Goal: Communication & Community: Answer question/provide support

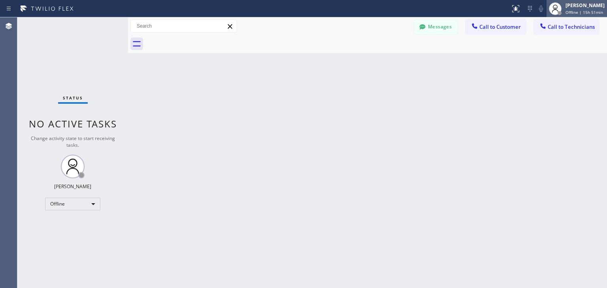
click at [581, 10] on span "Offline | 15h 51min" at bounding box center [585, 12] width 38 height 6
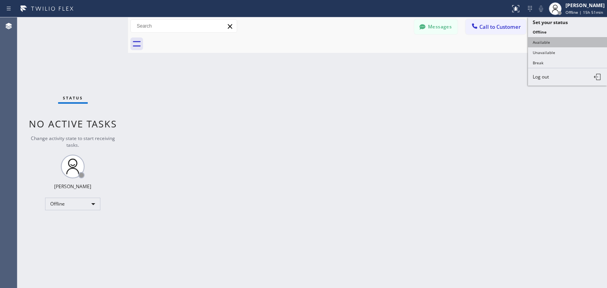
click at [566, 45] on button "Available" at bounding box center [567, 42] width 79 height 10
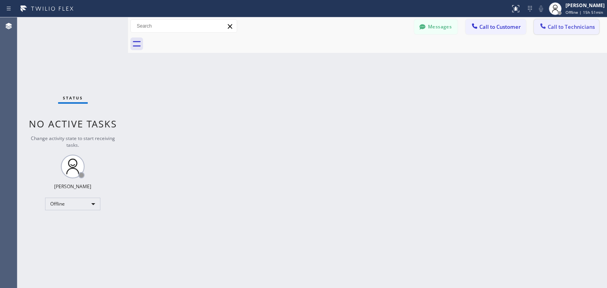
click at [573, 25] on span "Call to Technicians" at bounding box center [571, 26] width 47 height 7
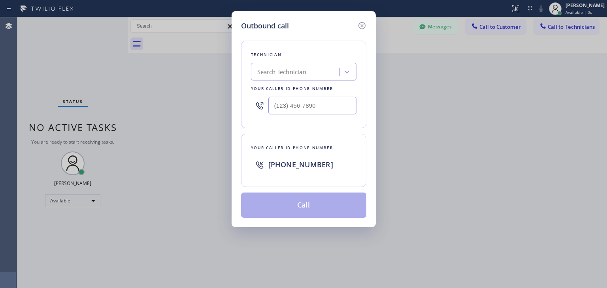
click at [307, 78] on div "Search Technician" at bounding box center [296, 72] width 86 height 14
type input "ibragim"
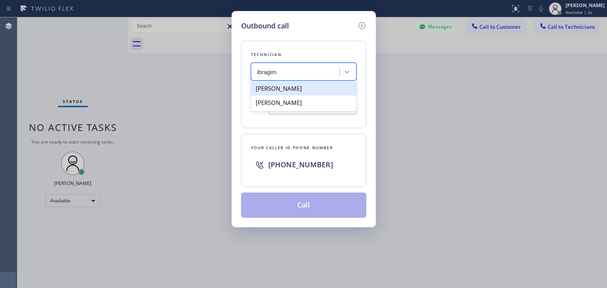
click at [287, 92] on div "[PERSON_NAME]" at bounding box center [304, 88] width 106 height 14
type input "[PHONE_NUMBER]"
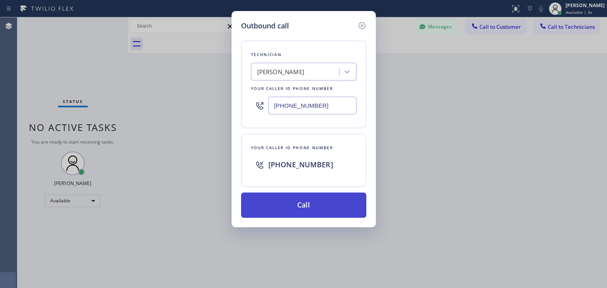
drag, startPoint x: 308, startPoint y: 218, endPoint x: 320, endPoint y: 203, distance: 19.4
click at [320, 203] on div "Outbound call Technician [PERSON_NAME][GEOGRAPHIC_DATA] Your caller id phone nu…" at bounding box center [304, 119] width 144 height 217
click at [320, 203] on button "Call" at bounding box center [303, 205] width 125 height 25
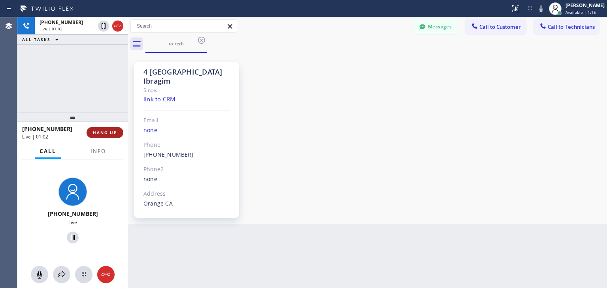
click at [117, 132] on button "HANG UP" at bounding box center [105, 132] width 37 height 11
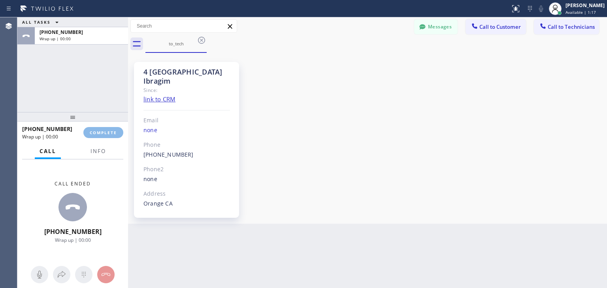
click at [397, 285] on div "ALL TASKS ALL TASKS ACTIVE TASKS TASKS IN WRAP UP [PHONE_NUMBER] Wrap up | 00:0…" at bounding box center [312, 152] width 590 height 271
click at [554, 20] on button "Call to Technicians" at bounding box center [566, 26] width 65 height 15
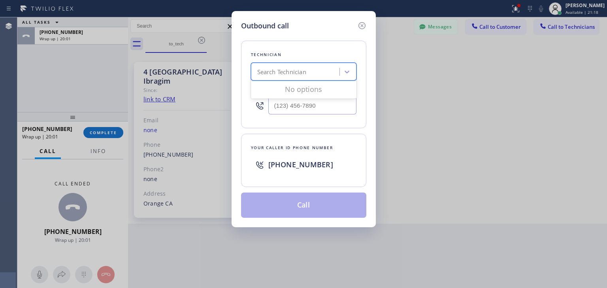
click at [278, 67] on div "Search Technician" at bounding box center [296, 72] width 86 height 14
type input "p"
type input "[PERSON_NAME]"
click at [302, 92] on div "[PERSON_NAME]" at bounding box center [304, 88] width 106 height 14
type input "[PHONE_NUMBER]"
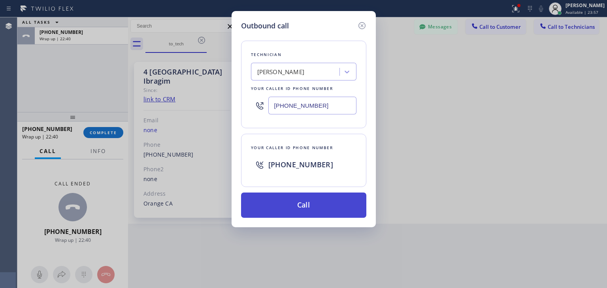
click at [322, 213] on button "Call" at bounding box center [303, 205] width 125 height 25
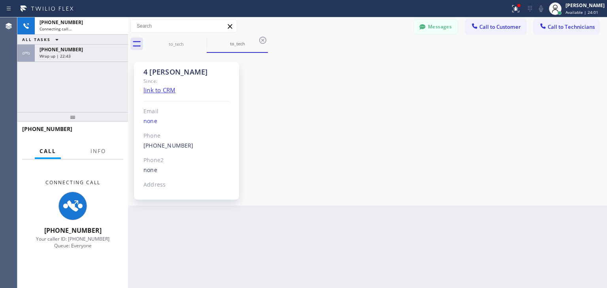
click at [103, 62] on div "[PHONE_NUMBER] Connecting call… ALL TASKS ALL TASKS ACTIVE TASKS TASKS IN WRAP …" at bounding box center [72, 64] width 111 height 95
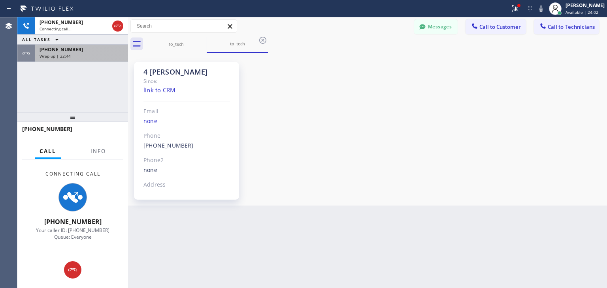
click at [104, 60] on div "[PHONE_NUMBER] Connecting call… ALL TASKS ALL TASKS ACTIVE TASKS TASKS IN WRAP …" at bounding box center [72, 64] width 111 height 95
click at [104, 60] on div "[PHONE_NUMBER] Wrap up | 22:44" at bounding box center [80, 53] width 90 height 17
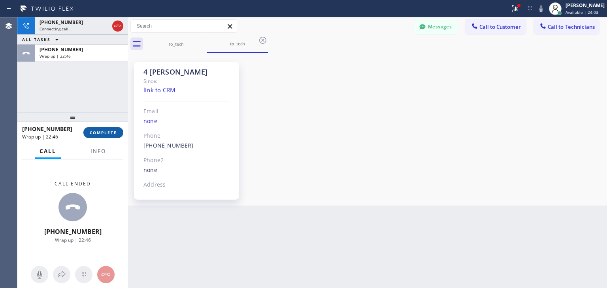
click at [104, 136] on button "COMPLETE" at bounding box center [103, 132] width 40 height 11
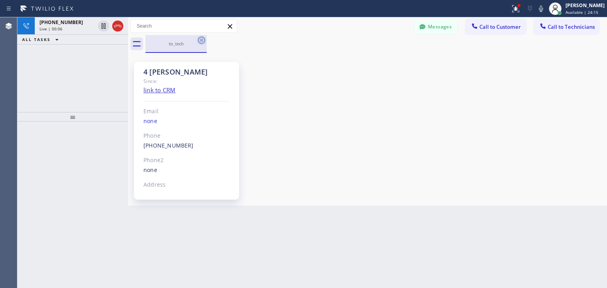
click at [202, 43] on icon at bounding box center [201, 40] width 7 height 7
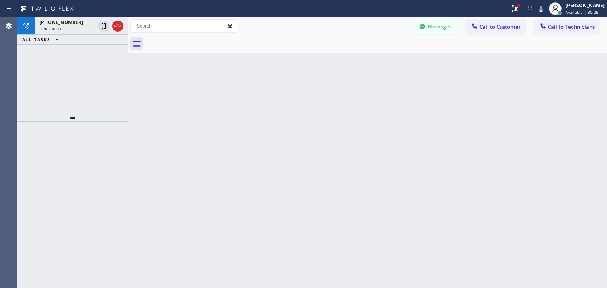
click at [128, 94] on div at bounding box center [128, 152] width 0 height 271
click at [114, 25] on div "[PHONE_NUMBER] Live | 06:18" at bounding box center [80, 25] width 90 height 17
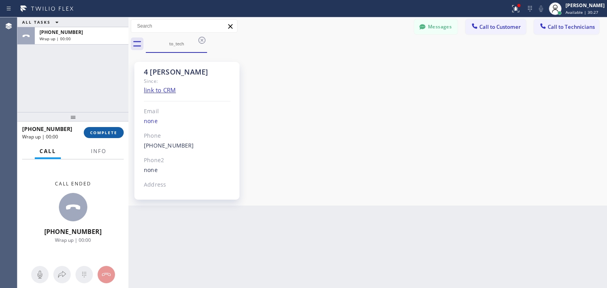
drag, startPoint x: 114, startPoint y: 25, endPoint x: 104, endPoint y: 128, distance: 103.3
click at [104, 128] on div "ALL TASKS ALL TASKS ACTIVE TASKS TASKS IN WRAP UP [PHONE_NUMBER] Wrap up | 00:0…" at bounding box center [72, 152] width 111 height 271
click at [104, 128] on button "COMPLETE" at bounding box center [104, 132] width 40 height 11
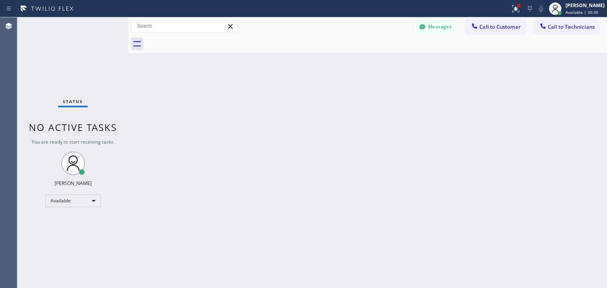
drag, startPoint x: 200, startPoint y: 41, endPoint x: 400, endPoint y: 126, distance: 217.5
click at [400, 126] on div "Back to Dashboard Change Sender ID Customers Technicians SS [PERSON_NAME] [DATE…" at bounding box center [367, 152] width 479 height 271
click at [575, 24] on span "Call to Technicians" at bounding box center [571, 26] width 47 height 7
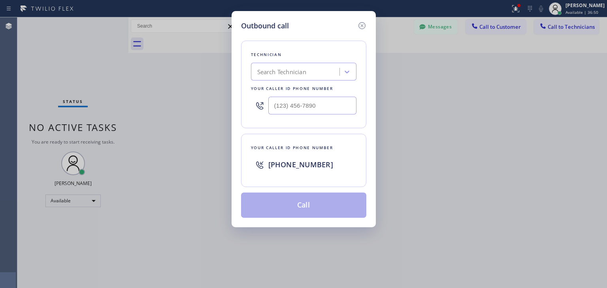
click at [290, 68] on div "Search Technician" at bounding box center [281, 72] width 49 height 9
type input "щ"
type input "[PERSON_NAME]"
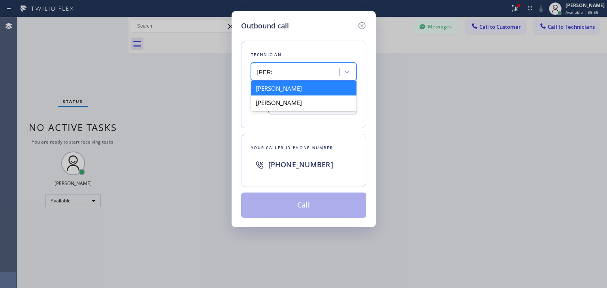
click at [291, 90] on div "[PERSON_NAME]" at bounding box center [304, 88] width 106 height 14
type input "[PHONE_NUMBER]"
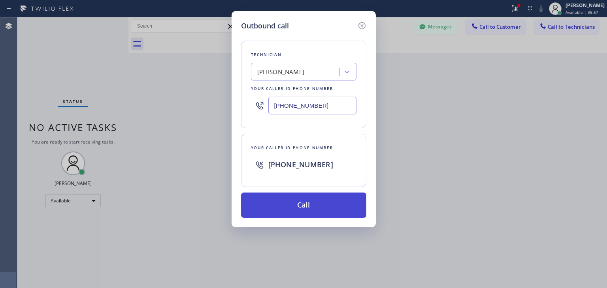
click at [290, 198] on button "Call" at bounding box center [303, 205] width 125 height 25
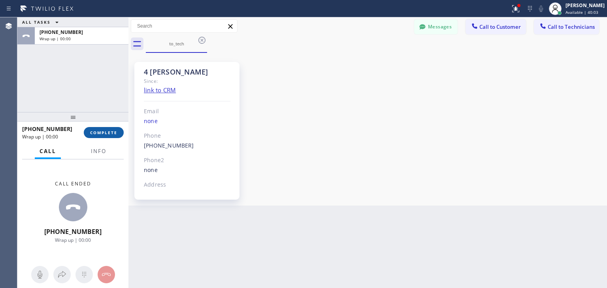
click at [111, 131] on span "COMPLETE" at bounding box center [103, 133] width 27 height 6
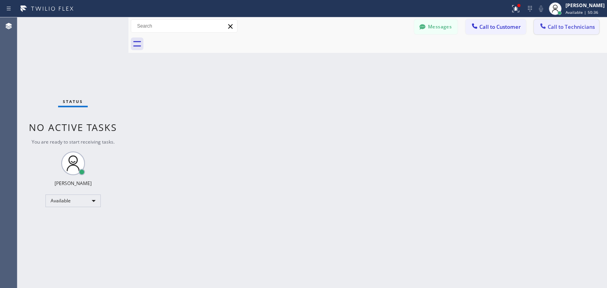
click at [550, 34] on button "Call to Technicians" at bounding box center [566, 26] width 65 height 15
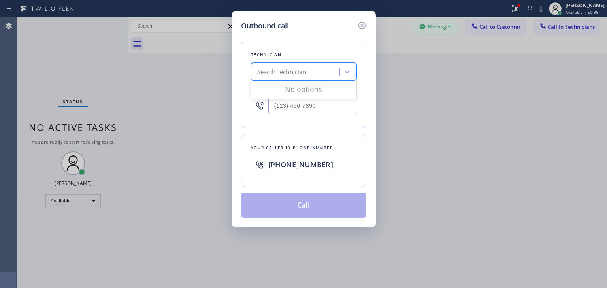
click at [329, 67] on div "Search Technician" at bounding box center [296, 72] width 86 height 14
type input "Ф"
type input "[PERSON_NAME]"
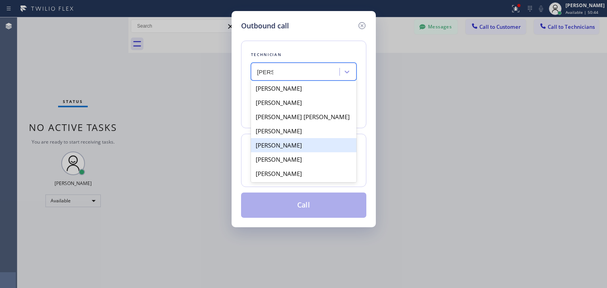
click at [307, 145] on div "[PERSON_NAME]" at bounding box center [304, 145] width 106 height 14
type input "[PHONE_NUMBER]"
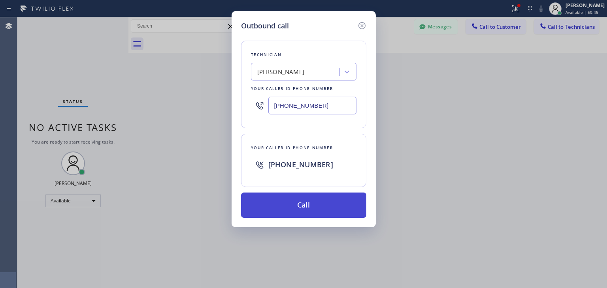
click at [306, 205] on button "Call" at bounding box center [303, 205] width 125 height 25
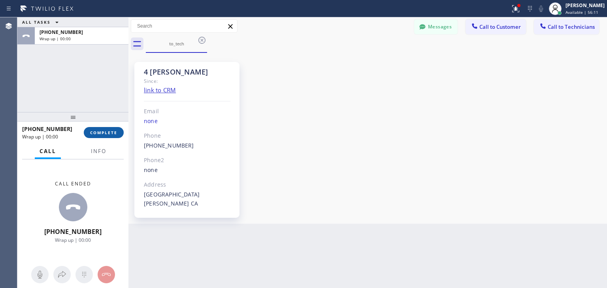
click at [99, 130] on span "COMPLETE" at bounding box center [103, 133] width 27 height 6
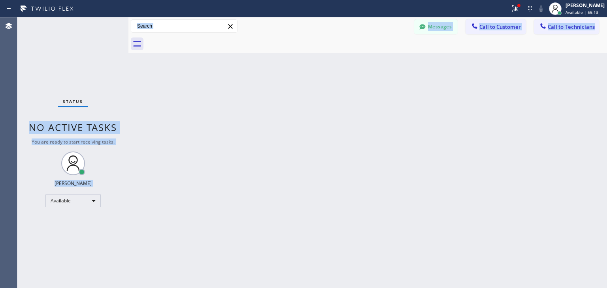
drag, startPoint x: 112, startPoint y: 129, endPoint x: 387, endPoint y: 187, distance: 281.1
click at [387, 187] on div "Status No active tasks You are ready to start receiving tasks. [PERSON_NAME] Av…" at bounding box center [312, 152] width 590 height 271
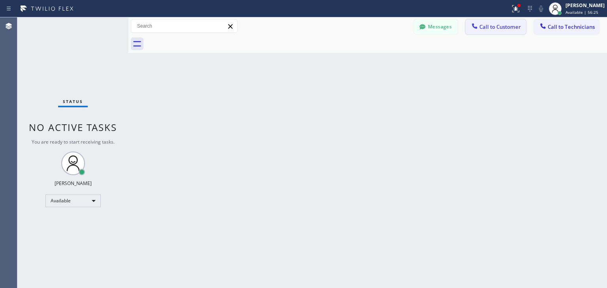
drag, startPoint x: 485, startPoint y: 14, endPoint x: 486, endPoint y: 22, distance: 8.0
click at [486, 22] on div "Status report Issues detected These issues could affect your workflow. Please c…" at bounding box center [303, 144] width 607 height 288
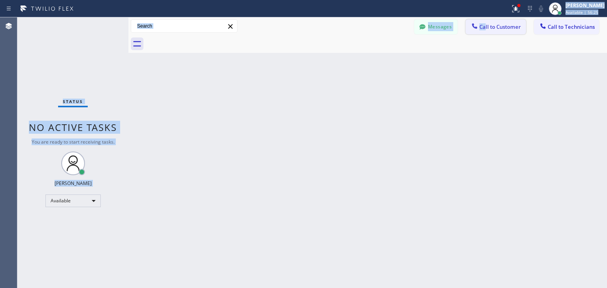
click at [486, 22] on button "Call to Customer" at bounding box center [496, 26] width 60 height 15
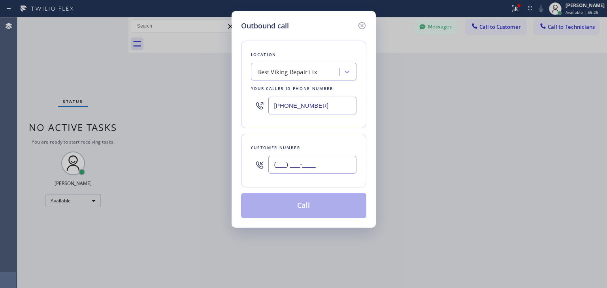
paste input "text"
click at [328, 161] on input "(___) ___-____" at bounding box center [312, 165] width 88 height 18
paste input "405) 564-4991"
type input "[PHONE_NUMBER]"
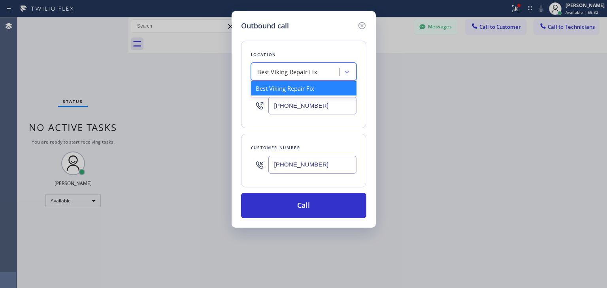
paste input "AR B2B SMS"
type input "AR B2B SMS"
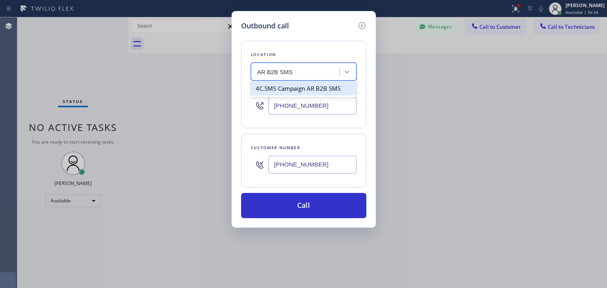
click at [318, 86] on div "4C.SMS Campaign AR B2B SMS" at bounding box center [304, 88] width 106 height 14
type input "[PHONE_NUMBER]"
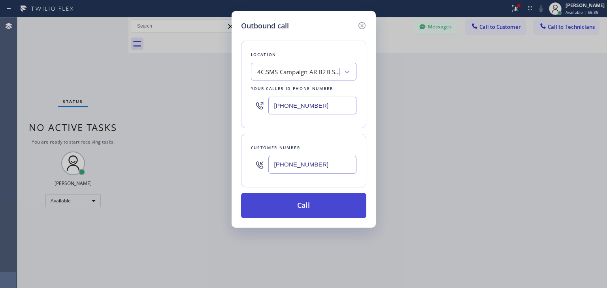
click at [315, 196] on button "Call" at bounding box center [303, 205] width 125 height 25
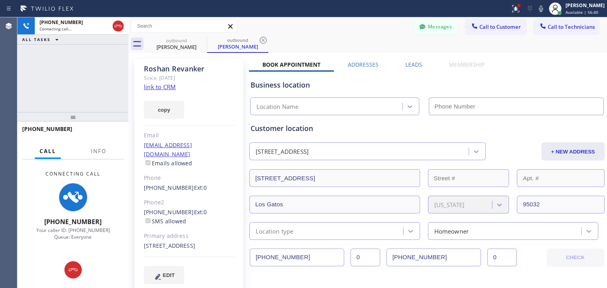
type input "[PHONE_NUMBER]"
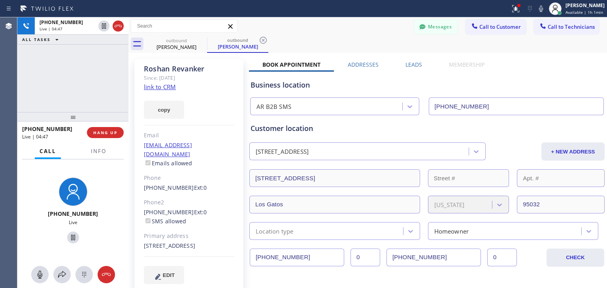
scroll to position [2, 0]
click at [128, 86] on div at bounding box center [128, 152] width 0 height 271
click at [130, 86] on div at bounding box center [130, 152] width 0 height 271
click at [109, 131] on span "HANG UP" at bounding box center [106, 133] width 24 height 6
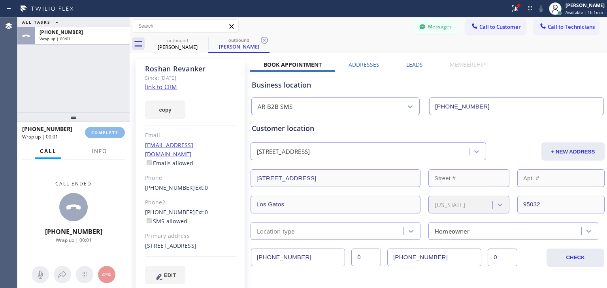
click at [580, 45] on div "ALL TASKS ALL TASKS ACTIVE TASKS TASKS IN WRAP UP [PHONE_NUMBER] Wrap up | 00:0…" at bounding box center [312, 152] width 590 height 271
click at [558, 25] on span "Call to Technicians" at bounding box center [571, 26] width 47 height 7
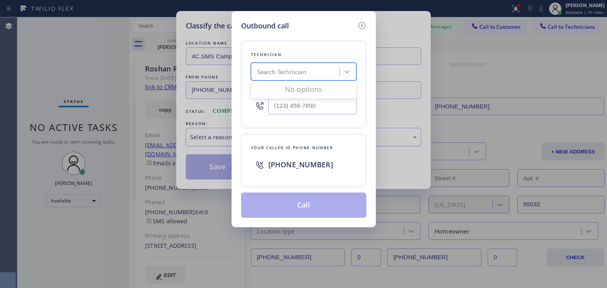
click at [305, 68] on div "Search Technician" at bounding box center [281, 72] width 49 height 9
type input "[PERSON_NAME]"
click at [301, 90] on div "[PERSON_NAME]" at bounding box center [304, 88] width 106 height 14
type input "[PHONE_NUMBER]"
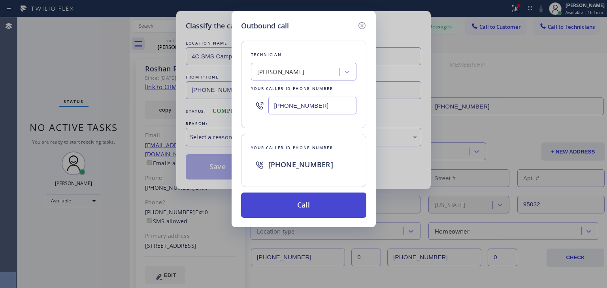
click at [305, 206] on button "Call" at bounding box center [303, 205] width 125 height 25
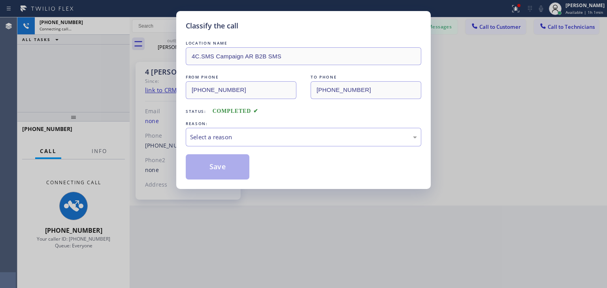
click at [393, 155] on div "Save" at bounding box center [304, 167] width 236 height 25
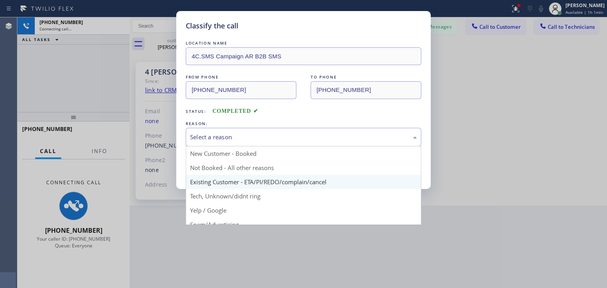
drag, startPoint x: 403, startPoint y: 145, endPoint x: 373, endPoint y: 179, distance: 45.9
click at [373, 147] on div "Select a reason New Customer - Booked Not Booked - All other reasons Existing C…" at bounding box center [304, 137] width 236 height 19
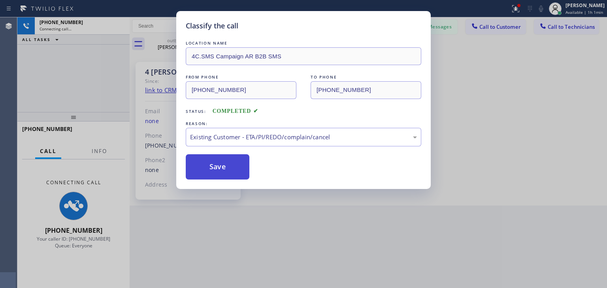
click at [198, 172] on button "Save" at bounding box center [218, 167] width 64 height 25
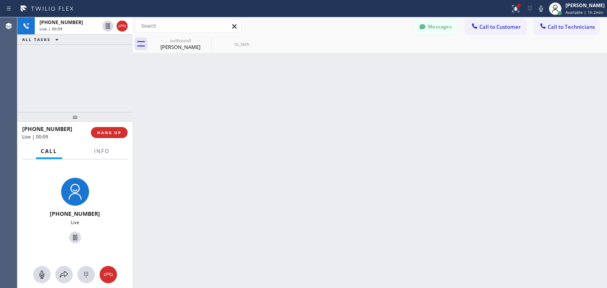
click at [132, 92] on div at bounding box center [132, 152] width 0 height 271
drag, startPoint x: 132, startPoint y: 92, endPoint x: 138, endPoint y: 92, distance: 5.5
click at [134, 92] on div at bounding box center [134, 152] width 0 height 271
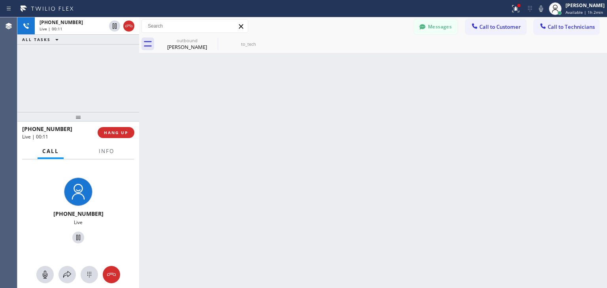
drag, startPoint x: 138, startPoint y: 97, endPoint x: 147, endPoint y: 97, distance: 8.7
click at [139, 97] on div at bounding box center [139, 152] width 0 height 271
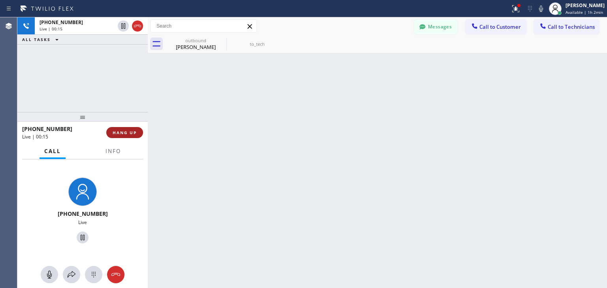
click at [130, 132] on span "HANG UP" at bounding box center [125, 133] width 24 height 6
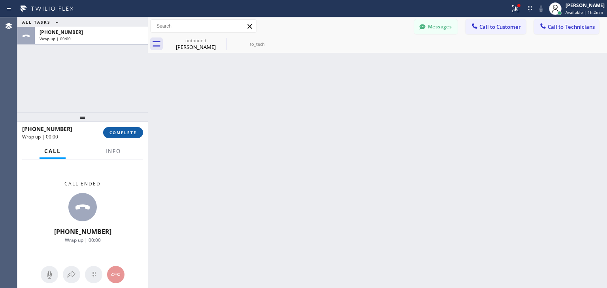
click at [130, 132] on span "COMPLETE" at bounding box center [122, 133] width 27 height 6
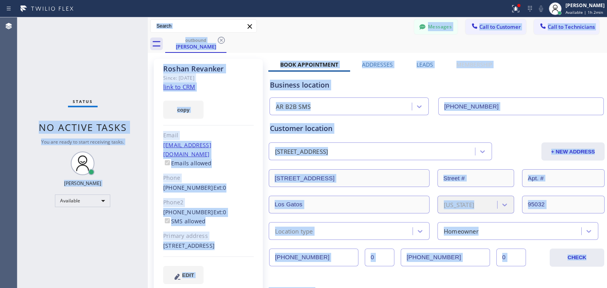
drag, startPoint x: 130, startPoint y: 132, endPoint x: 386, endPoint y: 296, distance: 304.3
click at [386, 288] on html "Status report Issues detected These issues could affect your workflow. Please c…" at bounding box center [303, 144] width 607 height 288
click at [434, 26] on button "Messages" at bounding box center [435, 26] width 43 height 15
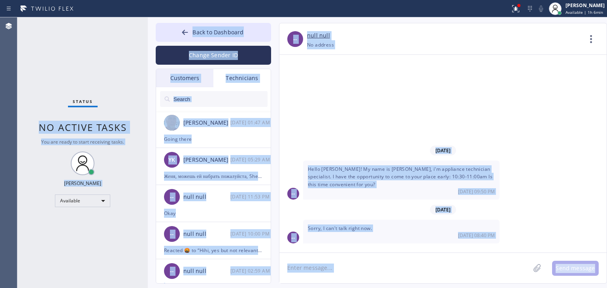
click at [196, 75] on div "Customers" at bounding box center [184, 78] width 57 height 18
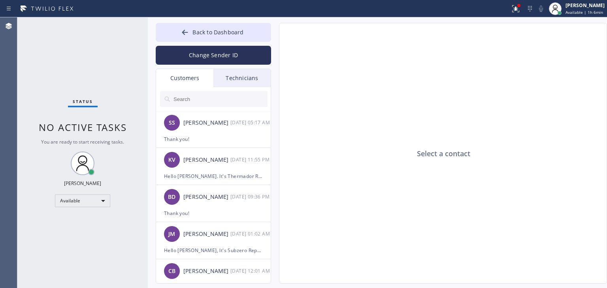
click at [215, 103] on input "text" at bounding box center [220, 99] width 95 height 16
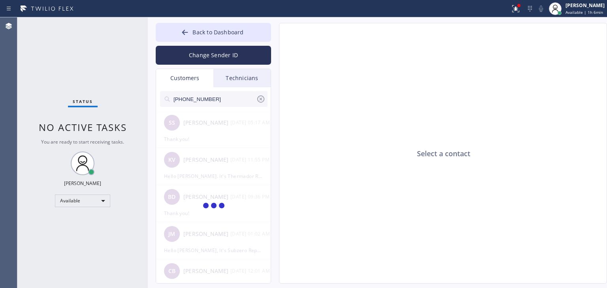
click at [215, 103] on input "[PHONE_NUMBER]" at bounding box center [214, 99] width 83 height 16
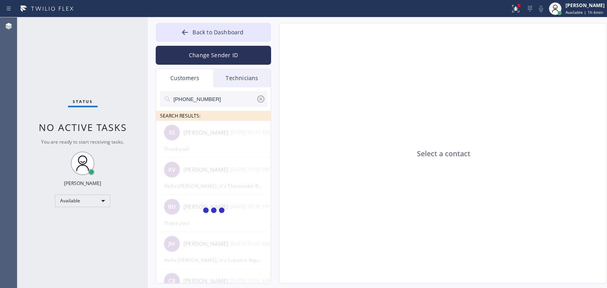
click at [215, 103] on input "[PHONE_NUMBER]" at bounding box center [214, 99] width 83 height 16
click at [224, 101] on input "[PHONE_NUMBER]" at bounding box center [214, 99] width 83 height 16
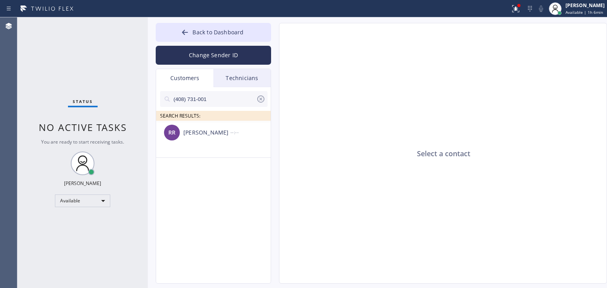
click at [224, 101] on input "(408) 731-001" at bounding box center [214, 99] width 83 height 16
type input "(408) 731-001"
click at [221, 144] on div "[PERSON_NAME] --:--" at bounding box center [213, 133] width 115 height 24
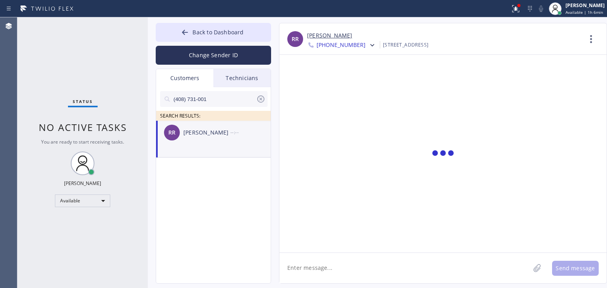
scroll to position [2, 0]
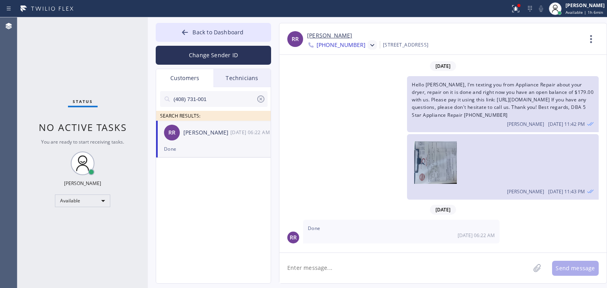
click at [368, 42] on icon at bounding box center [372, 45] width 8 height 8
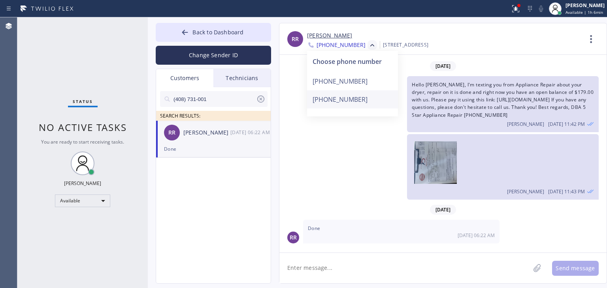
click at [360, 103] on div "[PHONE_NUMBER]" at bounding box center [352, 99] width 91 height 18
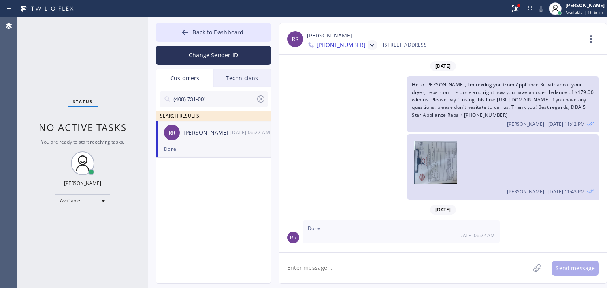
scroll to position [0, 0]
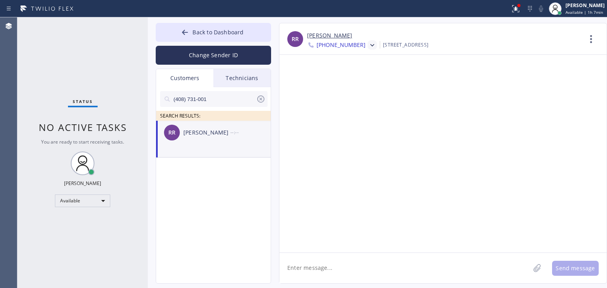
click at [356, 273] on textarea at bounding box center [404, 268] width 251 height 30
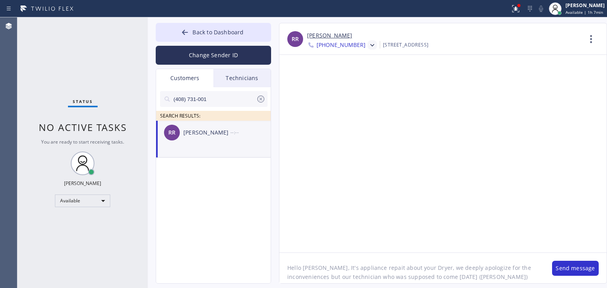
click at [460, 280] on textarea "Hello [PERSON_NAME], It's appliance repait about your Dryer, we deeply apologiz…" at bounding box center [411, 268] width 265 height 30
click at [326, 283] on textarea "Hello [PERSON_NAME], It's appliance repait about your Dryer, we deeply apologiz…" at bounding box center [411, 268] width 265 height 30
drag, startPoint x: 383, startPoint y: 271, endPoint x: 392, endPoint y: 278, distance: 11.3
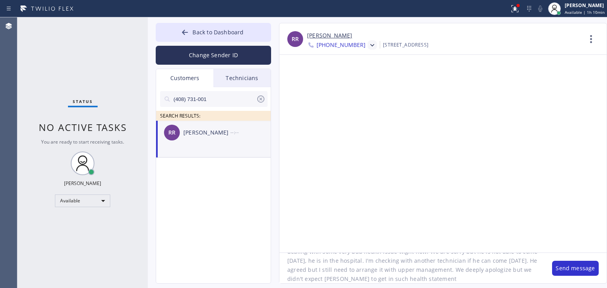
click at [392, 278] on textarea "Hello [PERSON_NAME], It's appliance repait about your Dryer, we deeply apologiz…" at bounding box center [411, 268] width 265 height 30
click at [488, 285] on div "Back to Dashboard Change Sender ID Customers Technicians (408) 731-001 SEARCH R…" at bounding box center [377, 152] width 459 height 271
click at [493, 279] on textarea "Hello [PERSON_NAME], It's appliance repait about your Dryer, we deeply apologiz…" at bounding box center [411, 268] width 265 height 30
click at [344, 280] on textarea "Hello [PERSON_NAME], It's appliance repait about your Dryer, we deeply apologiz…" at bounding box center [411, 268] width 265 height 30
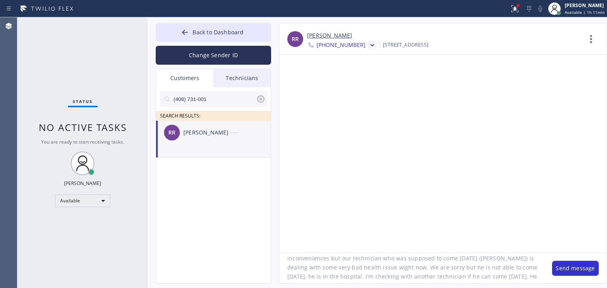
scroll to position [19, 0]
type textarea "Hello [PERSON_NAME], It's appliance repait about your Dryer, we deeply apologiz…"
click at [530, 278] on textarea "Hello [PERSON_NAME], It's appliance repait about your Dryer, we deeply apologiz…" at bounding box center [411, 268] width 265 height 30
click at [564, 266] on button "Send message" at bounding box center [575, 268] width 47 height 15
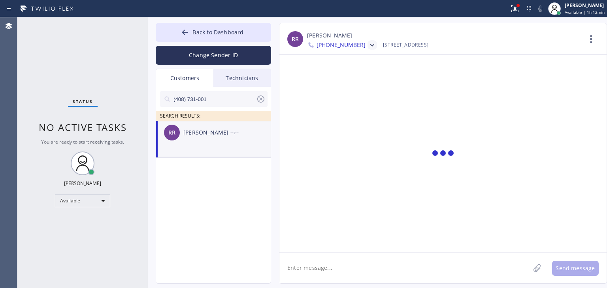
scroll to position [0, 0]
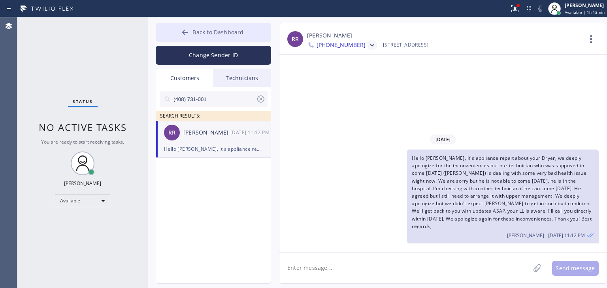
drag, startPoint x: 214, startPoint y: 20, endPoint x: 211, endPoint y: 37, distance: 17.3
click at [211, 37] on div "Back to Dashboard Change Sender ID Customers Technicians (408) 731-001 SEARCH R…" at bounding box center [377, 152] width 459 height 271
click at [211, 37] on button "Back to Dashboard" at bounding box center [213, 32] width 115 height 19
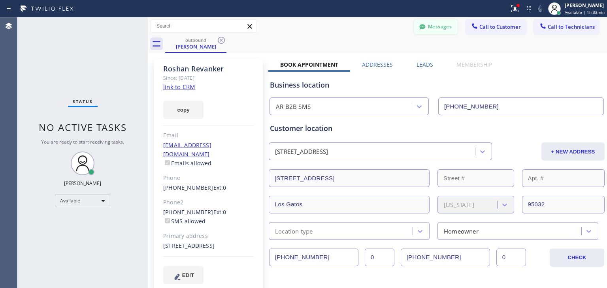
drag, startPoint x: 406, startPoint y: 29, endPoint x: 422, endPoint y: 29, distance: 15.4
click at [422, 29] on div "Messages Call to Customer Call to Technicians Outbound call Location AR B2B SMS…" at bounding box center [377, 26] width 459 height 14
click at [422, 29] on button "Messages" at bounding box center [435, 26] width 43 height 15
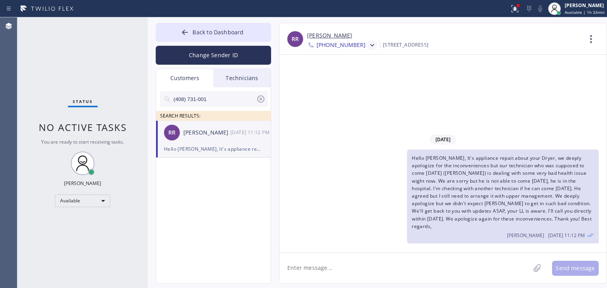
click at [368, 47] on icon at bounding box center [372, 45] width 8 height 8
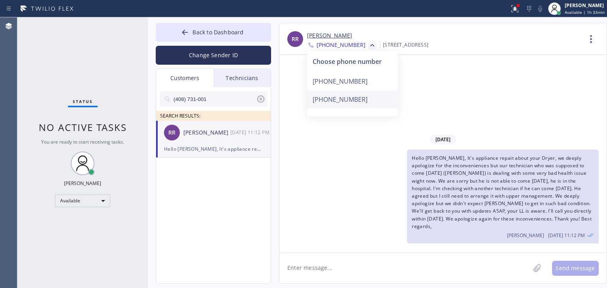
click at [353, 105] on div "[PHONE_NUMBER]" at bounding box center [352, 99] width 91 height 18
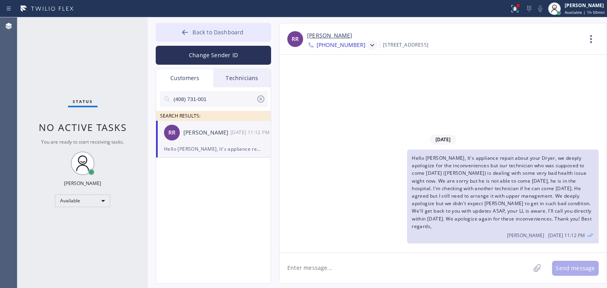
click at [245, 28] on button "Back to Dashboard" at bounding box center [213, 32] width 115 height 19
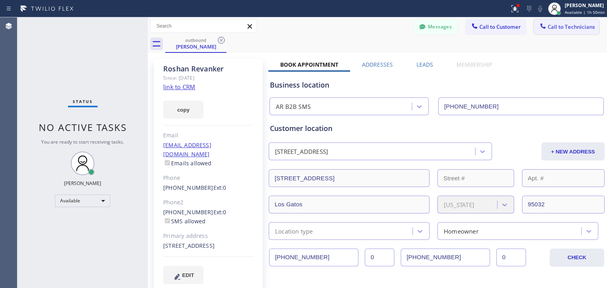
drag, startPoint x: 569, startPoint y: 19, endPoint x: 569, endPoint y: 23, distance: 4.0
click at [569, 23] on div "Messages Call to Customer Call to Technicians Outbound call Location AR B2B SMS…" at bounding box center [377, 26] width 459 height 18
click at [569, 23] on button "Call to Technicians" at bounding box center [566, 26] width 65 height 15
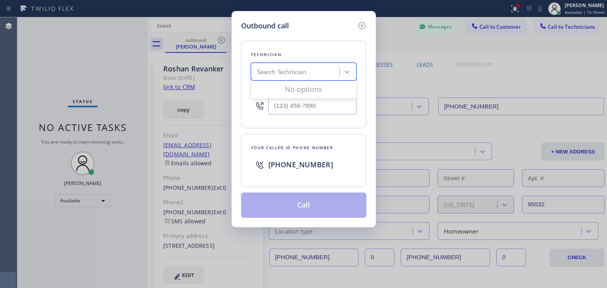
click at [302, 72] on div "Search Technician" at bounding box center [281, 72] width 49 height 9
type input "[PERSON_NAME]"
click at [319, 90] on div "[PERSON_NAME] Eranosyan" at bounding box center [304, 88] width 106 height 14
type input "[PHONE_NUMBER]"
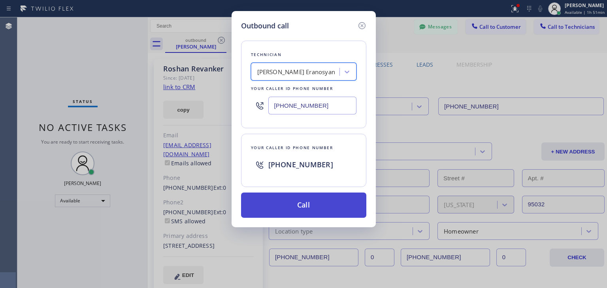
click at [300, 206] on button "Call" at bounding box center [303, 205] width 125 height 25
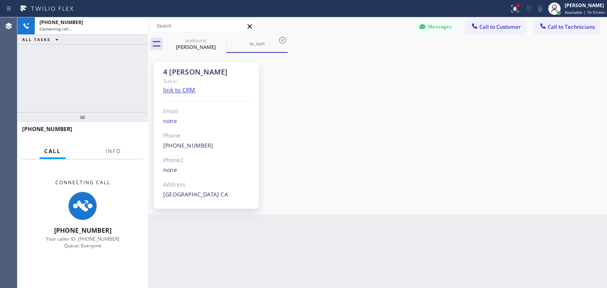
scroll to position [81, 0]
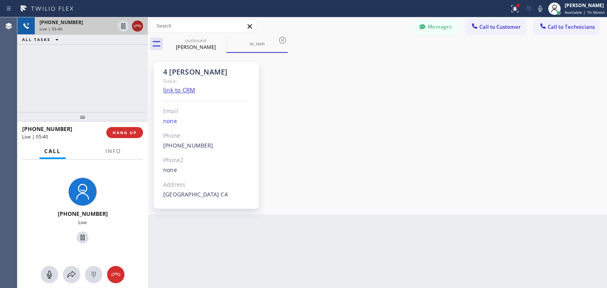
click at [139, 26] on icon at bounding box center [137, 25] width 9 height 9
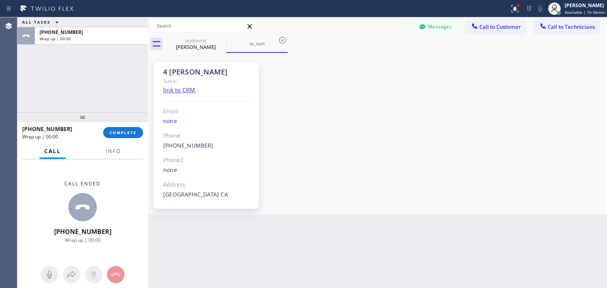
drag, startPoint x: 139, startPoint y: 26, endPoint x: 236, endPoint y: 57, distance: 102.4
click at [224, 45] on div "outbound [PERSON_NAME]" at bounding box center [195, 44] width 61 height 18
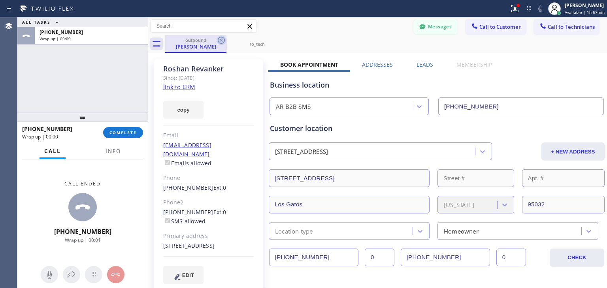
click at [224, 45] on icon at bounding box center [221, 40] width 9 height 9
click at [0, 0] on icon at bounding box center [0, 0] width 0 height 0
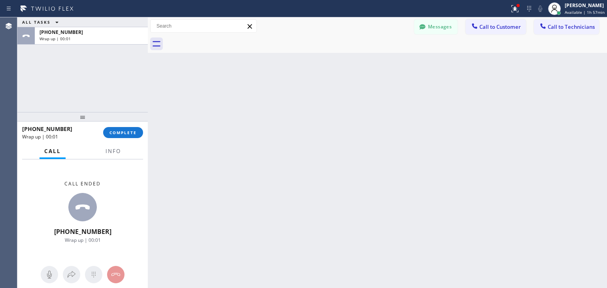
click at [224, 45] on div at bounding box center [386, 44] width 442 height 18
drag, startPoint x: 224, startPoint y: 45, endPoint x: 129, endPoint y: 107, distance: 114.4
click at [129, 107] on div "ALL TASKS ALL TASKS ACTIVE TASKS TASKS IN WRAP UP [PHONE_NUMBER] Wrap up | 00:0…" at bounding box center [312, 152] width 590 height 271
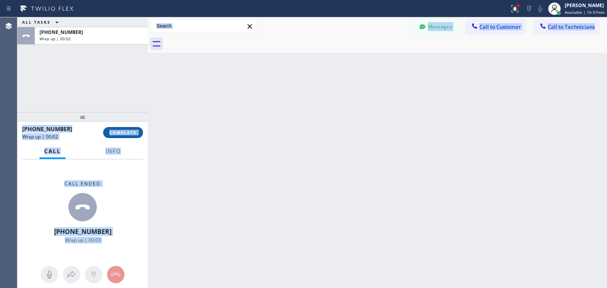
click at [123, 128] on button "COMPLETE" at bounding box center [123, 132] width 40 height 11
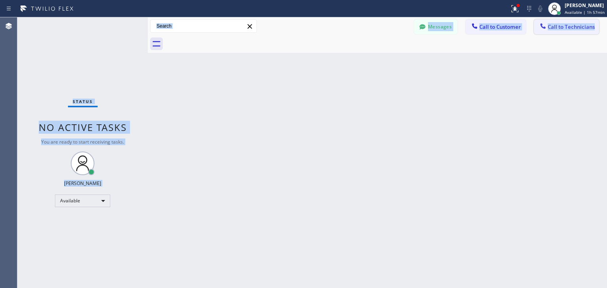
click at [562, 30] on span "Call to Technicians" at bounding box center [571, 26] width 47 height 7
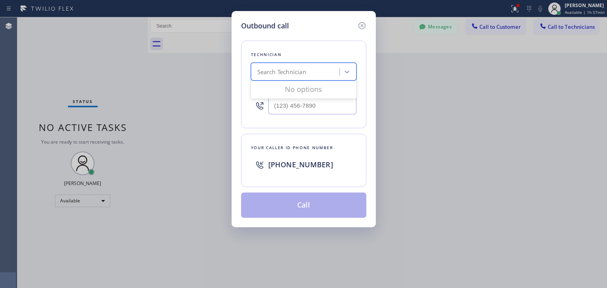
click at [317, 64] on div "Search Technician" at bounding box center [304, 72] width 106 height 18
type input "l"
type input "[PERSON_NAME]"
click at [319, 92] on div "[PERSON_NAME]" at bounding box center [304, 88] width 106 height 14
type input "[PHONE_NUMBER]"
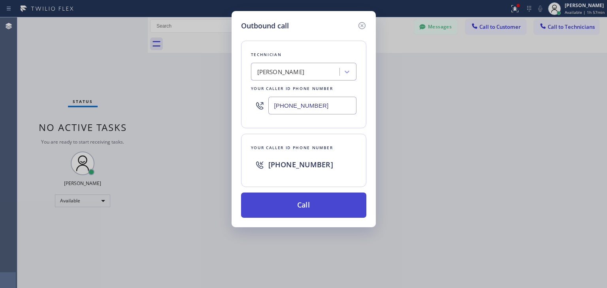
click at [305, 209] on button "Call" at bounding box center [303, 205] width 125 height 25
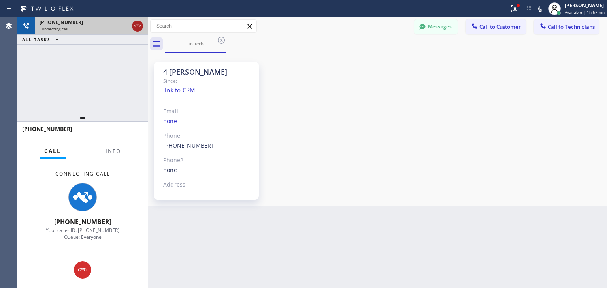
click at [138, 28] on icon at bounding box center [137, 25] width 9 height 9
click at [129, 28] on div "Connecting call…" at bounding box center [84, 29] width 89 height 6
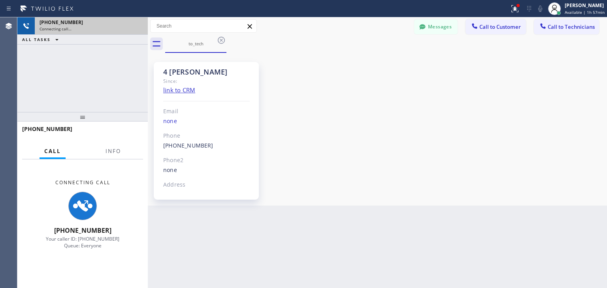
click at [138, 28] on div "Connecting call…" at bounding box center [92, 29] width 104 height 6
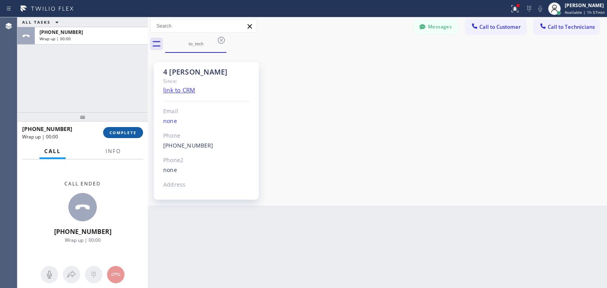
drag, startPoint x: 138, startPoint y: 28, endPoint x: 115, endPoint y: 129, distance: 103.7
click at [115, 129] on button "COMPLETE" at bounding box center [123, 132] width 40 height 11
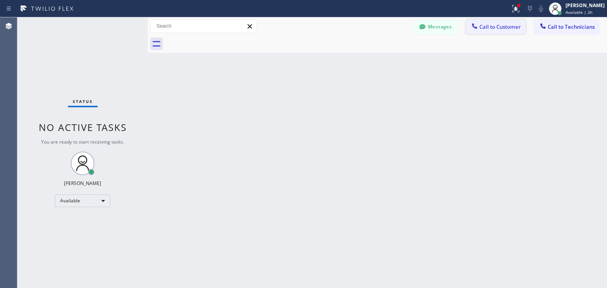
click at [485, 21] on button "Call to Customer" at bounding box center [496, 26] width 60 height 15
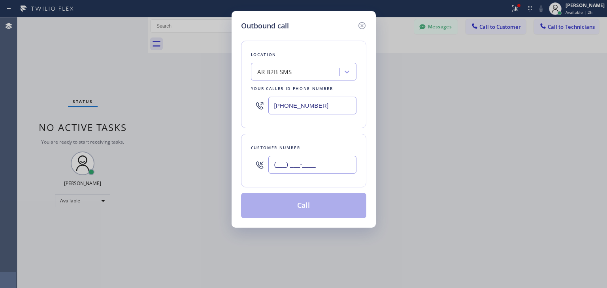
click at [322, 164] on input "(___) ___-____" at bounding box center [312, 165] width 88 height 18
paste input "858) 220-6623"
type input "[PHONE_NUMBER]"
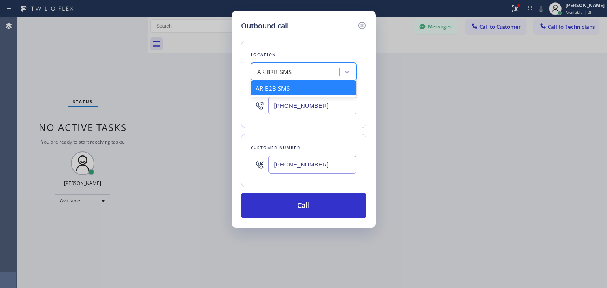
paste input "5 Star Appliance Repair"
type input "5 Star Appliance Repair"
click at [308, 72] on div "AR B2B SMS 5 Star Appliance Repair" at bounding box center [296, 72] width 86 height 14
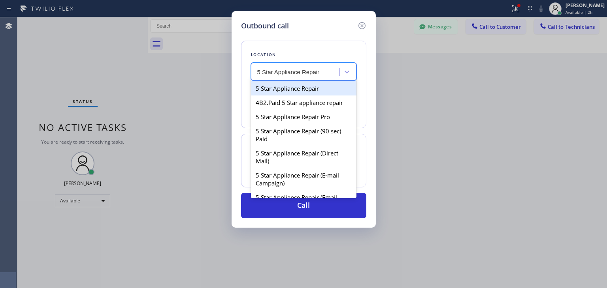
click at [311, 87] on div "5 Star Appliance Repair" at bounding box center [304, 88] width 106 height 14
type input "[PHONE_NUMBER]"
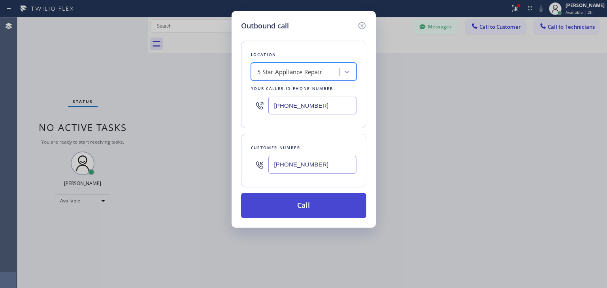
click at [308, 213] on button "Call" at bounding box center [303, 205] width 125 height 25
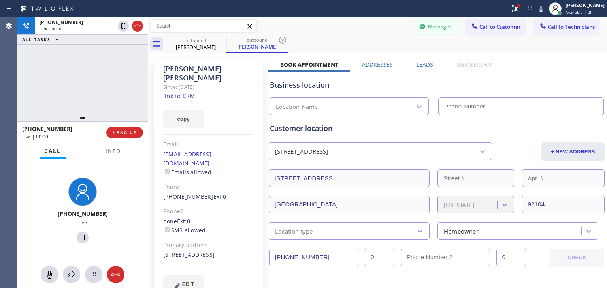
type input "[PHONE_NUMBER]"
click at [134, 135] on div "[PHONE_NUMBER] Live | 00:59 HANG UP" at bounding box center [82, 133] width 121 height 21
click at [134, 135] on span "HANG UP" at bounding box center [125, 133] width 24 height 6
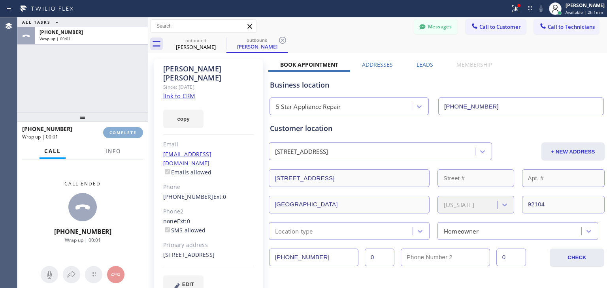
click at [134, 135] on span "COMPLETE" at bounding box center [122, 133] width 27 height 6
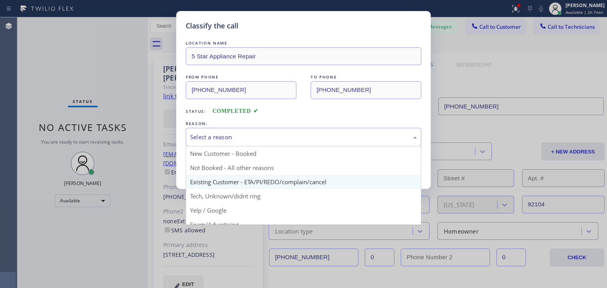
drag, startPoint x: 362, startPoint y: 138, endPoint x: 335, endPoint y: 176, distance: 46.5
click at [335, 147] on div "Select a reason New Customer - Booked Not Booked - All other reasons Existing C…" at bounding box center [304, 137] width 236 height 19
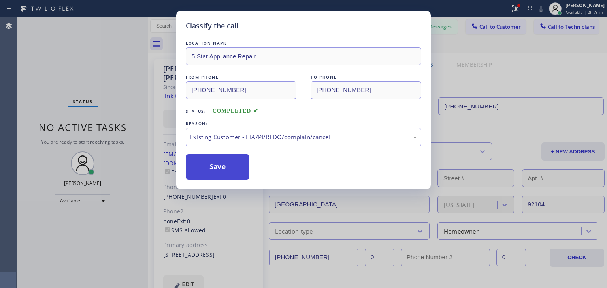
drag, startPoint x: 335, startPoint y: 176, endPoint x: 239, endPoint y: 170, distance: 96.2
click at [239, 170] on button "Save" at bounding box center [218, 167] width 64 height 25
click at [488, 30] on div "Classify the call LOCATION NAME 5 Star Appliance Repair FROM PHONE [PHONE_NUMBE…" at bounding box center [303, 144] width 607 height 288
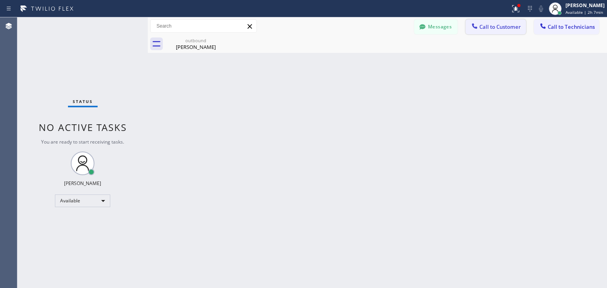
drag, startPoint x: 485, startPoint y: 37, endPoint x: 493, endPoint y: 26, distance: 13.8
click at [493, 26] on div "Messages Call to Customer Call to Technicians Outbound call Location 5 Star App…" at bounding box center [377, 35] width 459 height 36
click at [493, 26] on span "Call to Customer" at bounding box center [499, 26] width 41 height 7
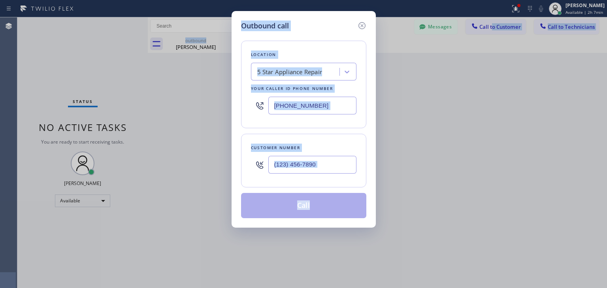
click at [334, 174] on div at bounding box center [312, 165] width 88 height 26
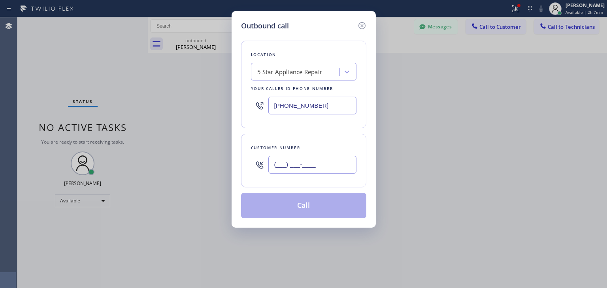
paste input "770) 286-7262"
click at [340, 168] on input "[PHONE_NUMBER]" at bounding box center [312, 165] width 88 height 18
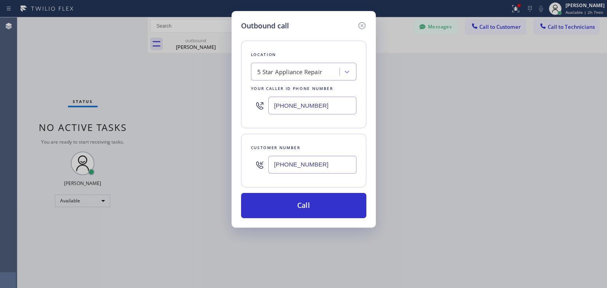
type input "[PHONE_NUMBER]"
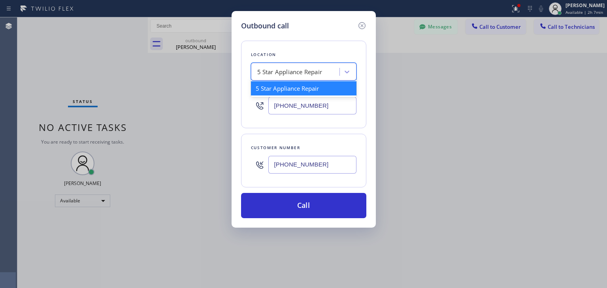
click at [270, 75] on div "5 Star Appliance Repair" at bounding box center [289, 72] width 65 height 9
paste input "Sub Zero Refrigerator Repair [GEOGRAPHIC_DATA]"
type input "Sub Zero Refrigerator Repair [GEOGRAPHIC_DATA]"
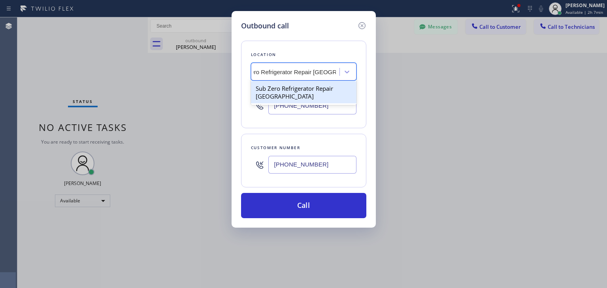
click at [322, 88] on div "Sub Zero Refrigerator Repair [GEOGRAPHIC_DATA]" at bounding box center [304, 92] width 106 height 22
type input "[PHONE_NUMBER]"
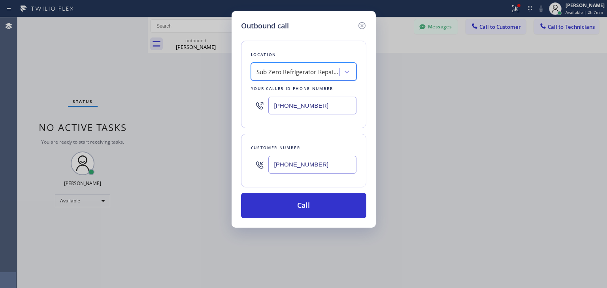
scroll to position [0, 0]
click at [313, 187] on div "Customer number [PHONE_NUMBER]" at bounding box center [303, 161] width 125 height 54
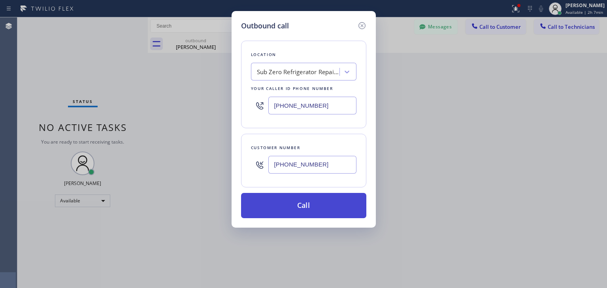
click at [315, 202] on button "Call" at bounding box center [303, 205] width 125 height 25
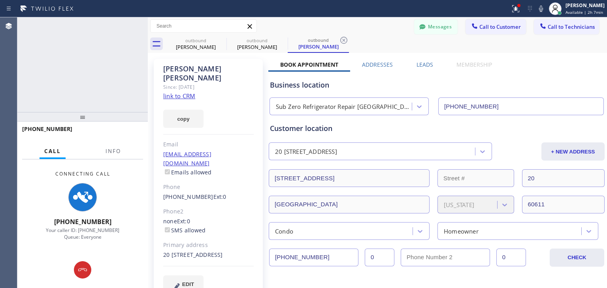
type input "[PHONE_NUMBER]"
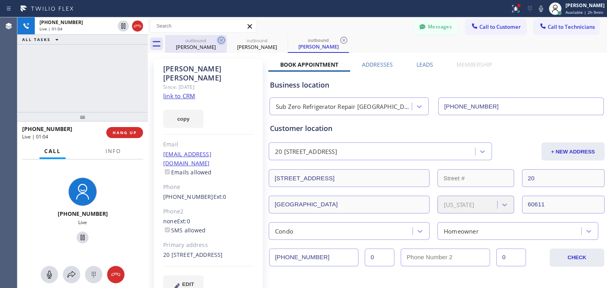
click at [223, 43] on icon at bounding box center [221, 40] width 9 height 9
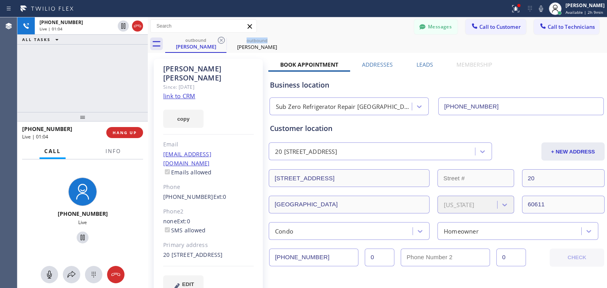
click at [223, 43] on icon at bounding box center [221, 40] width 9 height 9
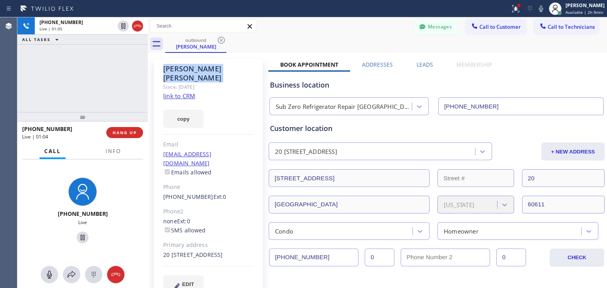
click at [223, 43] on icon at bounding box center [221, 40] width 9 height 9
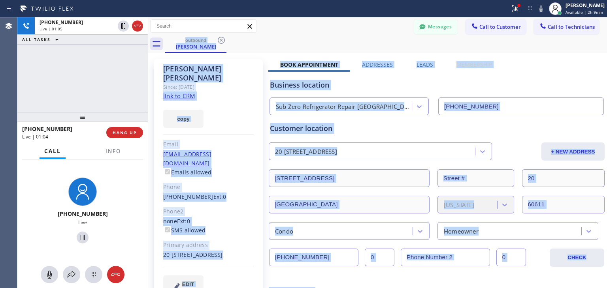
click at [223, 43] on div "outbound [PERSON_NAME]" at bounding box center [386, 44] width 442 height 18
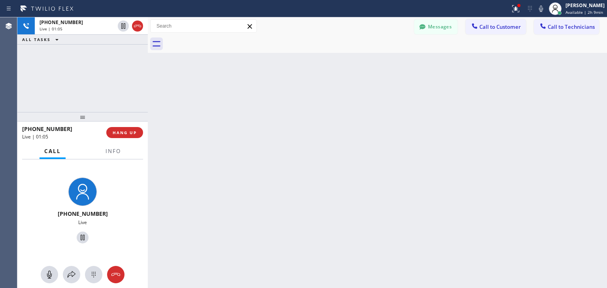
click at [223, 43] on div at bounding box center [386, 44] width 442 height 18
click at [132, 130] on span "HANG UP" at bounding box center [125, 133] width 24 height 6
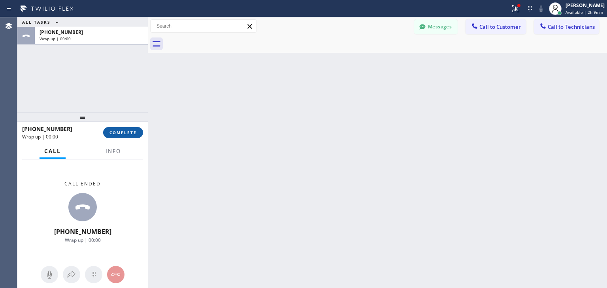
click at [132, 130] on span "COMPLETE" at bounding box center [122, 133] width 27 height 6
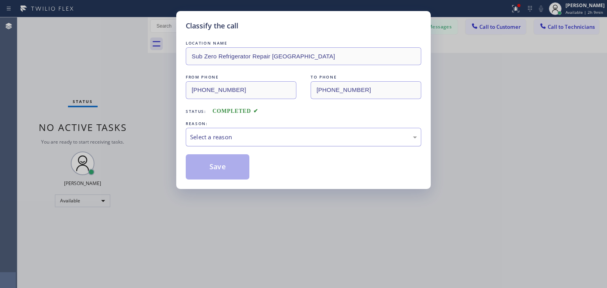
drag, startPoint x: 347, startPoint y: 149, endPoint x: 358, endPoint y: 144, distance: 12.6
click at [358, 144] on div "LOCATION NAME Sub Zero Refrigerator Repair [GEOGRAPHIC_DATA] FROM PHONE [PHONE_…" at bounding box center [304, 109] width 236 height 141
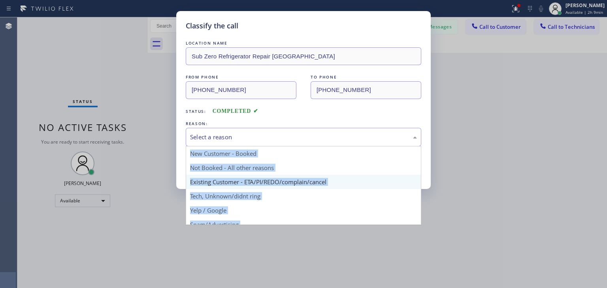
drag, startPoint x: 358, startPoint y: 144, endPoint x: 334, endPoint y: 187, distance: 48.9
click at [334, 147] on div "Select a reason New Customer - Booked Not Booked - All other reasons Existing C…" at bounding box center [304, 137] width 236 height 19
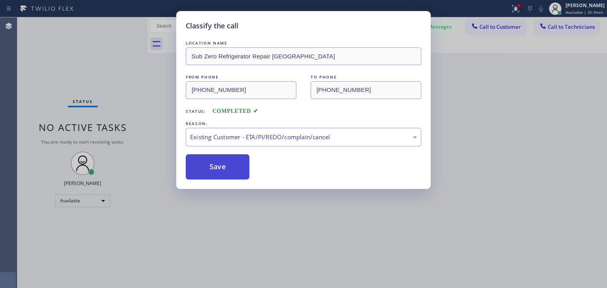
drag, startPoint x: 334, startPoint y: 187, endPoint x: 241, endPoint y: 156, distance: 97.4
click at [241, 156] on button "Save" at bounding box center [218, 167] width 64 height 25
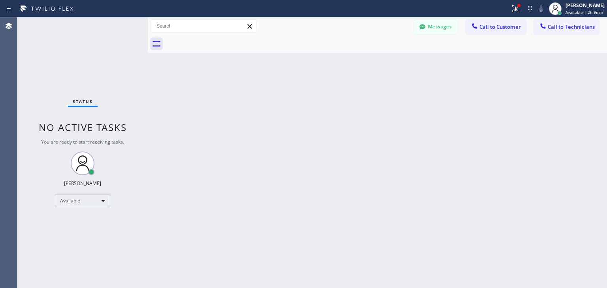
click at [449, 32] on button "Messages" at bounding box center [435, 26] width 43 height 15
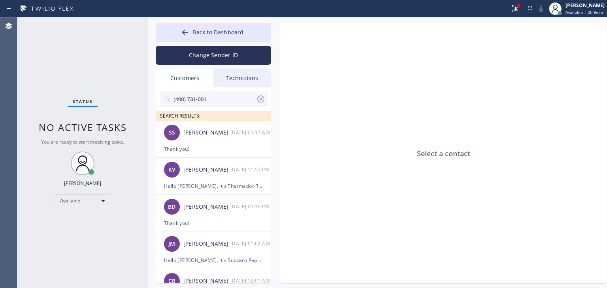
click at [225, 97] on input "(408) 731-001" at bounding box center [214, 99] width 83 height 16
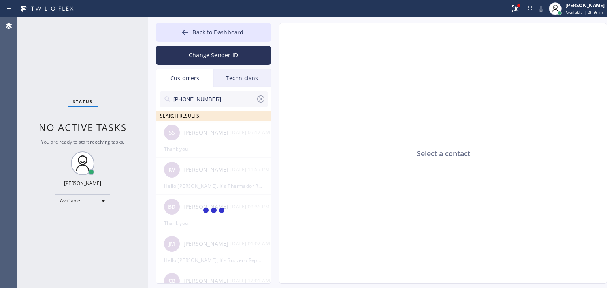
click at [225, 97] on input "[PHONE_NUMBER]" at bounding box center [214, 99] width 83 height 16
click at [225, 97] on input "(770) 286-726" at bounding box center [214, 99] width 83 height 16
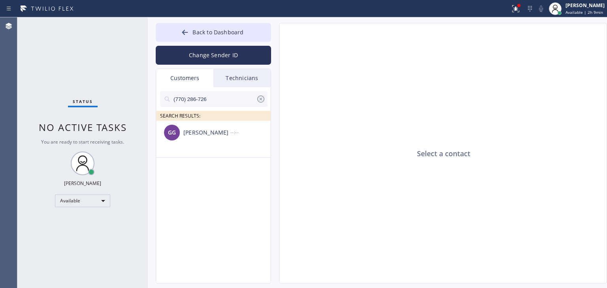
type input "(770) 286-726"
click at [234, 144] on div "[PERSON_NAME] --:--" at bounding box center [213, 133] width 115 height 24
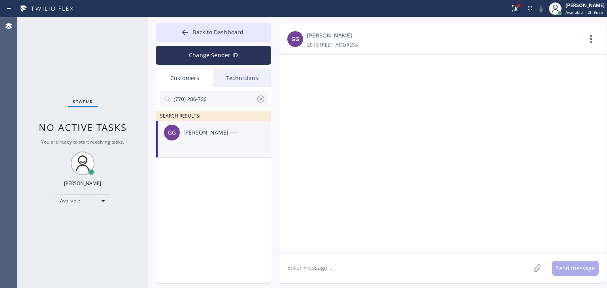
click at [357, 263] on textarea at bounding box center [404, 268] width 251 height 30
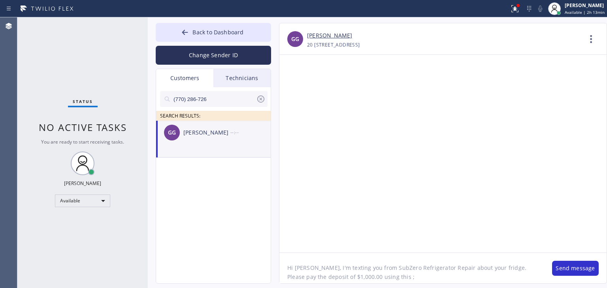
click at [494, 272] on textarea "Hi [PERSON_NAME], I'm texting you from SubZero Refrigerator Repair about your f…" at bounding box center [411, 268] width 265 height 30
click at [457, 274] on textarea "Hi [PERSON_NAME], I'm texting you from SubZero Refrigerator Repair about your f…" at bounding box center [411, 268] width 265 height 30
paste textarea "[PHONE_NUMBER] Ext. 0"
click at [496, 273] on textarea "Hi [PERSON_NAME], I'm texting you from SubZero Refrigerator Repair about your f…" at bounding box center [411, 268] width 265 height 30
paste textarea "[URL][DOMAIN_NAME]"
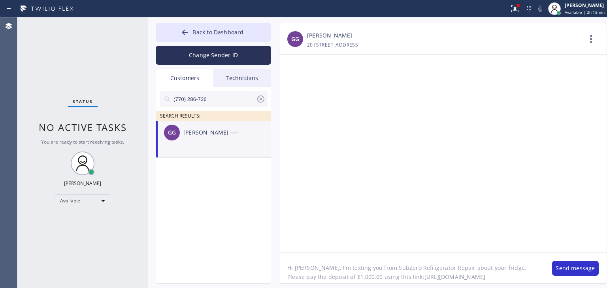
scroll to position [16, 0]
click at [297, 272] on textarea "Hi [PERSON_NAME], I'm texting you from SubZero Refrigerator Repair about your f…" at bounding box center [411, 268] width 265 height 30
click at [508, 271] on textarea "Hi [PERSON_NAME], I'm texting you from SubZero Refrigerator Repair about your f…" at bounding box center [411, 268] width 265 height 30
click at [422, 277] on textarea "Hi [PERSON_NAME], I'm texting you from SubZero Refrigerator Repair about your f…" at bounding box center [411, 268] width 265 height 30
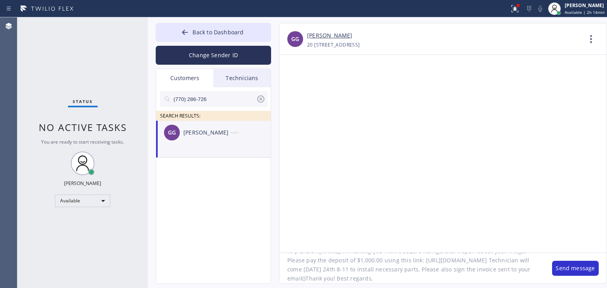
paste textarea "[PHONE_NUMBER] Ext. 0"
paste textarea "[EMAIL_ADDRESS][DOMAIN_NAME]"
click at [472, 277] on textarea "Hi [PERSON_NAME], I'm texting you from SubZero Refrigerator Repair about your f…" at bounding box center [411, 268] width 265 height 30
click at [478, 272] on textarea "Hi [PERSON_NAME], I'm texting you from SubZero Refrigerator Repair about your f…" at bounding box center [411, 268] width 265 height 30
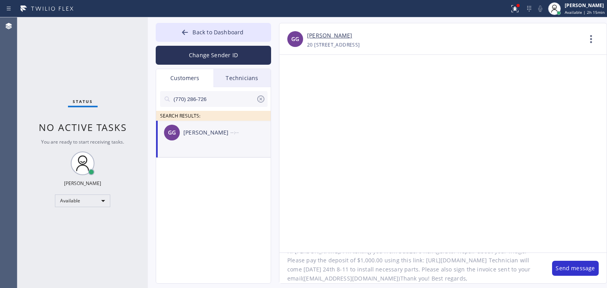
scroll to position [0, 0]
drag, startPoint x: 372, startPoint y: 269, endPoint x: 446, endPoint y: 270, distance: 73.9
click at [446, 270] on textarea "Hi [PERSON_NAME], I'm texting you from SubZero Refrigerator Repair about your f…" at bounding box center [411, 268] width 265 height 30
drag, startPoint x: 447, startPoint y: 270, endPoint x: 373, endPoint y: 272, distance: 73.6
click at [373, 272] on textarea "Hi [PERSON_NAME], I'm texting you from SubZero Refrigerator Repair about your f…" at bounding box center [411, 268] width 265 height 30
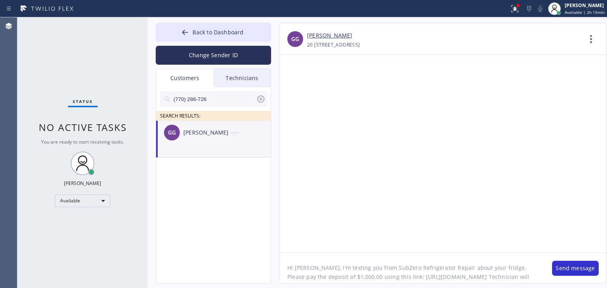
scroll to position [34, 0]
click at [437, 273] on textarea "Hi [PERSON_NAME], I'm texting you from SubZero Refrigerator Repair about your f…" at bounding box center [411, 268] width 265 height 30
paste textarea "SubZero Refrigerator Repair"
type textarea "Hi [PERSON_NAME], I'm texting you from SubZero Refrigerator Repair about your f…"
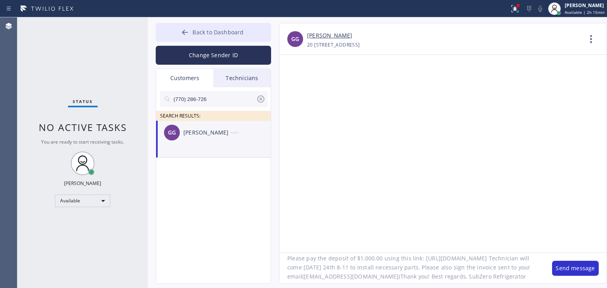
click at [227, 41] on button "Back to Dashboard" at bounding box center [213, 32] width 115 height 19
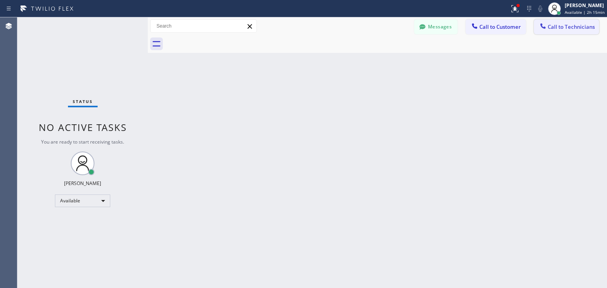
drag, startPoint x: 573, startPoint y: 37, endPoint x: 575, endPoint y: 26, distance: 10.5
click at [575, 26] on div "Messages Call to Customer Call to Technicians Outbound call Location Sub Zero R…" at bounding box center [377, 35] width 459 height 36
click at [575, 26] on span "Call to Technicians" at bounding box center [571, 26] width 47 height 7
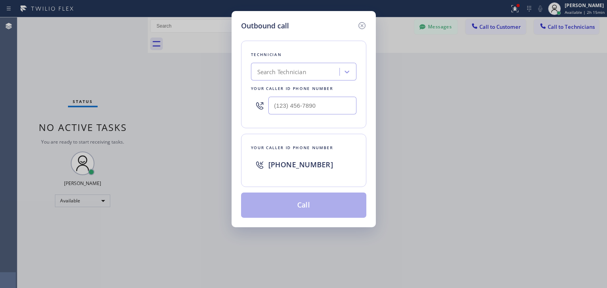
click at [324, 75] on div "Search Technician" at bounding box center [296, 72] width 86 height 14
type input "subzero refrigerator repair"
click at [362, 21] on icon at bounding box center [361, 25] width 9 height 9
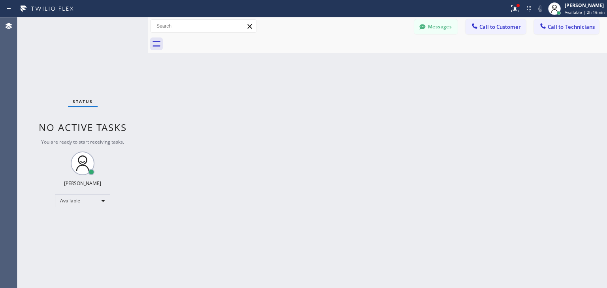
click at [466, 28] on div "Messages" at bounding box center [439, 26] width 51 height 14
click at [476, 26] on icon at bounding box center [475, 26] width 8 height 8
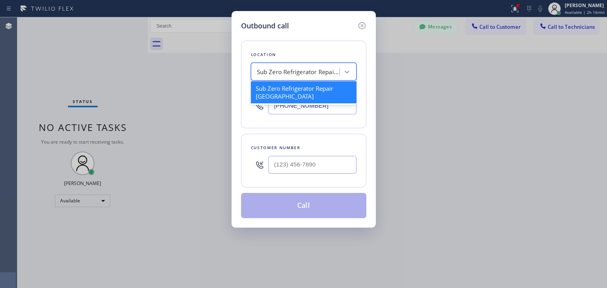
click at [264, 74] on div "Sub Zero Refrigerator Repair [GEOGRAPHIC_DATA]" at bounding box center [298, 72] width 83 height 9
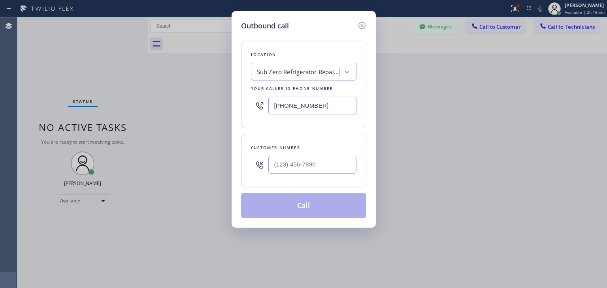
click at [308, 106] on input "[PHONE_NUMBER]" at bounding box center [312, 106] width 88 height 18
click at [363, 28] on icon at bounding box center [361, 25] width 7 height 7
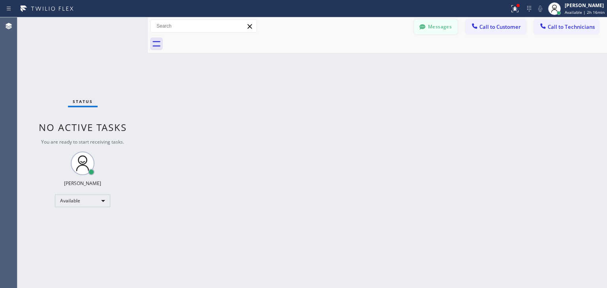
click at [445, 32] on button "Messages" at bounding box center [435, 26] width 43 height 15
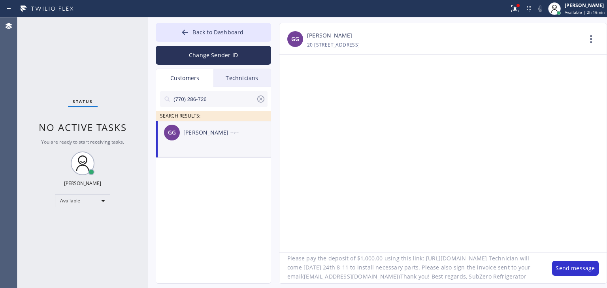
scroll to position [43, 0]
click at [411, 271] on textarea "Hi [PERSON_NAME], I'm texting you from SubZero Refrigerator Repair about your f…" at bounding box center [411, 268] width 265 height 30
paste textarea "[PHONE_NUMBER]"
click at [448, 263] on textarea "Hi [PERSON_NAME], I'm texting you from SubZero Refrigerator Repair about your f…" at bounding box center [411, 268] width 265 height 30
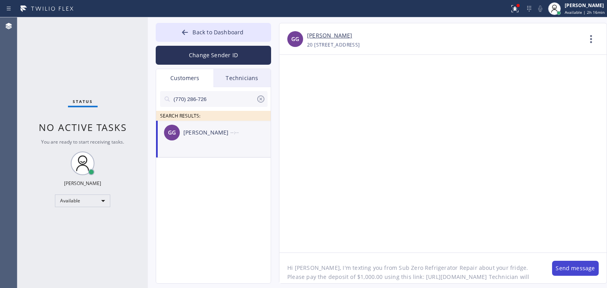
type textarea "Hi [PERSON_NAME], I'm texting you from Sub Zero Refrigerator Repair about your …"
click at [585, 262] on button "Send message" at bounding box center [575, 268] width 47 height 15
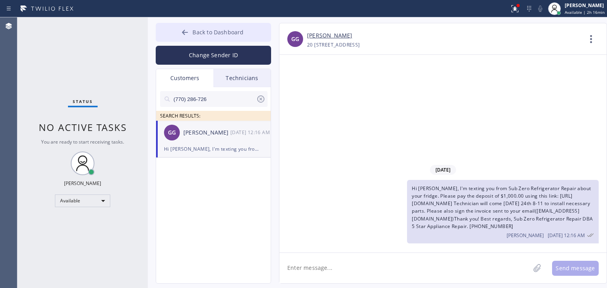
click at [207, 31] on span "Back to Dashboard" at bounding box center [217, 32] width 51 height 8
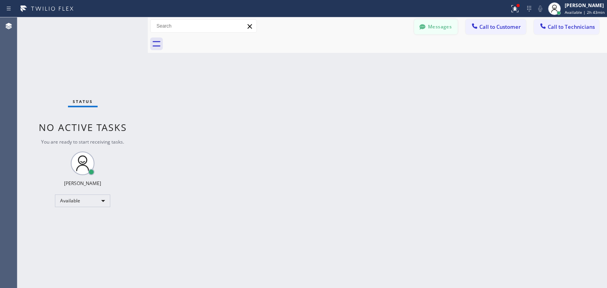
click at [423, 25] on icon at bounding box center [422, 26] width 6 height 5
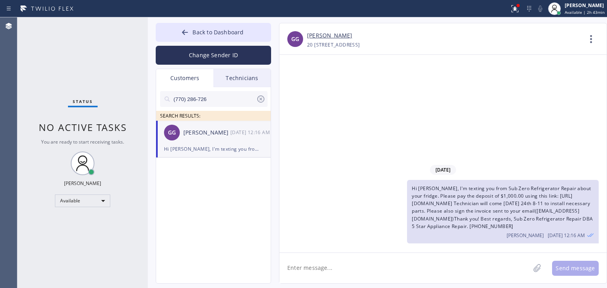
click at [251, 78] on div "Technicians" at bounding box center [241, 78] width 57 height 18
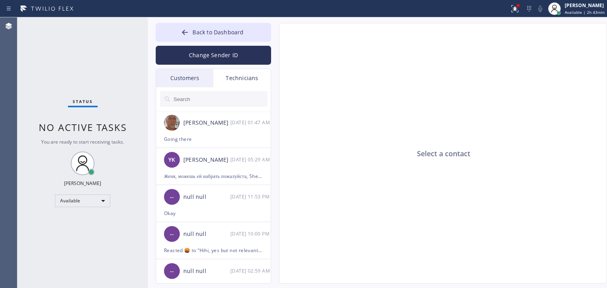
click at [194, 79] on div "Customers" at bounding box center [184, 78] width 57 height 18
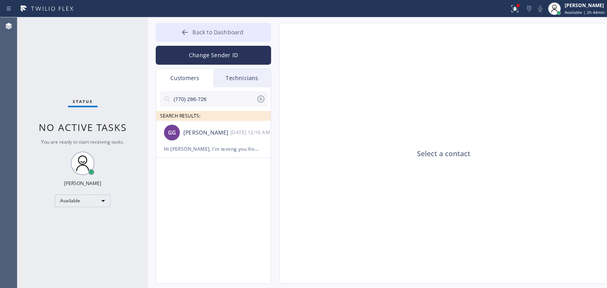
click at [228, 37] on button "Back to Dashboard" at bounding box center [213, 32] width 115 height 19
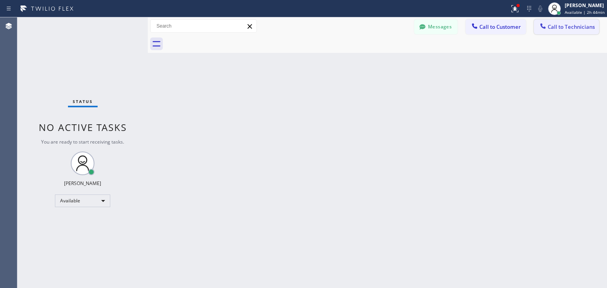
click at [552, 19] on button "Call to Technicians" at bounding box center [566, 26] width 65 height 15
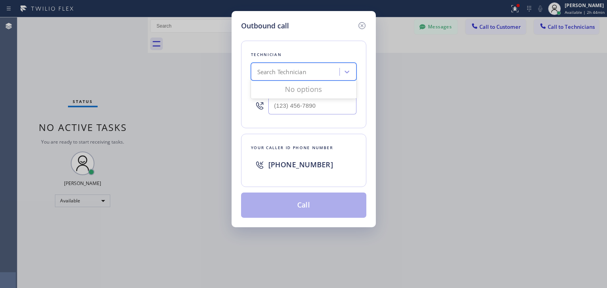
click at [318, 68] on div "Search Technician" at bounding box center [296, 72] width 86 height 14
type input "[PERSON_NAME]"
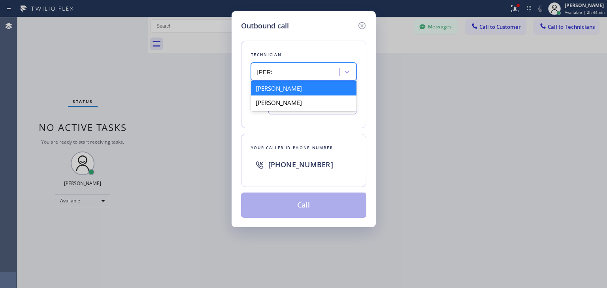
click at [335, 90] on div "[PERSON_NAME]" at bounding box center [304, 88] width 106 height 14
type input "[PHONE_NUMBER]"
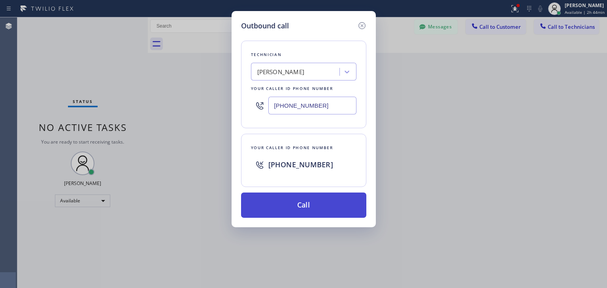
click at [302, 207] on button "Call" at bounding box center [303, 205] width 125 height 25
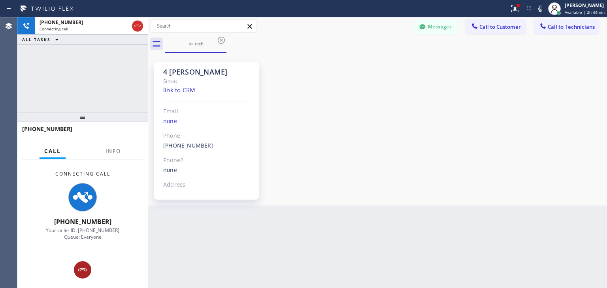
click at [85, 271] on icon at bounding box center [82, 270] width 9 height 9
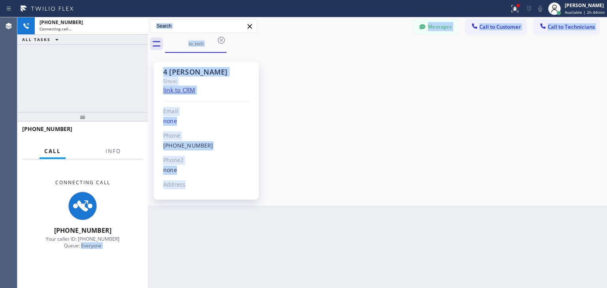
drag, startPoint x: 85, startPoint y: 271, endPoint x: 376, endPoint y: 271, distance: 291.3
click at [376, 271] on div "[PHONE_NUMBER] Connecting call… ALL TASKS ALL TASKS ACTIVE TASKS TASKS IN WRAP …" at bounding box center [312, 152] width 590 height 271
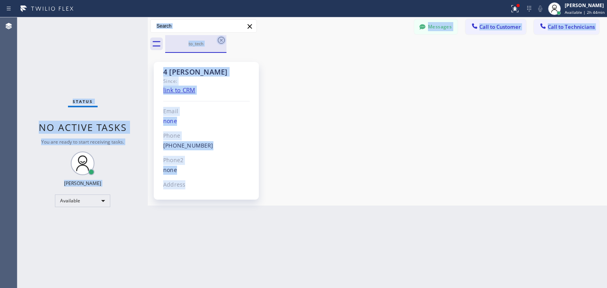
click at [222, 43] on icon at bounding box center [221, 40] width 7 height 7
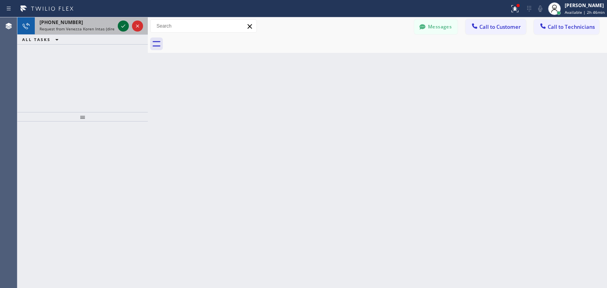
click at [128, 28] on div at bounding box center [123, 25] width 11 height 9
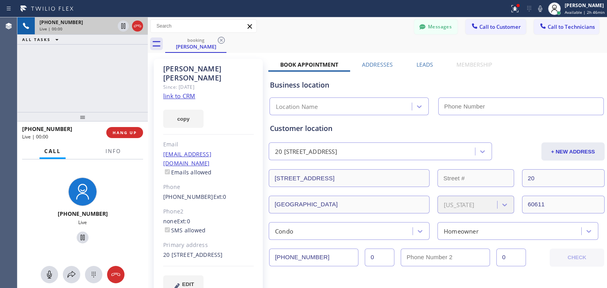
type input "[PHONE_NUMBER]"
click at [44, 270] on button at bounding box center [49, 274] width 17 height 17
click at [49, 270] on button at bounding box center [49, 274] width 17 height 17
click at [148, 181] on div at bounding box center [148, 152] width 0 height 271
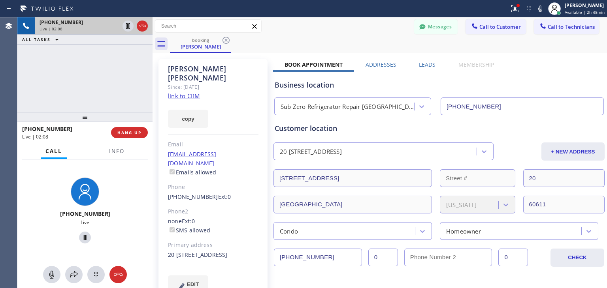
drag, startPoint x: 149, startPoint y: 73, endPoint x: 155, endPoint y: 72, distance: 5.5
click at [153, 72] on div at bounding box center [153, 152] width 0 height 271
click at [227, 43] on icon at bounding box center [226, 40] width 9 height 9
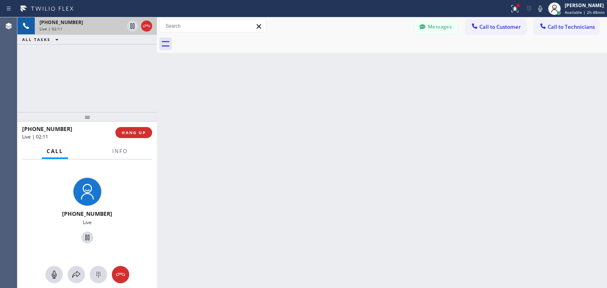
click at [157, 91] on div at bounding box center [157, 152] width 0 height 271
click at [156, 91] on div at bounding box center [156, 152] width 0 height 271
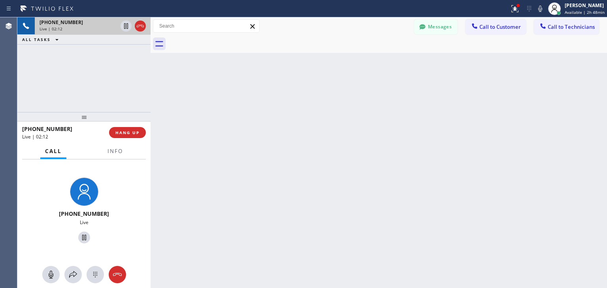
drag, startPoint x: 156, startPoint y: 91, endPoint x: 149, endPoint y: 91, distance: 6.7
click at [151, 91] on div at bounding box center [151, 152] width 0 height 271
click at [149, 91] on div at bounding box center [149, 152] width 0 height 271
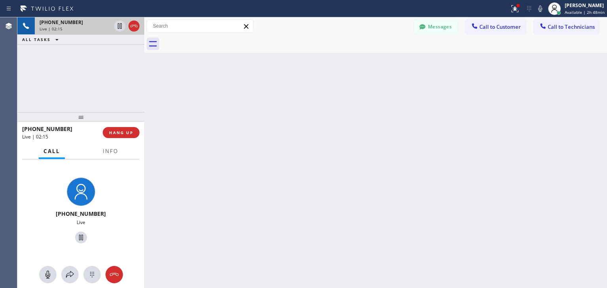
drag, startPoint x: 149, startPoint y: 91, endPoint x: 144, endPoint y: 90, distance: 5.3
click at [144, 90] on div at bounding box center [144, 152] width 0 height 271
click at [128, 137] on button "HANG UP" at bounding box center [121, 132] width 37 height 11
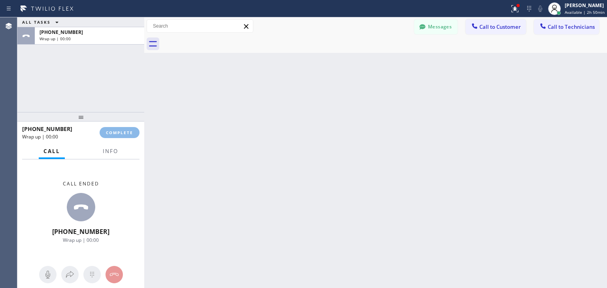
click at [370, 288] on html "Status report Issues detected These issues could affect your workflow. Please c…" at bounding box center [303, 144] width 607 height 288
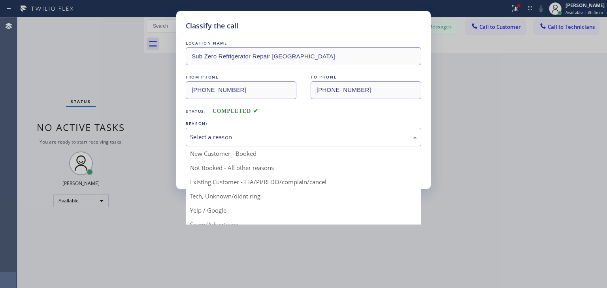
click at [365, 131] on div "Select a reason" at bounding box center [304, 137] width 236 height 19
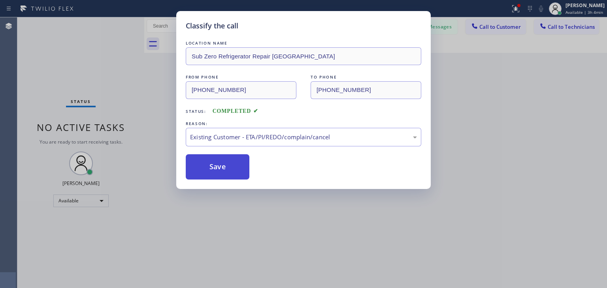
click at [231, 165] on button "Save" at bounding box center [218, 167] width 64 height 25
click at [505, 30] on div "Classify the call LOCATION NAME Sub Zero Refrigerator Repair [GEOGRAPHIC_DATA] …" at bounding box center [303, 144] width 607 height 288
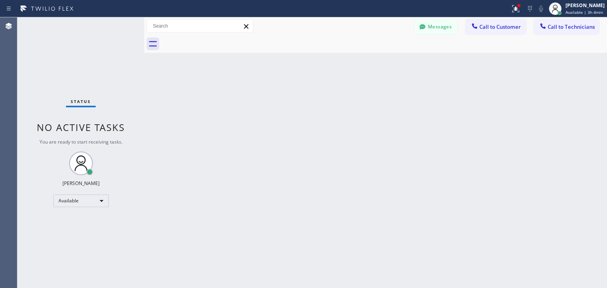
click at [496, 29] on span "Call to Customer" at bounding box center [499, 26] width 41 height 7
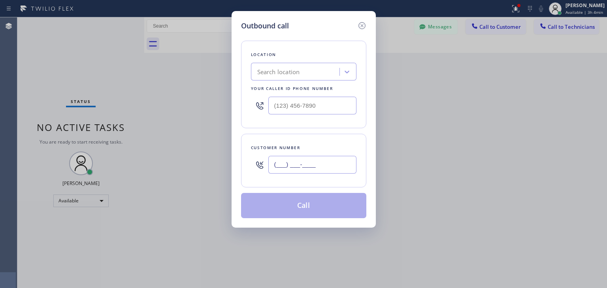
paste input "770) 286-7262"
click at [336, 164] on input "[PHONE_NUMBER]" at bounding box center [312, 165] width 88 height 18
type input "[PHONE_NUMBER]"
paste input "Sub Zero Refrigerator Repair"
type input "Sub Zero Refrigerator Repair"
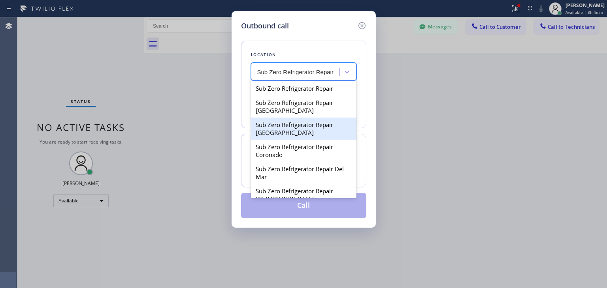
click at [321, 125] on div "Sub Zero Refrigerator Repair [GEOGRAPHIC_DATA]" at bounding box center [304, 129] width 106 height 22
type input "[PHONE_NUMBER]"
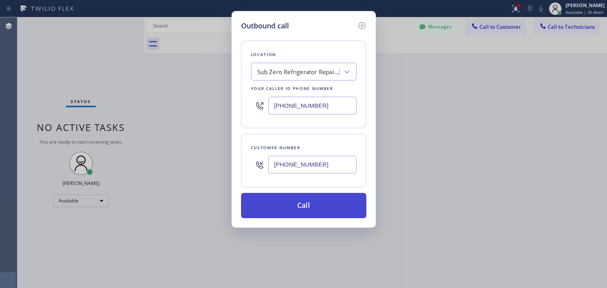
click at [316, 207] on button "Call" at bounding box center [303, 205] width 125 height 25
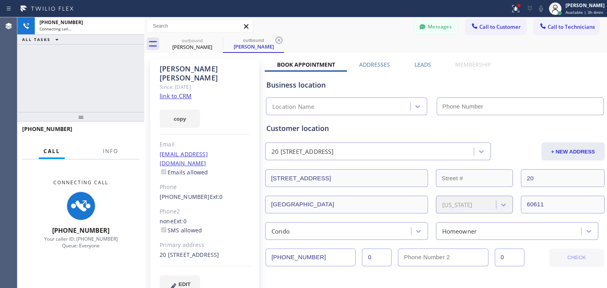
type input "[PHONE_NUMBER]"
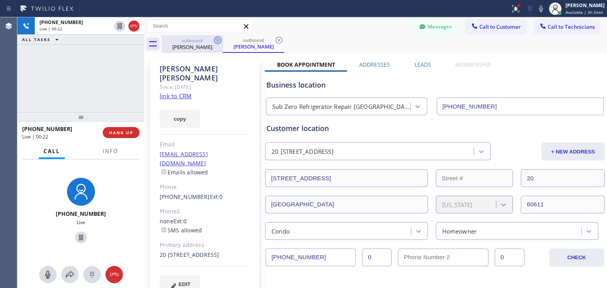
click at [216, 44] on icon at bounding box center [217, 40] width 9 height 9
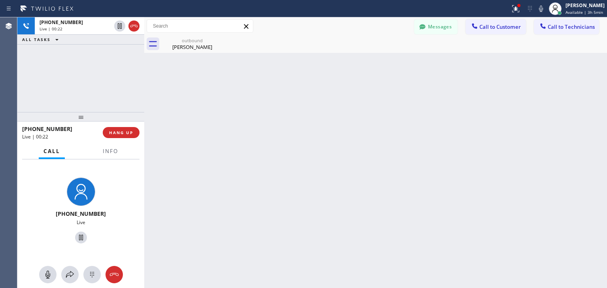
click at [0, 0] on icon at bounding box center [0, 0] width 0 height 0
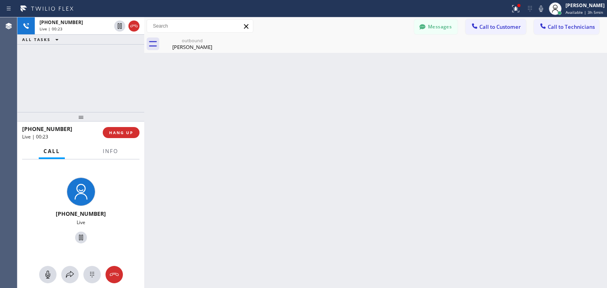
click at [0, 0] on icon at bounding box center [0, 0] width 0 height 0
click at [134, 133] on button "HANG UP" at bounding box center [121, 132] width 37 height 11
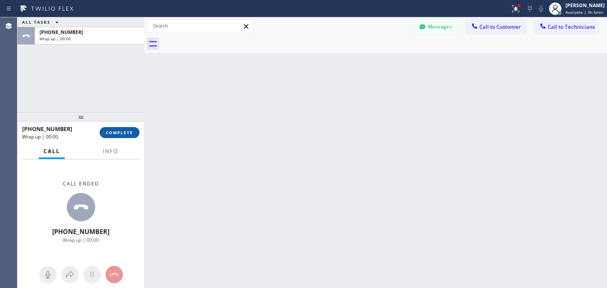
click at [134, 133] on button "COMPLETE" at bounding box center [120, 132] width 40 height 11
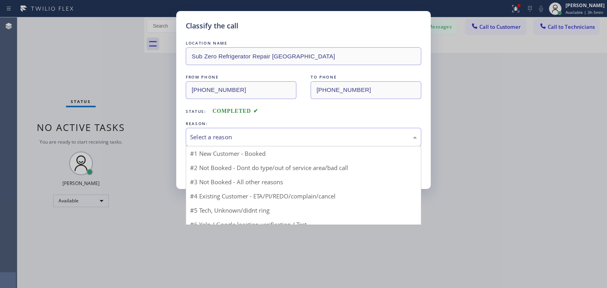
click at [239, 143] on div "Select a reason" at bounding box center [304, 137] width 236 height 19
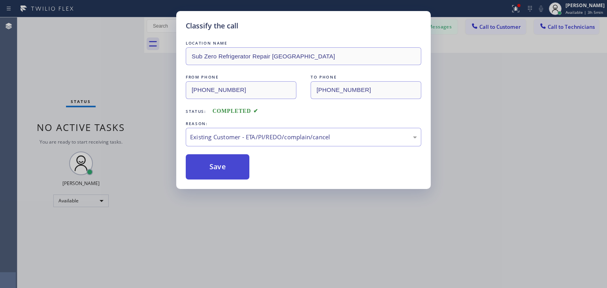
click at [234, 176] on button "Save" at bounding box center [218, 167] width 64 height 25
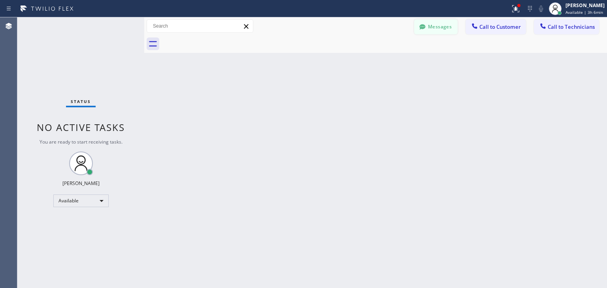
click at [455, 25] on button "Messages" at bounding box center [435, 26] width 43 height 15
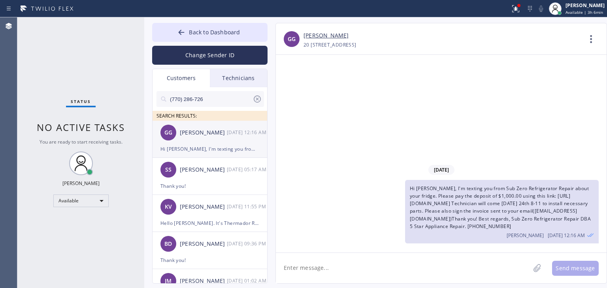
click at [194, 128] on div "[PERSON_NAME]" at bounding box center [203, 132] width 47 height 9
click at [334, 264] on textarea at bounding box center [403, 268] width 254 height 30
click at [363, 273] on textarea "Hello [PERSON_NAME], I've sent you the updated ve" at bounding box center [410, 268] width 268 height 30
click at [417, 264] on textarea "Hello [PERSON_NAME], I've sent you updated ve" at bounding box center [410, 268] width 268 height 30
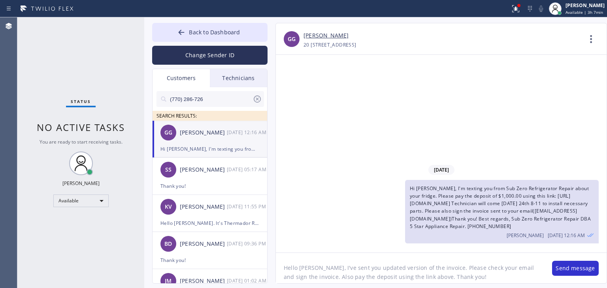
click at [417, 280] on textarea "Hello [PERSON_NAME], I've sent you updated version of the invoice. Please check…" at bounding box center [410, 268] width 268 height 30
type textarea "Hello [PERSON_NAME], I've sent you updated version of the invoice. Please check…"
click at [572, 269] on button "Send message" at bounding box center [575, 268] width 47 height 15
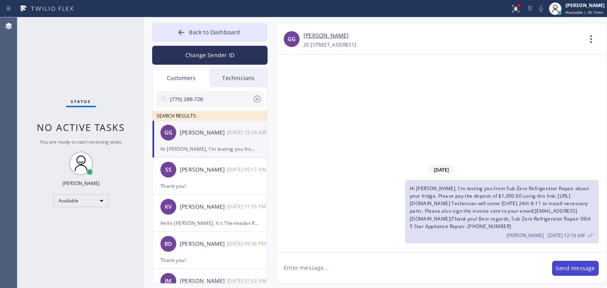
scroll to position [0, 0]
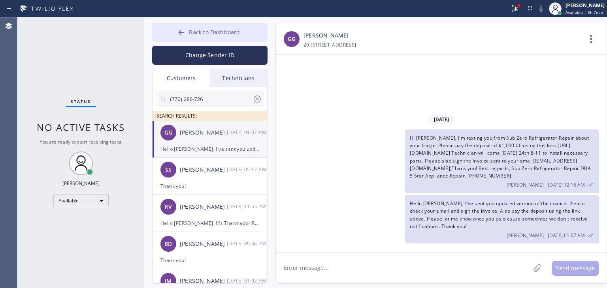
click at [241, 28] on button "Back to Dashboard" at bounding box center [209, 32] width 115 height 19
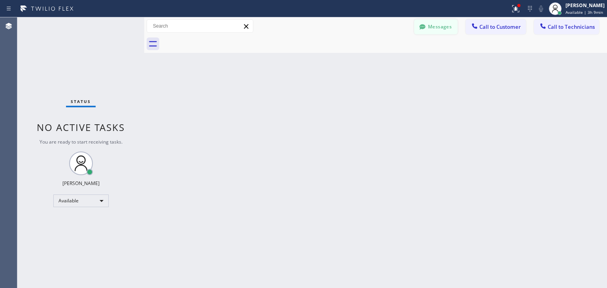
click at [441, 20] on button "Messages" at bounding box center [435, 26] width 43 height 15
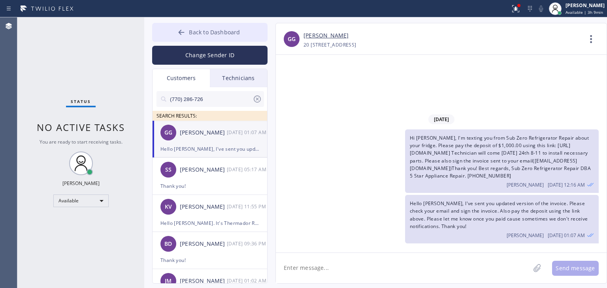
click at [237, 36] on button "Back to Dashboard" at bounding box center [209, 32] width 115 height 19
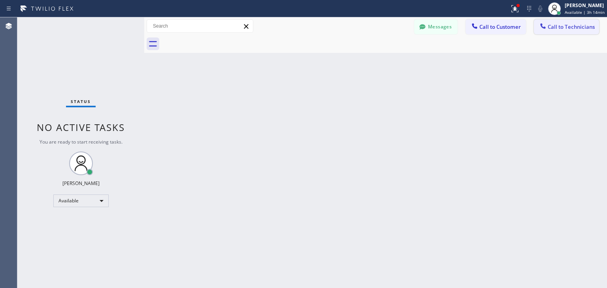
click at [555, 23] on button "Call to Technicians" at bounding box center [566, 26] width 65 height 15
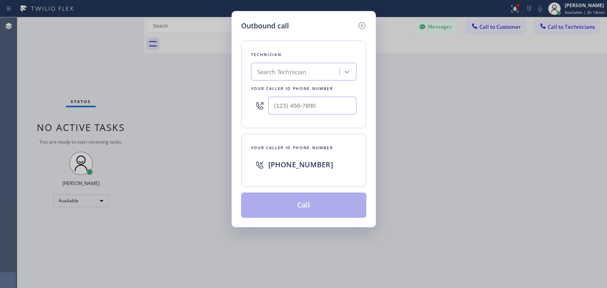
click at [317, 76] on div "Search Technician" at bounding box center [296, 72] width 86 height 14
type input "[PERSON_NAME]"
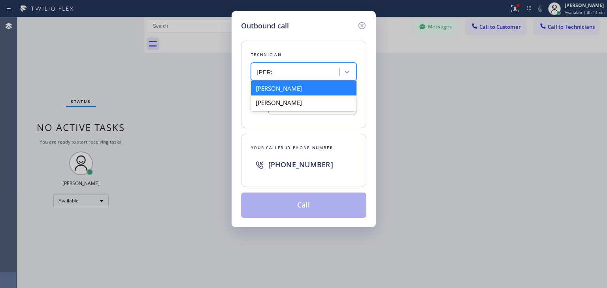
click at [311, 93] on div "[PERSON_NAME]" at bounding box center [304, 88] width 106 height 14
type input "[PHONE_NUMBER]"
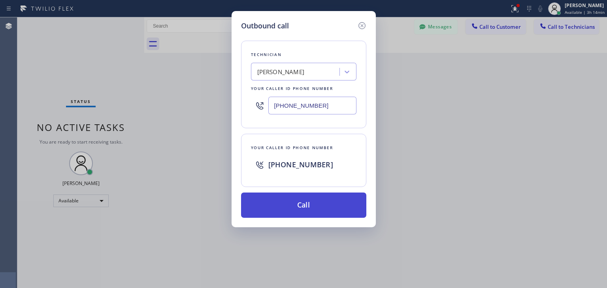
click at [307, 204] on button "Call" at bounding box center [303, 205] width 125 height 25
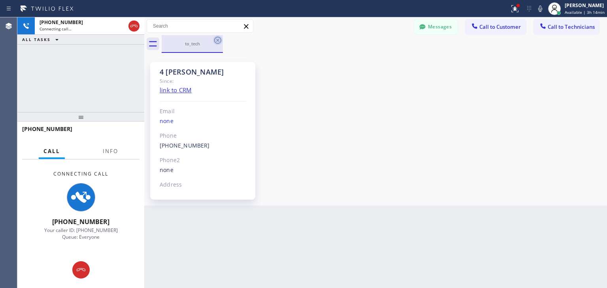
click at [213, 39] on icon at bounding box center [217, 40] width 9 height 9
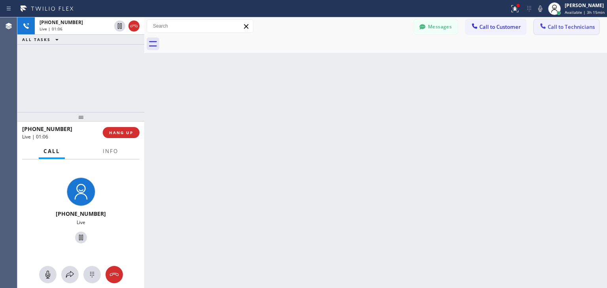
click at [568, 26] on span "Call to Technicians" at bounding box center [571, 26] width 47 height 7
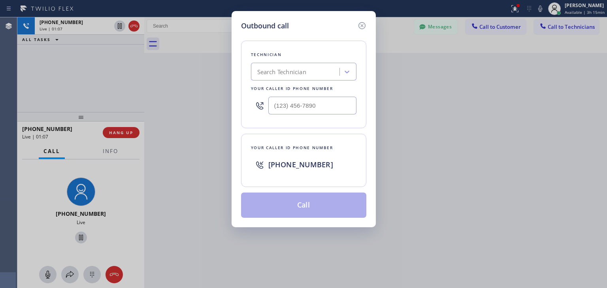
click at [327, 79] on div "Search Technician" at bounding box center [304, 72] width 106 height 18
type input "s"
type input "[PERSON_NAME]"
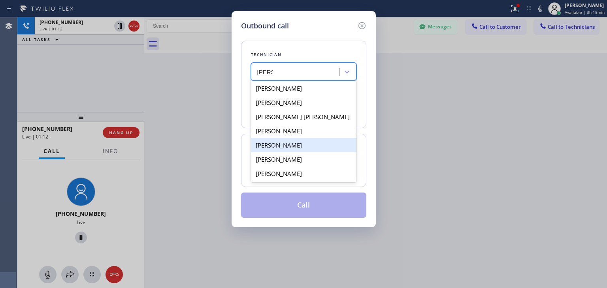
click at [320, 143] on div "[PERSON_NAME]" at bounding box center [304, 145] width 106 height 14
type input "[PHONE_NUMBER]"
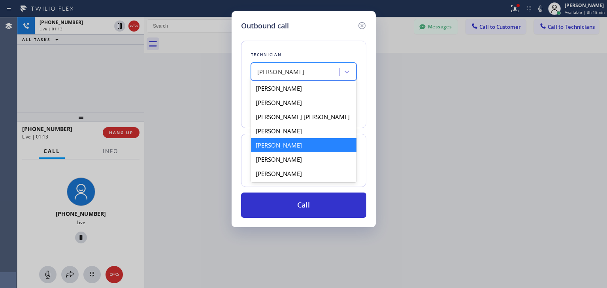
click at [316, 76] on div "[PERSON_NAME]" at bounding box center [296, 72] width 86 height 14
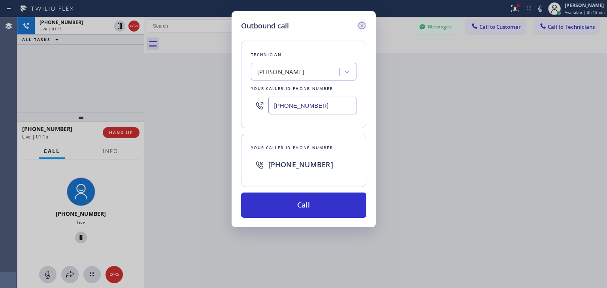
click at [363, 21] on icon at bounding box center [361, 25] width 9 height 9
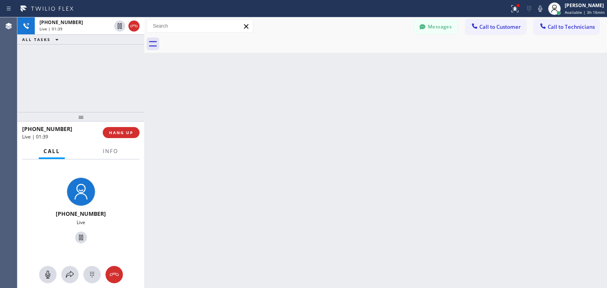
click at [392, 171] on div "Back to Dashboard Change Sender ID Customers Technicians (770) 286-726 SEARCH R…" at bounding box center [375, 152] width 463 height 271
drag, startPoint x: 392, startPoint y: 171, endPoint x: 455, endPoint y: 23, distance: 161.0
click at [455, 23] on div "Back to Dashboard Change Sender ID Customers Technicians (770) 286-726 SEARCH R…" at bounding box center [375, 152] width 463 height 271
click at [444, 83] on div "Back to Dashboard Change Sender ID Customers Technicians (770) 286-726 SEARCH R…" at bounding box center [375, 152] width 463 height 271
click at [144, 89] on div at bounding box center [144, 152] width 0 height 271
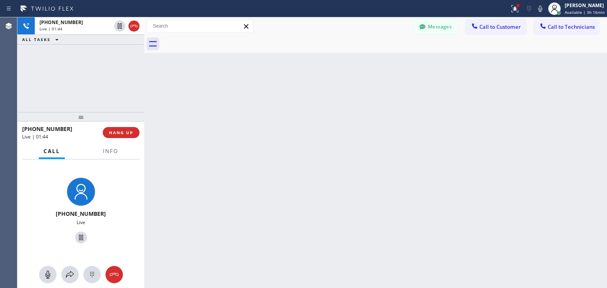
click at [144, 89] on div at bounding box center [144, 152] width 0 height 271
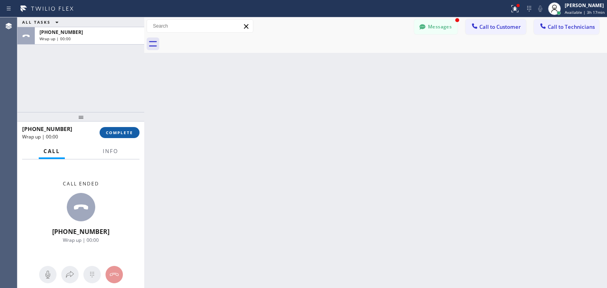
click at [119, 130] on button "COMPLETE" at bounding box center [120, 132] width 40 height 11
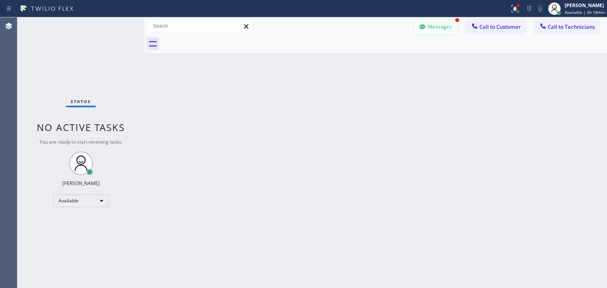
click at [439, 28] on button "Messages" at bounding box center [435, 26] width 43 height 15
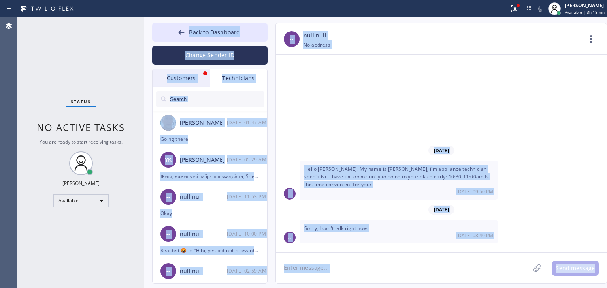
click at [208, 80] on div "Customers" at bounding box center [181, 78] width 57 height 18
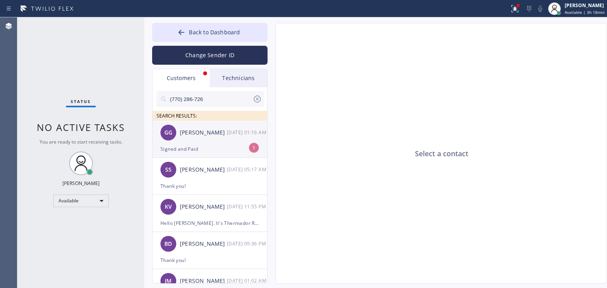
click at [232, 128] on div "[DATE] 01:16 AM" at bounding box center [247, 132] width 41 height 9
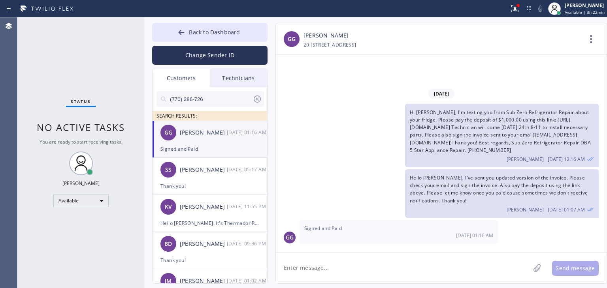
click at [261, 102] on icon at bounding box center [257, 98] width 9 height 9
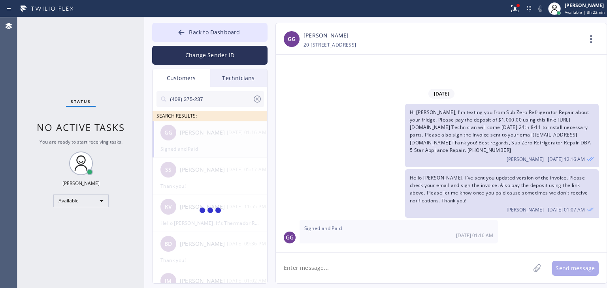
click at [227, 103] on input "(408) 375-237" at bounding box center [210, 99] width 83 height 16
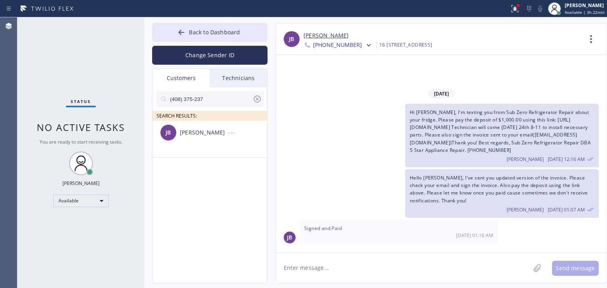
type input "(408) 375-237"
click at [204, 136] on div "[PERSON_NAME]" at bounding box center [203, 132] width 47 height 9
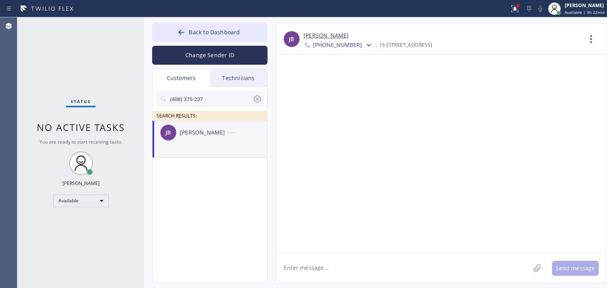
click at [324, 259] on textarea at bounding box center [403, 268] width 254 height 30
type textarea "Hi [PERSON_NAME], Filter housing for your fridge: $788.00 Labor: 350.00"
click at [477, 271] on textarea "Hi [PERSON_NAME], Filter housing for your fridge: $788.00 Labor: 350.00" at bounding box center [410, 268] width 268 height 30
click at [243, 36] on button "Back to Dashboard" at bounding box center [209, 32] width 115 height 19
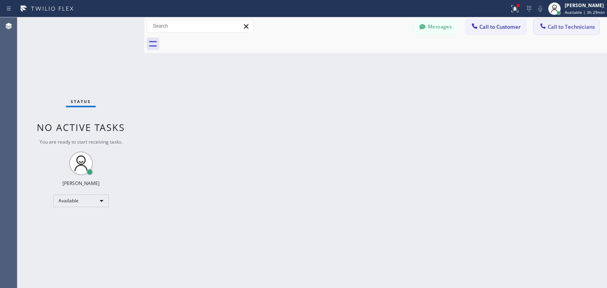
click at [562, 23] on span "Call to Technicians" at bounding box center [571, 26] width 47 height 7
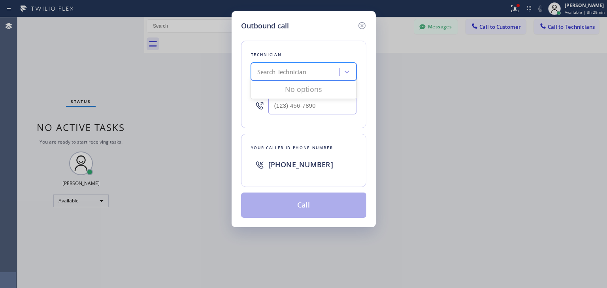
click at [253, 74] on div "Search Technician" at bounding box center [296, 72] width 86 height 14
type input "[PERSON_NAME]"
click at [304, 90] on div "[PERSON_NAME] Eranosyan" at bounding box center [304, 88] width 106 height 14
type input "[PHONE_NUMBER]"
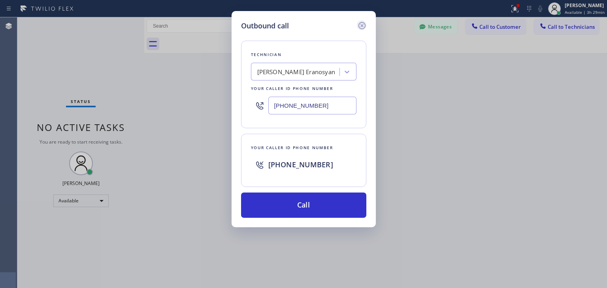
click at [363, 27] on icon at bounding box center [361, 25] width 9 height 9
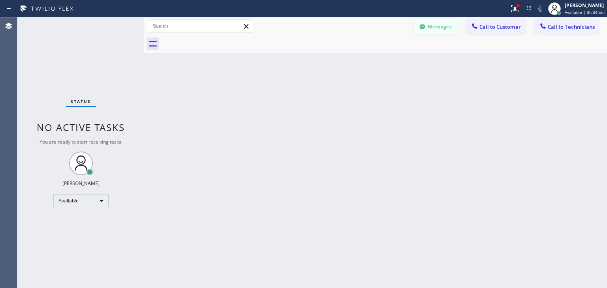
click at [438, 26] on button "Messages" at bounding box center [435, 26] width 43 height 15
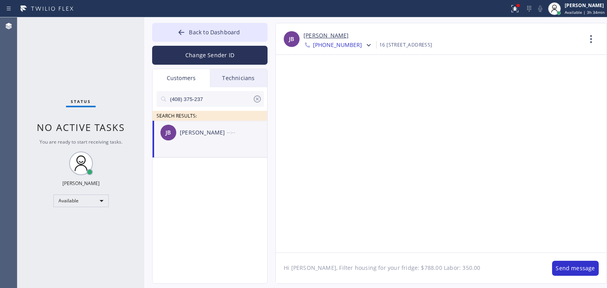
click at [219, 143] on div "[PERSON_NAME] [PERSON_NAME] --:--" at bounding box center [210, 133] width 115 height 24
click at [204, 25] on button "Back to Dashboard" at bounding box center [209, 32] width 115 height 19
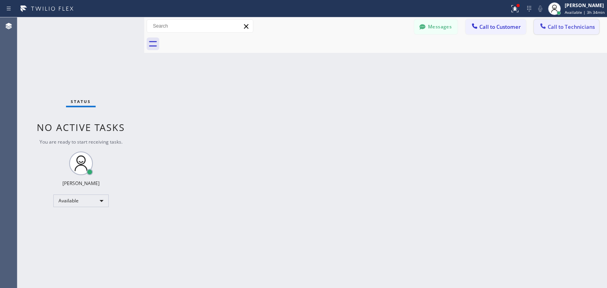
click at [569, 33] on button "Call to Technicians" at bounding box center [566, 26] width 65 height 15
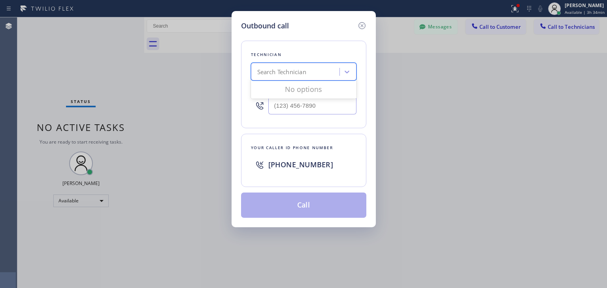
click at [271, 69] on div "Search Technician" at bounding box center [281, 72] width 49 height 9
type input "d"
type input "[PERSON_NAME]"
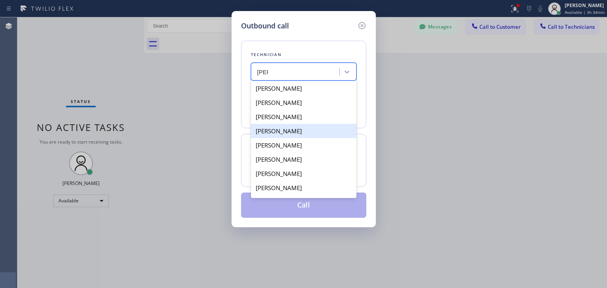
click at [314, 130] on div "[PERSON_NAME]" at bounding box center [304, 131] width 106 height 14
type input "[PHONE_NUMBER]"
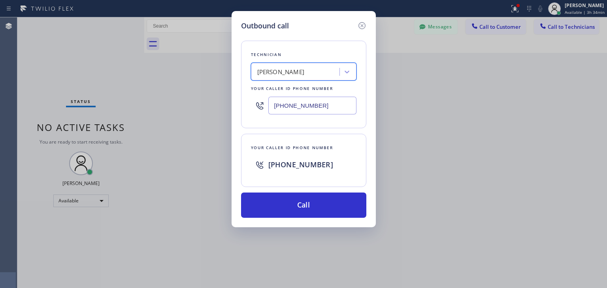
click at [322, 190] on div "Technician option [PERSON_NAME], selected. 199 results available. Select is foc…" at bounding box center [303, 124] width 125 height 187
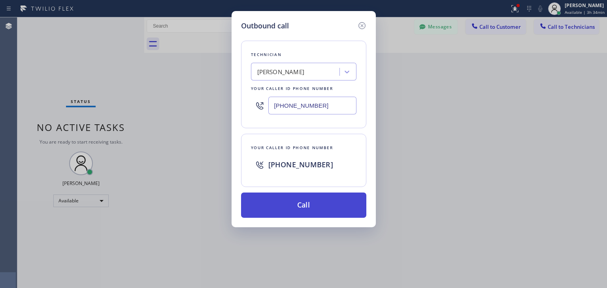
click at [324, 198] on button "Call" at bounding box center [303, 205] width 125 height 25
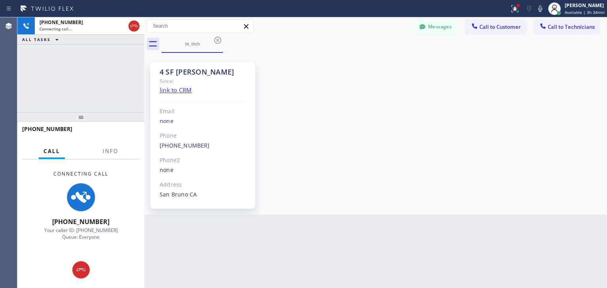
scroll to position [9811, 0]
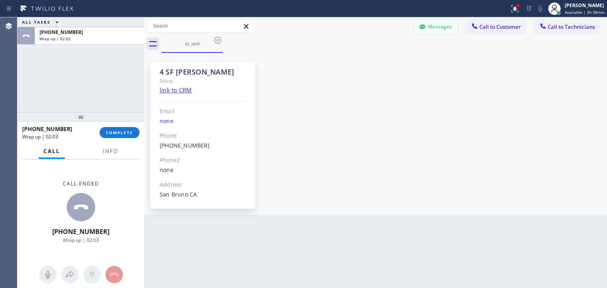
drag, startPoint x: 428, startPoint y: 18, endPoint x: 431, endPoint y: 26, distance: 8.9
click at [431, 26] on div "Messages Call to Customer Call to Technicians Outbound call Location Sub Zero R…" at bounding box center [375, 26] width 463 height 18
click at [431, 26] on button "Messages" at bounding box center [435, 26] width 43 height 15
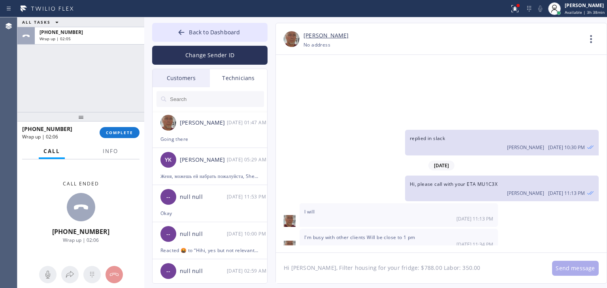
click at [477, 256] on textarea "Hi [PERSON_NAME], Filter housing for your fridge: $788.00 Labor: 350.00" at bounding box center [410, 268] width 268 height 30
click at [187, 77] on div "Customers" at bounding box center [181, 78] width 57 height 18
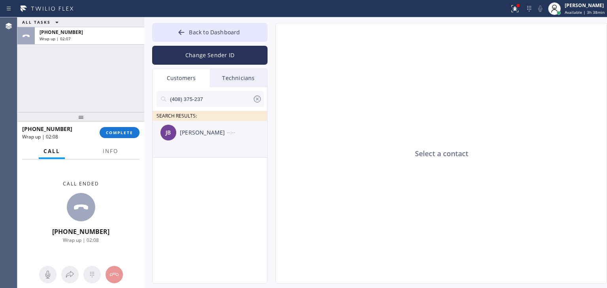
click at [222, 138] on div "[PERSON_NAME] [PERSON_NAME] --:--" at bounding box center [210, 133] width 115 height 24
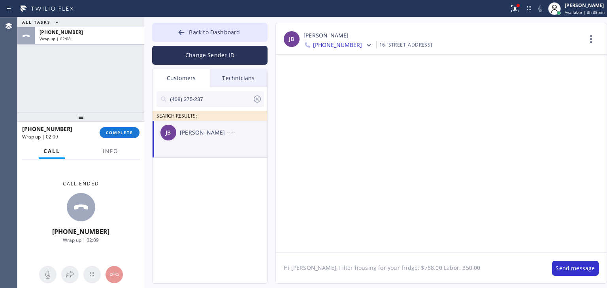
click at [462, 268] on textarea "Hi [PERSON_NAME], Filter housing for your fridge: $788.00 Labor: 350.00" at bounding box center [410, 268] width 268 height 30
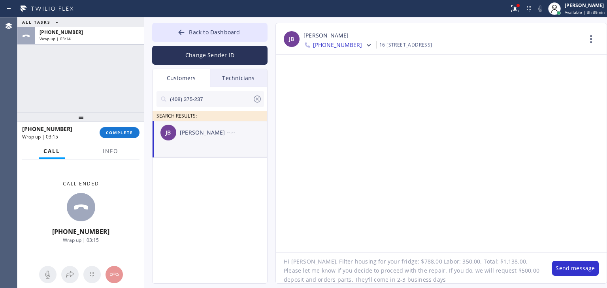
click at [347, 281] on textarea "Hi [PERSON_NAME], Filter housing for your fridge: $788.00 Labor: 350.00. Total:…" at bounding box center [410, 268] width 268 height 30
type textarea "Hi [PERSON_NAME], Filter housing for your fridge: $788.00 Labor: 350.00. Total:…"
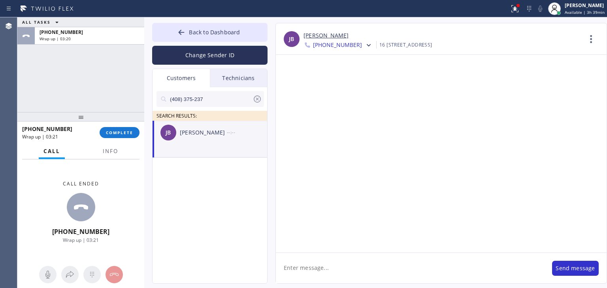
scroll to position [0, 0]
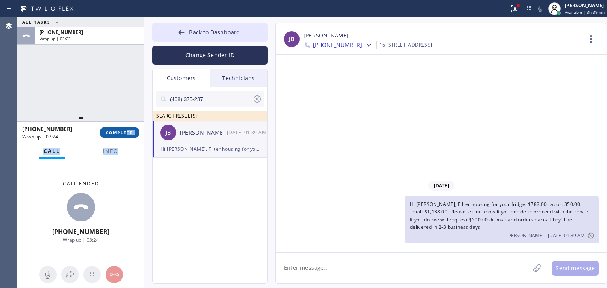
drag, startPoint x: 141, startPoint y: 154, endPoint x: 127, endPoint y: 137, distance: 21.4
click at [127, 137] on div "[PHONE_NUMBER] Wrap up | 03:24 COMPLETE Call Info Call ended [PHONE_NUMBER] Wra…" at bounding box center [80, 205] width 127 height 167
click at [127, 137] on button "COMPLETE" at bounding box center [120, 132] width 40 height 11
click at [221, 28] on span "Back to Dashboard" at bounding box center [214, 32] width 51 height 8
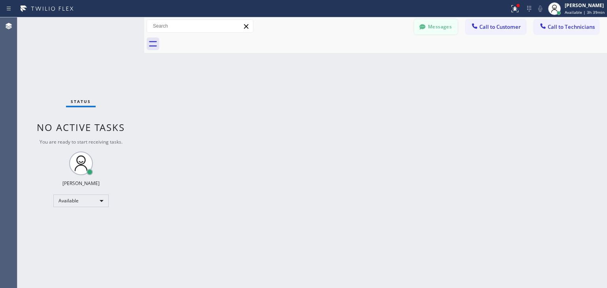
click at [432, 32] on button "Messages" at bounding box center [435, 26] width 43 height 15
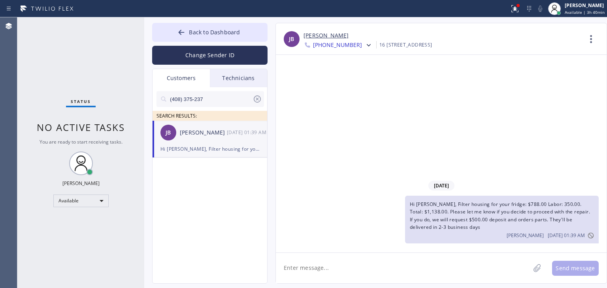
drag, startPoint x: 451, startPoint y: 198, endPoint x: 453, endPoint y: 202, distance: 4.6
click at [453, 202] on div "Hi [PERSON_NAME], Filter housing for your fridge: $788.00 Labor: 350.00. Total:…" at bounding box center [502, 220] width 194 height 48
click at [453, 202] on span "Hi [PERSON_NAME], Filter housing for your fridge: $788.00 Labor: 350.00. Total:…" at bounding box center [500, 216] width 180 height 30
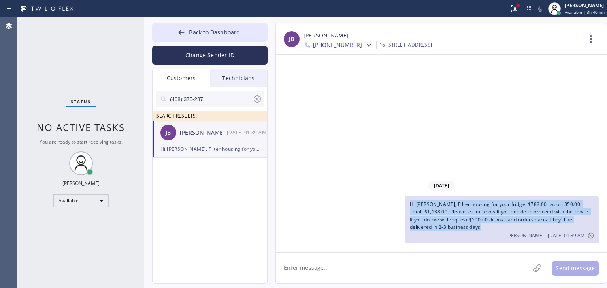
click at [453, 202] on span "Hi [PERSON_NAME], Filter housing for your fridge: $788.00 Labor: 350.00. Total:…" at bounding box center [500, 216] width 180 height 30
copy span "Hi [PERSON_NAME], Filter housing for your fridge: $788.00 Labor: 350.00. Total:…"
click at [365, 44] on icon at bounding box center [369, 45] width 8 height 8
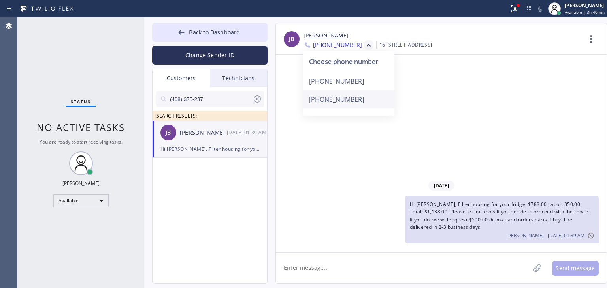
click at [351, 90] on div "[PHONE_NUMBER]" at bounding box center [349, 99] width 91 height 18
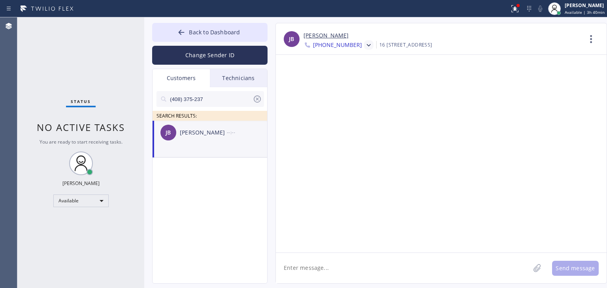
drag, startPoint x: 375, startPoint y: 251, endPoint x: 378, endPoint y: 261, distance: 9.8
click at [378, 261] on div "[PERSON_NAME] [PERSON_NAME] [PHONE_NUMBER] Choose phone number [PHONE_NUMBER] […" at bounding box center [441, 153] width 332 height 261
paste textarea "Hi [PERSON_NAME], Filter housing for your fridge: $788.00 Labor: 350.00. Total:…"
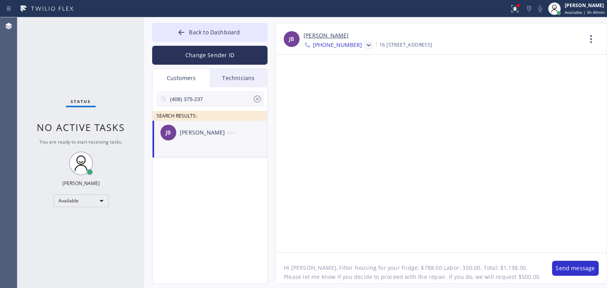
click at [378, 261] on textarea "Hi [PERSON_NAME], Filter housing for your fridge: $788.00 Labor: 350.00. Total:…" at bounding box center [410, 268] width 268 height 30
type textarea "Hi [PERSON_NAME], Filter housing for your fridge: $788.00 Labor: 350.00. Total:…"
click at [580, 272] on button "Send message" at bounding box center [575, 268] width 47 height 15
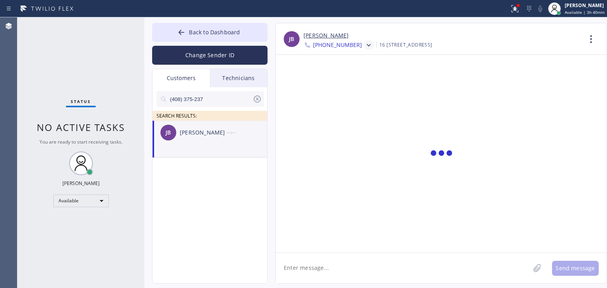
scroll to position [0, 0]
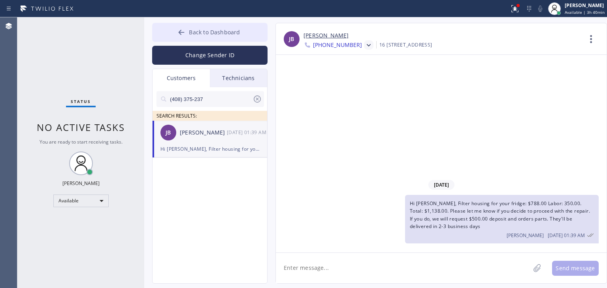
click at [235, 32] on span "Back to Dashboard" at bounding box center [214, 32] width 51 height 8
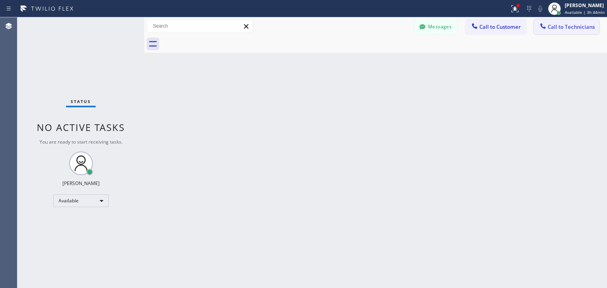
click at [552, 28] on span "Call to Technicians" at bounding box center [571, 26] width 47 height 7
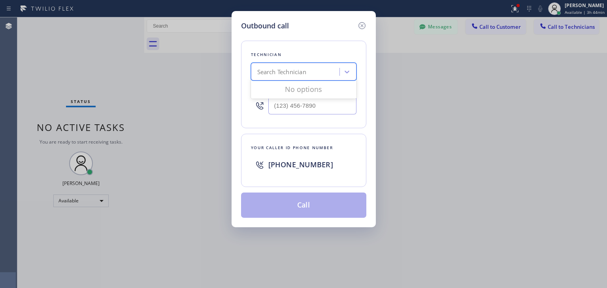
click at [315, 68] on div "Search Technician" at bounding box center [296, 72] width 86 height 14
type input "ibragim"
click at [305, 93] on div "[PERSON_NAME]" at bounding box center [304, 88] width 106 height 14
type input "[PHONE_NUMBER]"
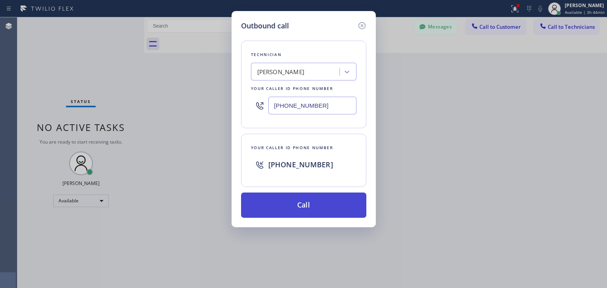
click at [304, 202] on button "Call" at bounding box center [303, 205] width 125 height 25
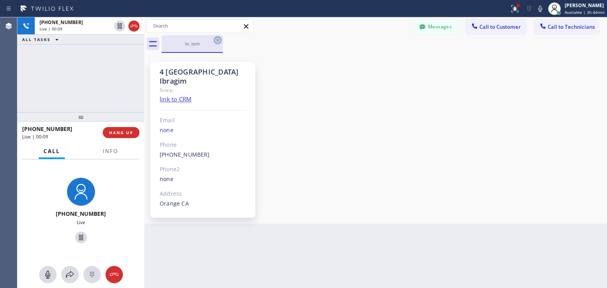
click at [218, 40] on icon at bounding box center [217, 40] width 9 height 9
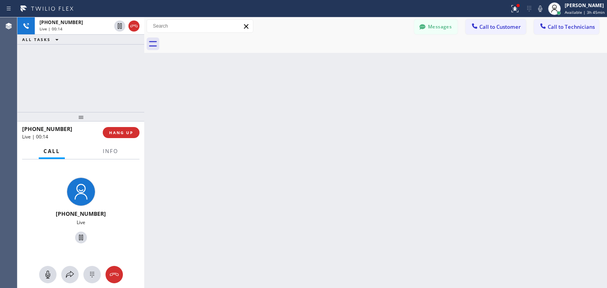
click at [248, 25] on icon at bounding box center [245, 26] width 9 height 9
click at [120, 136] on button "HANG UP" at bounding box center [121, 132] width 37 height 11
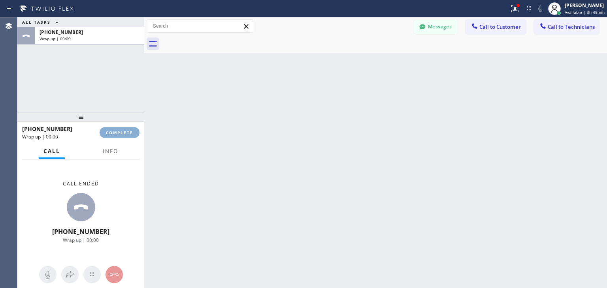
click at [120, 136] on button "COMPLETE" at bounding box center [120, 132] width 40 height 11
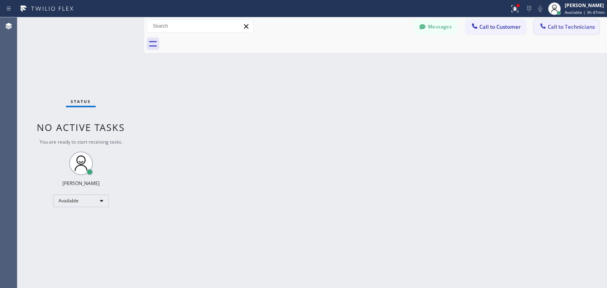
click at [569, 23] on button "Call to Technicians" at bounding box center [566, 26] width 65 height 15
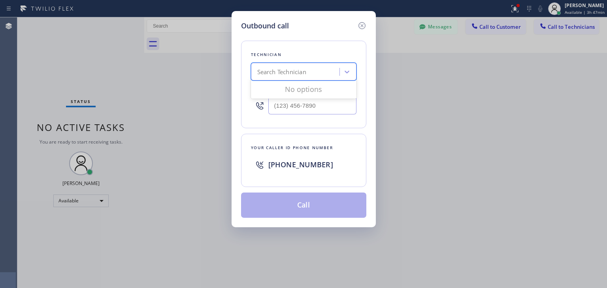
click at [318, 75] on div "Search Technician" at bounding box center [296, 72] width 86 height 14
type input "[PERSON_NAME]"
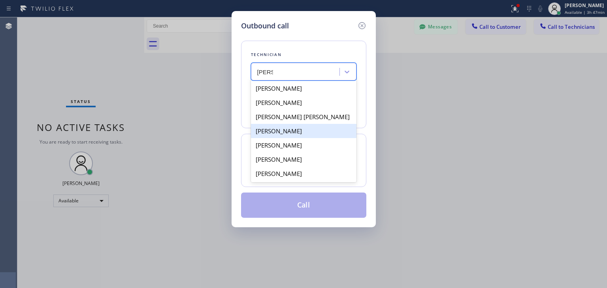
drag, startPoint x: 321, startPoint y: 90, endPoint x: 320, endPoint y: 126, distance: 36.4
click at [320, 126] on div "[PERSON_NAME] [PERSON_NAME] Tsykhonya [PERSON_NAME] [PERSON_NAME] [PERSON_NAME]…" at bounding box center [304, 131] width 106 height 103
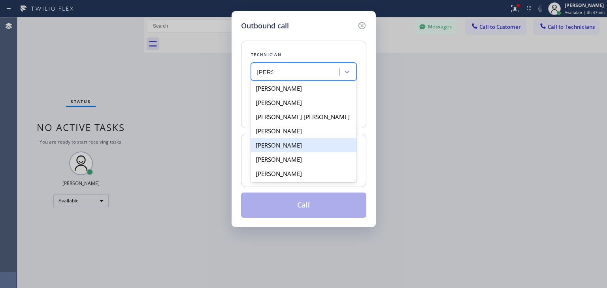
click at [320, 138] on div "[PERSON_NAME]" at bounding box center [304, 145] width 106 height 14
type input "[PHONE_NUMBER]"
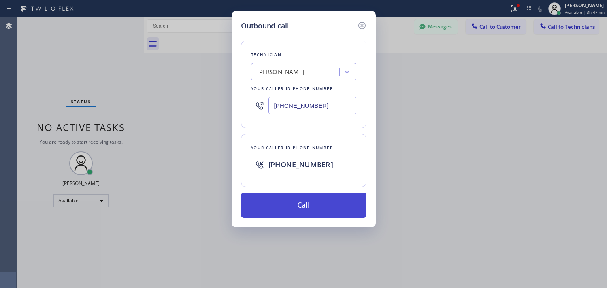
click at [319, 209] on button "Call" at bounding box center [303, 205] width 125 height 25
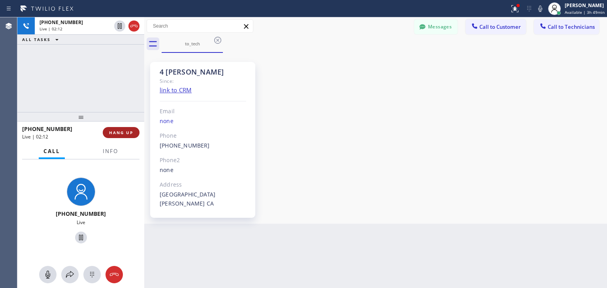
click at [127, 132] on span "HANG UP" at bounding box center [121, 133] width 24 height 6
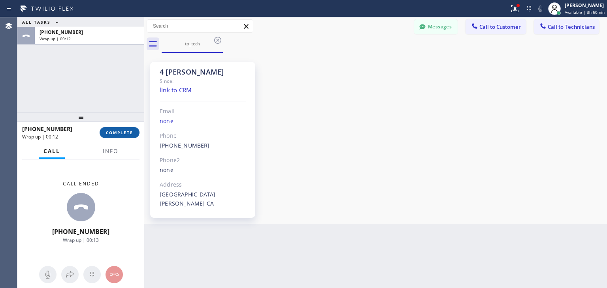
drag, startPoint x: 114, startPoint y: 139, endPoint x: 124, endPoint y: 134, distance: 10.6
click at [124, 134] on div "[PHONE_NUMBER] Wrap up | 00:12 COMPLETE" at bounding box center [80, 133] width 117 height 21
click at [124, 134] on span "COMPLETE" at bounding box center [119, 133] width 27 height 6
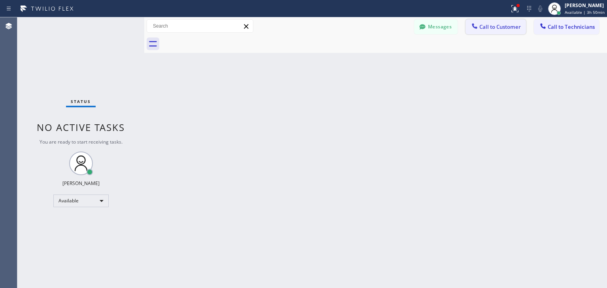
click at [484, 22] on button "Call to Customer" at bounding box center [496, 26] width 60 height 15
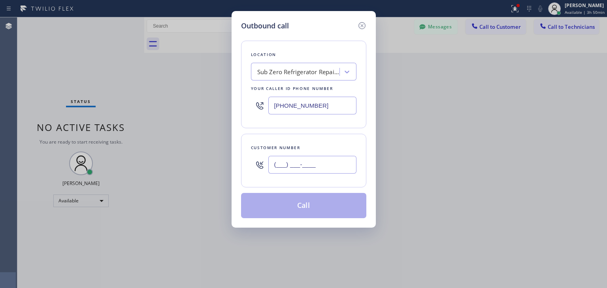
paste input "408) 731-0011"
click at [308, 162] on input "(___) ___-____" at bounding box center [312, 165] width 88 height 18
type input "[PHONE_NUMBER]"
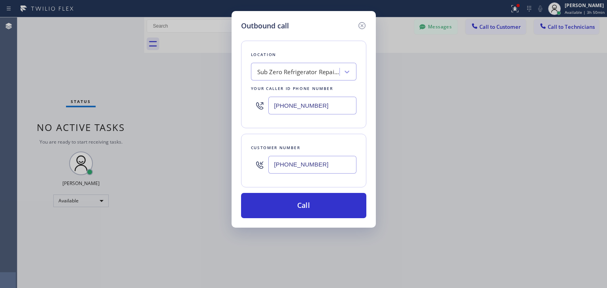
click at [289, 62] on div "Location Sub Zero Refrigerator Repair [GEOGRAPHIC_DATA] Your caller id phone nu…" at bounding box center [303, 85] width 125 height 88
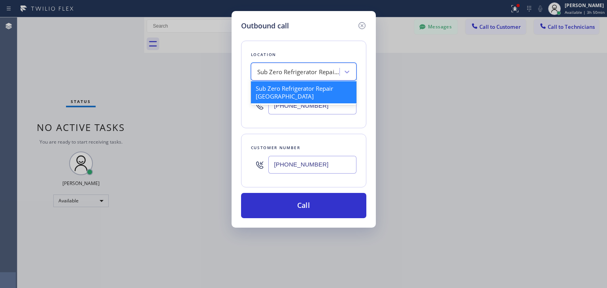
click at [290, 65] on div "Sub Zero Refrigerator Repair [GEOGRAPHIC_DATA]" at bounding box center [296, 72] width 86 height 14
paste input "AR B2B SMS"
type input "AR B2B SMS"
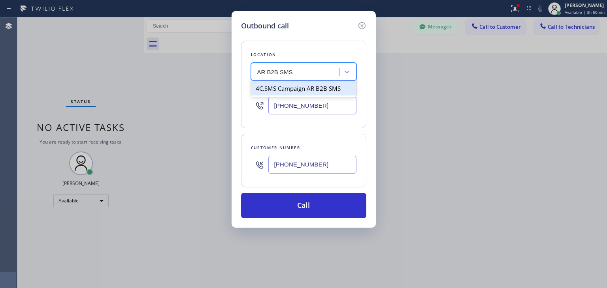
click at [310, 88] on div "4C.SMS Campaign AR B2B SMS" at bounding box center [304, 88] width 106 height 14
type input "[PHONE_NUMBER]"
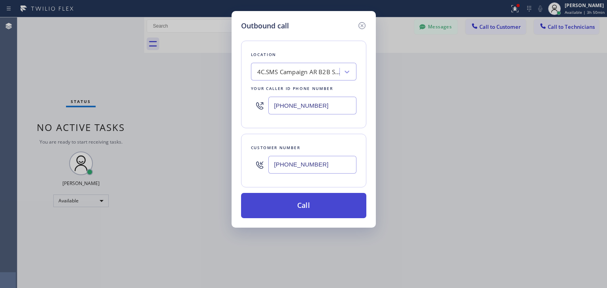
click at [304, 206] on button "Call" at bounding box center [303, 205] width 125 height 25
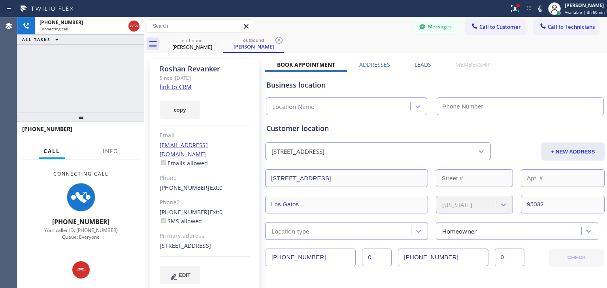
type input "[PHONE_NUMBER]"
click at [213, 38] on icon at bounding box center [217, 40] width 9 height 9
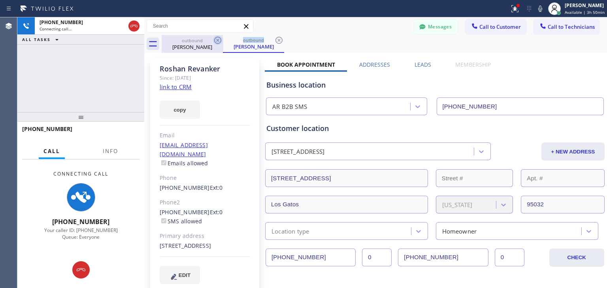
click at [213, 38] on icon at bounding box center [217, 40] width 9 height 9
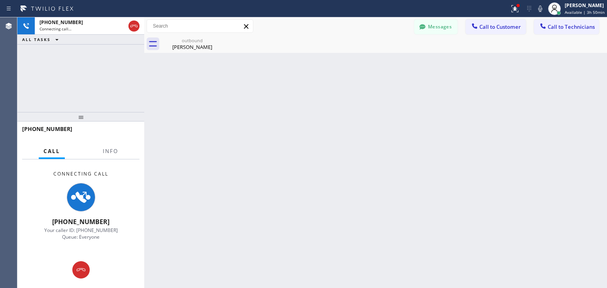
click at [0, 0] on icon at bounding box center [0, 0] width 0 height 0
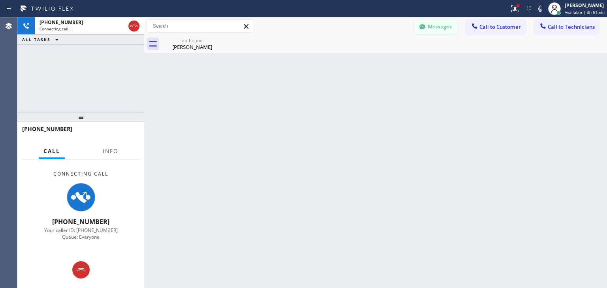
click at [451, 28] on button "Messages" at bounding box center [435, 26] width 43 height 15
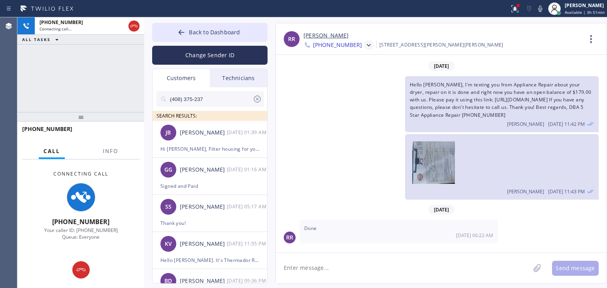
click at [365, 47] on icon at bounding box center [369, 45] width 8 height 8
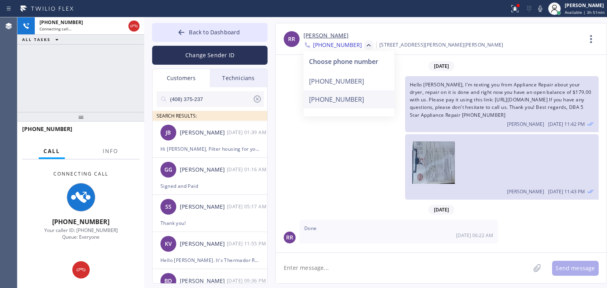
click at [340, 100] on div "[PHONE_NUMBER]" at bounding box center [349, 99] width 91 height 18
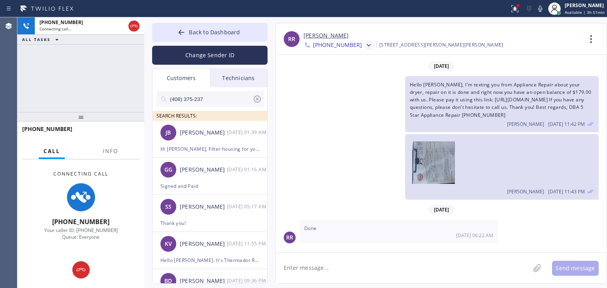
scroll to position [0, 0]
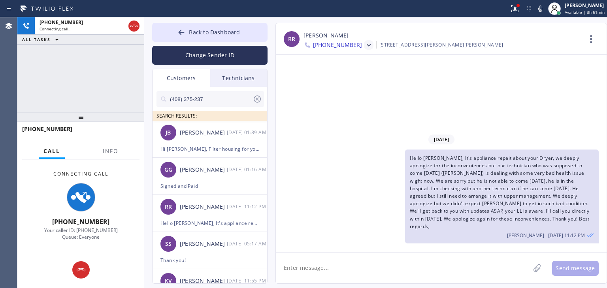
click at [349, 271] on textarea at bounding box center [403, 268] width 254 height 30
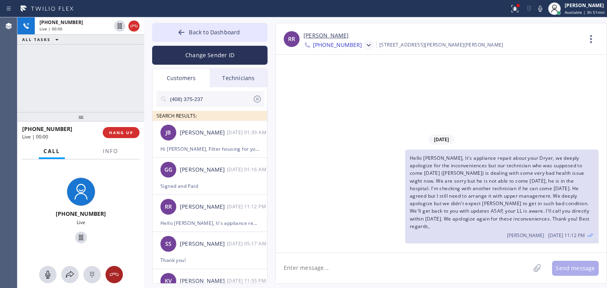
click at [112, 272] on icon at bounding box center [113, 274] width 9 height 9
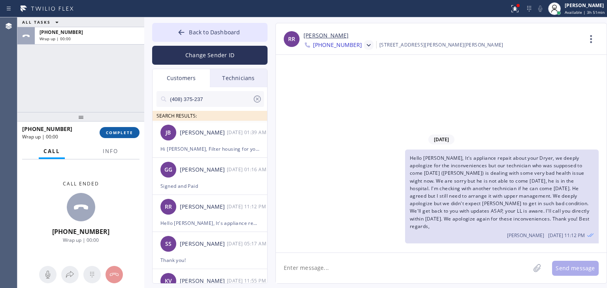
click at [124, 134] on span "COMPLETE" at bounding box center [119, 133] width 27 height 6
click at [320, 253] on div "Classify the call LOCATION NAME 4C.SMS Campaign AR B2B SMS FROM PHONE [PHONE_NU…" at bounding box center [312, 152] width 590 height 271
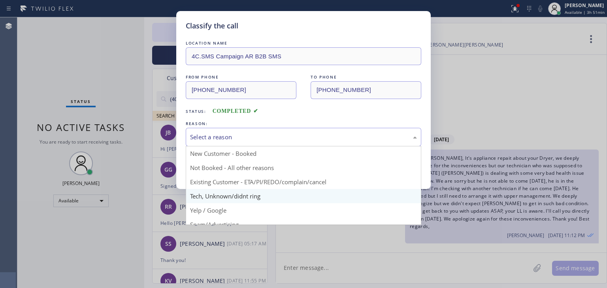
drag, startPoint x: 339, startPoint y: 140, endPoint x: 315, endPoint y: 192, distance: 56.7
click at [315, 147] on div "Select a reason New Customer - Booked Not Booked - All other reasons Existing C…" at bounding box center [304, 137] width 236 height 19
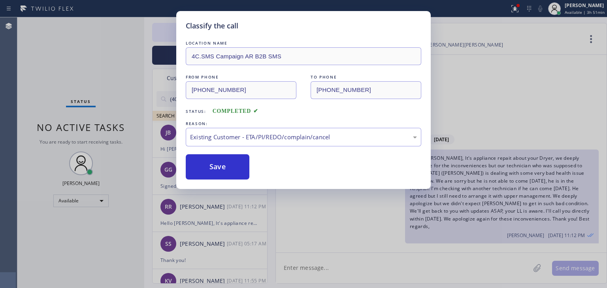
drag, startPoint x: 320, startPoint y: 177, endPoint x: 256, endPoint y: 167, distance: 64.8
click at [231, 164] on button "Save" at bounding box center [218, 167] width 64 height 25
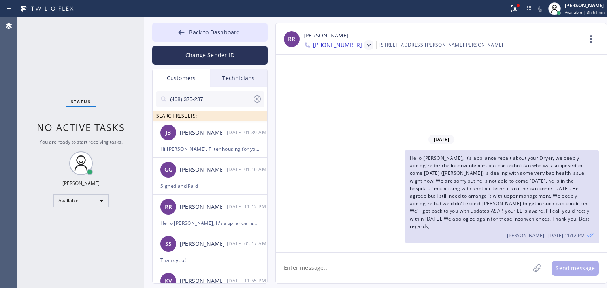
click at [430, 268] on textarea at bounding box center [403, 268] width 254 height 30
click at [383, 269] on textarea "Hello [PERSON_NAME], can we schedule this appointment for [DATE] 9-12? I arrang…" at bounding box center [410, 268] width 268 height 30
click at [281, 269] on textarea "Hello [PERSON_NAME], can we schedule this appointment for [DATE] 9-12? I arrang…" at bounding box center [410, 268] width 268 height 30
type textarea "Hello [PERSON_NAME], can we schedule this appointment for [DATE] 9-12? I arrang…"
click at [367, 45] on icon at bounding box center [369, 45] width 4 height 2
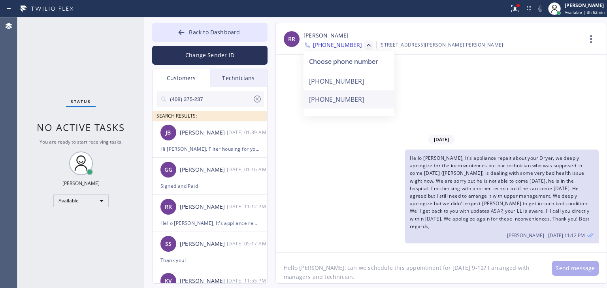
click at [365, 102] on div "[PHONE_NUMBER]" at bounding box center [349, 99] width 91 height 18
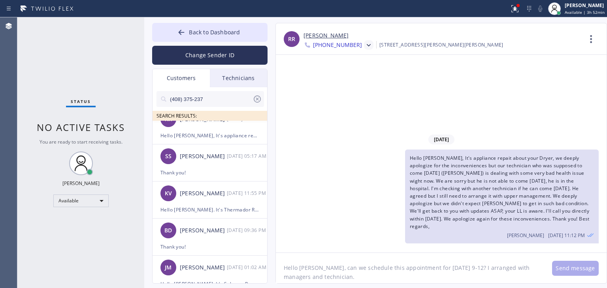
scroll to position [69, 0]
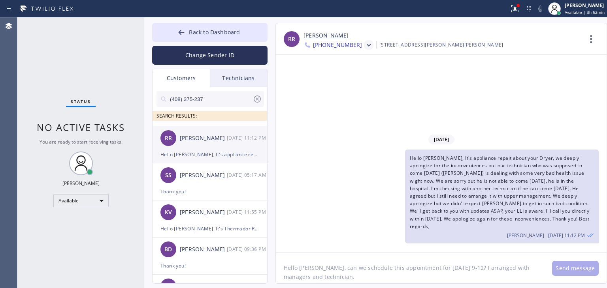
click at [218, 150] on div "Hello [PERSON_NAME], It's appliance repait about your Dryer, we deeply apologiz…" at bounding box center [209, 154] width 99 height 9
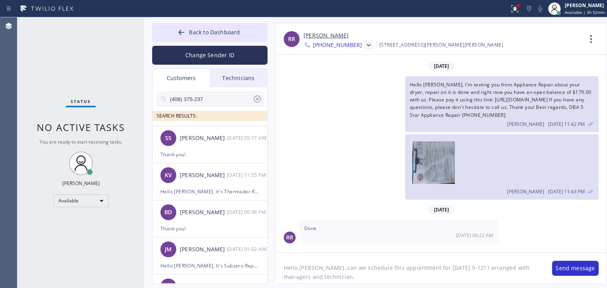
scroll to position [2, 0]
click at [365, 44] on icon at bounding box center [369, 45] width 8 height 8
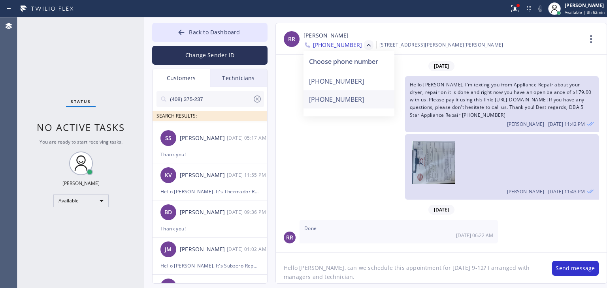
click at [364, 104] on div "[PHONE_NUMBER]" at bounding box center [349, 99] width 91 height 18
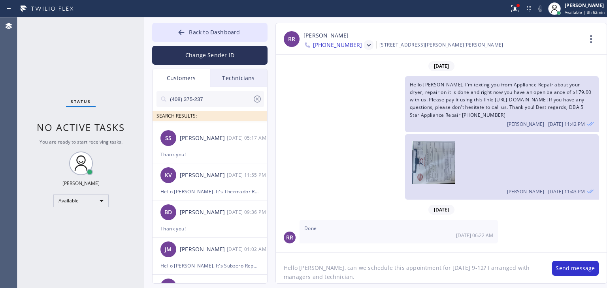
scroll to position [0, 0]
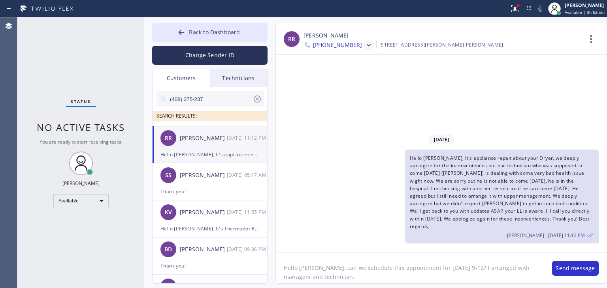
drag, startPoint x: 571, startPoint y: 275, endPoint x: 450, endPoint y: 262, distance: 122.0
click at [450, 262] on div "Hello [PERSON_NAME], can we schedule this appointment for [DATE] 9-12? I arrang…" at bounding box center [441, 268] width 331 height 31
click at [586, 264] on button "Send message" at bounding box center [575, 268] width 47 height 15
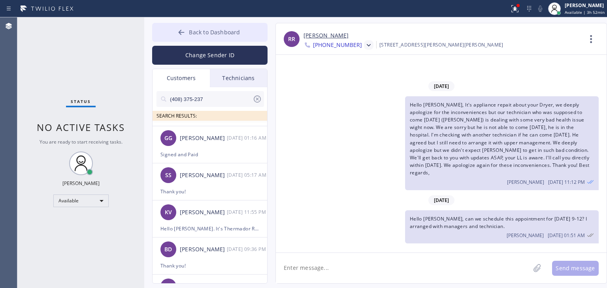
click at [231, 33] on span "Back to Dashboard" at bounding box center [214, 32] width 51 height 8
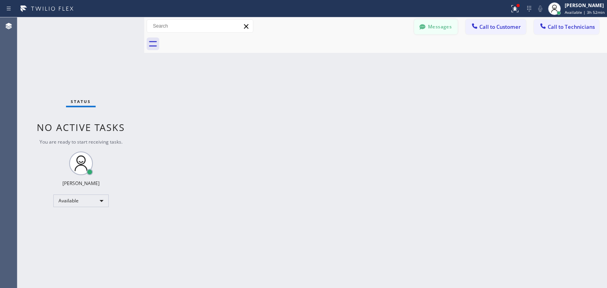
click at [439, 23] on button "Messages" at bounding box center [435, 26] width 43 height 15
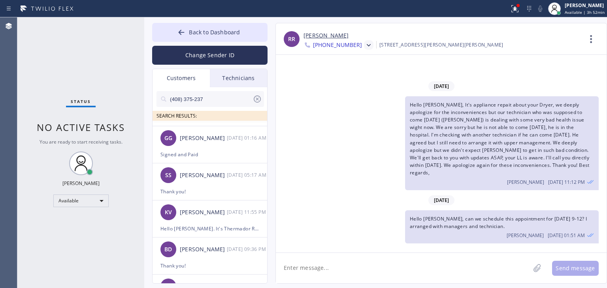
click at [365, 47] on icon at bounding box center [369, 45] width 8 height 8
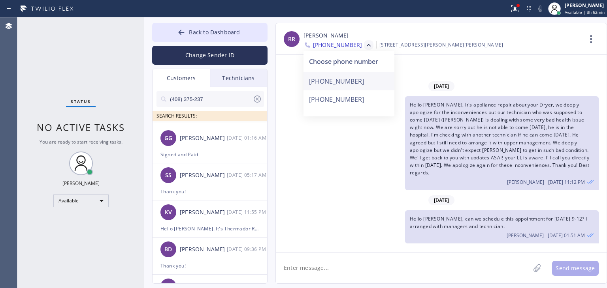
click at [352, 78] on div "[PHONE_NUMBER]" at bounding box center [349, 81] width 91 height 18
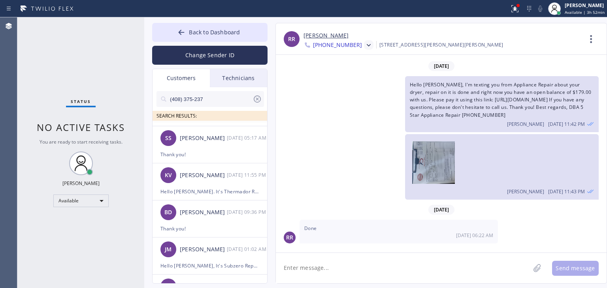
scroll to position [2, 0]
click at [351, 268] on textarea at bounding box center [403, 268] width 254 height 30
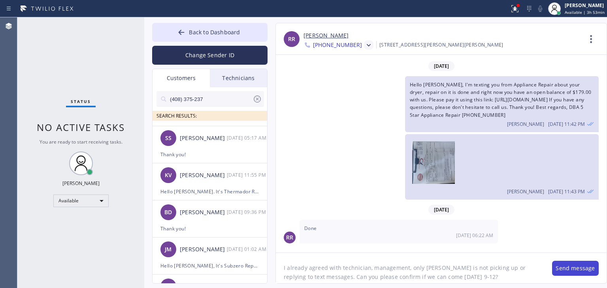
type textarea "I already agreed with technician, management, only [PERSON_NAME] is not picking…"
click at [580, 270] on button "Send message" at bounding box center [575, 268] width 47 height 15
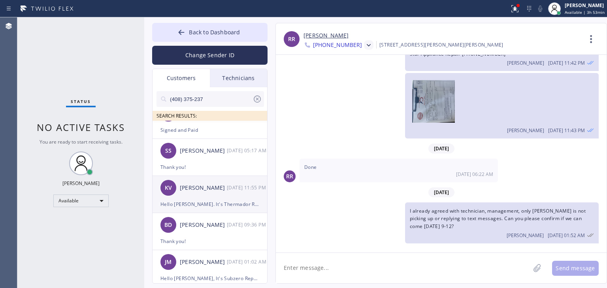
scroll to position [0, 0]
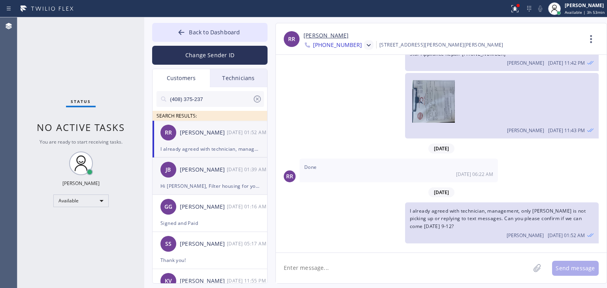
click at [239, 175] on div "[PERSON_NAME] [PERSON_NAME] [DATE] 01:39 AM" at bounding box center [210, 170] width 115 height 24
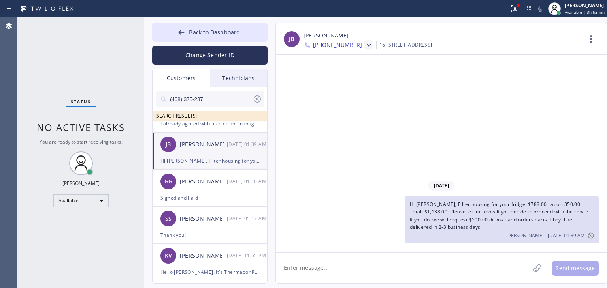
scroll to position [28, 0]
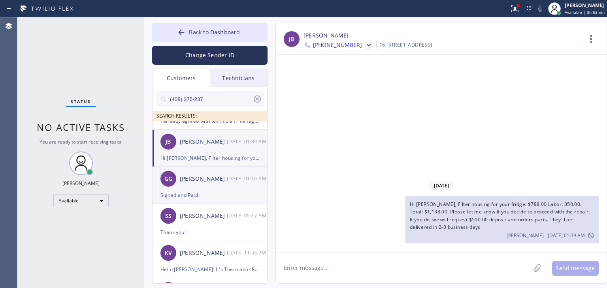
click at [194, 186] on div "[PERSON_NAME] [DATE] 01:16 AM" at bounding box center [210, 179] width 115 height 24
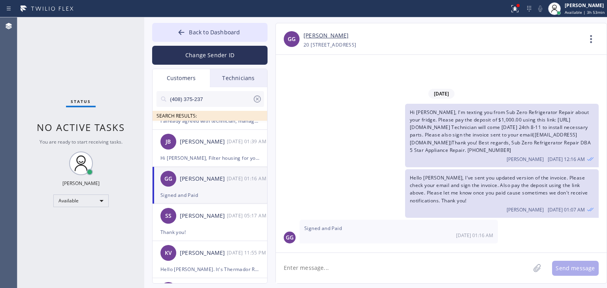
click at [318, 274] on textarea at bounding box center [403, 268] width 254 height 30
type textarea "Great, thank you! See you [DATE]!"
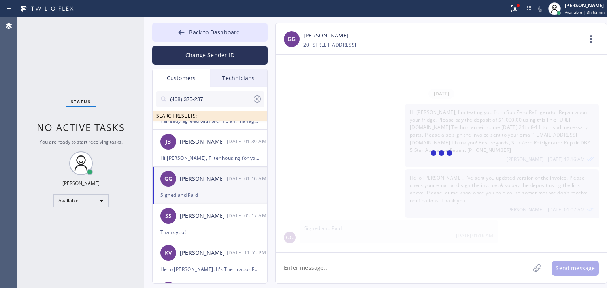
scroll to position [3, 0]
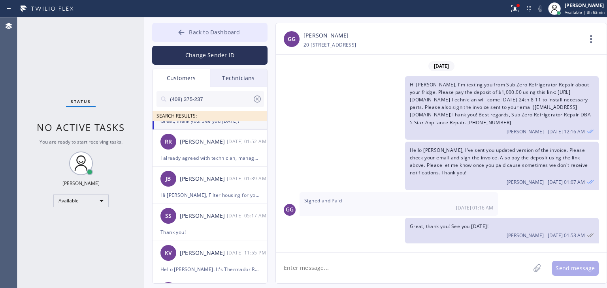
click at [241, 33] on button "Back to Dashboard" at bounding box center [209, 32] width 115 height 19
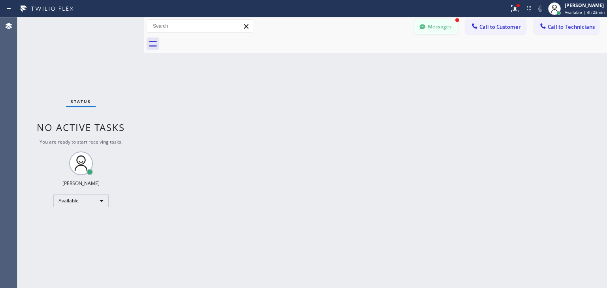
click at [435, 25] on button "Messages" at bounding box center [435, 26] width 43 height 15
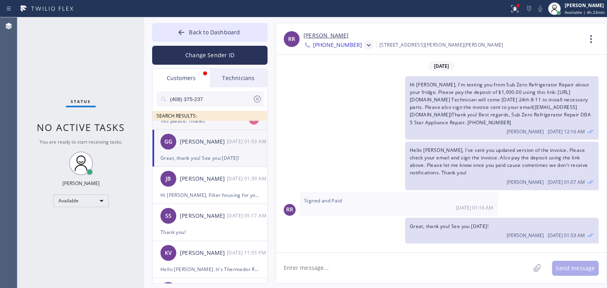
scroll to position [0, 0]
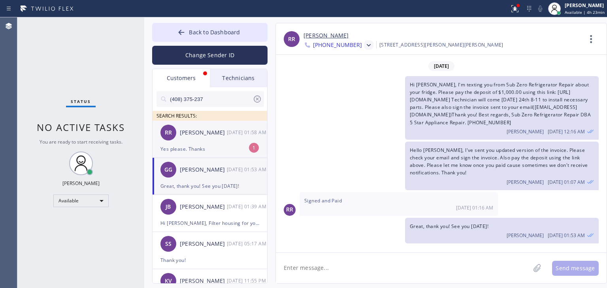
click at [205, 133] on div "[PERSON_NAME]" at bounding box center [203, 132] width 47 height 9
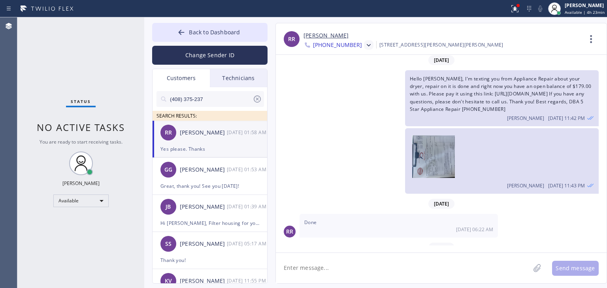
scroll to position [89, 0]
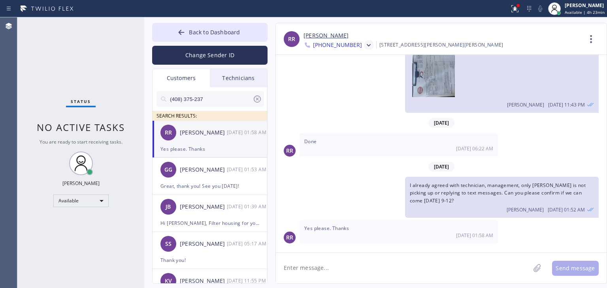
click at [256, 79] on div "Technicians" at bounding box center [238, 78] width 57 height 18
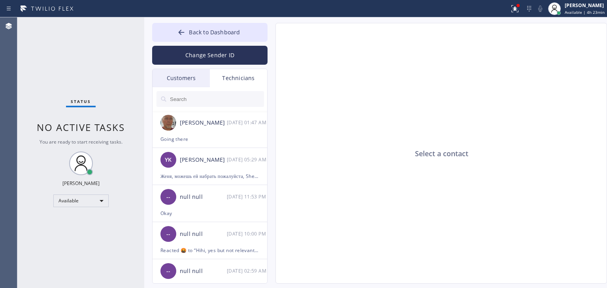
click at [188, 74] on div "Customers" at bounding box center [181, 78] width 57 height 18
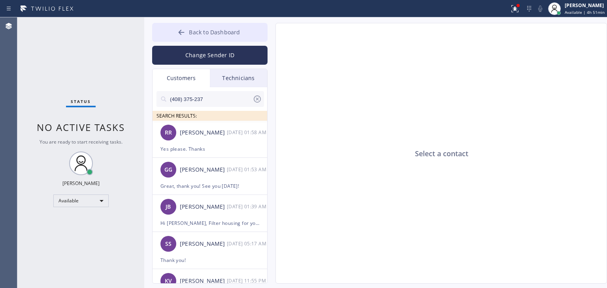
click at [205, 27] on button "Back to Dashboard" at bounding box center [209, 32] width 115 height 19
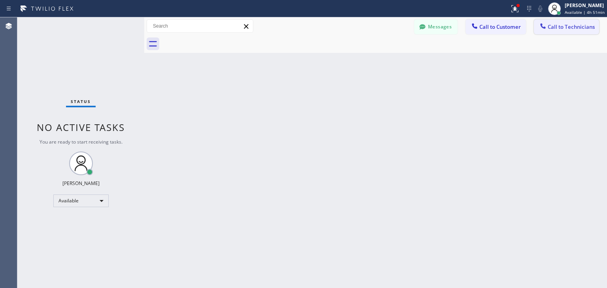
click at [549, 27] on span "Call to Technicians" at bounding box center [571, 26] width 47 height 7
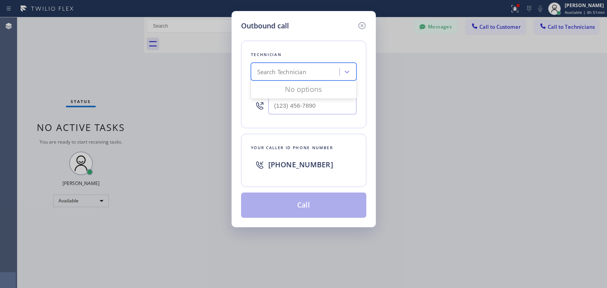
click at [306, 70] on div "Search Technician" at bounding box center [281, 72] width 49 height 9
type input "[PERSON_NAME]"
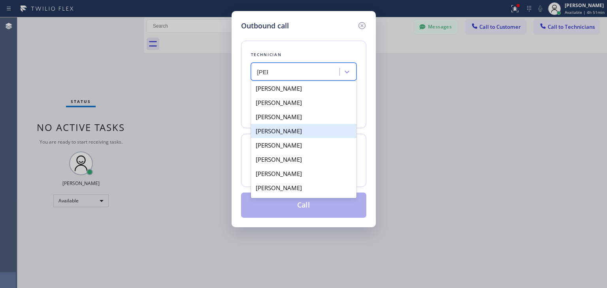
click at [320, 133] on div "[PERSON_NAME]" at bounding box center [304, 131] width 106 height 14
type input "[PHONE_NUMBER]"
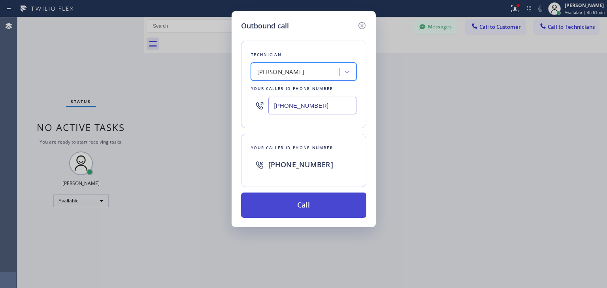
click at [315, 196] on button "Call" at bounding box center [303, 205] width 125 height 25
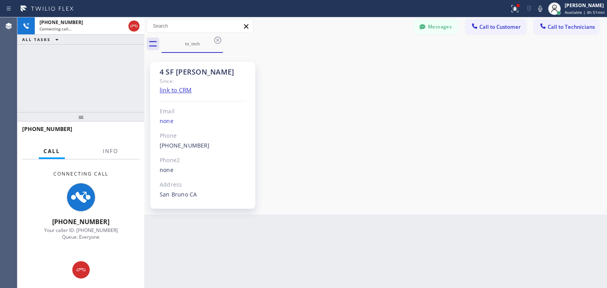
scroll to position [9811, 0]
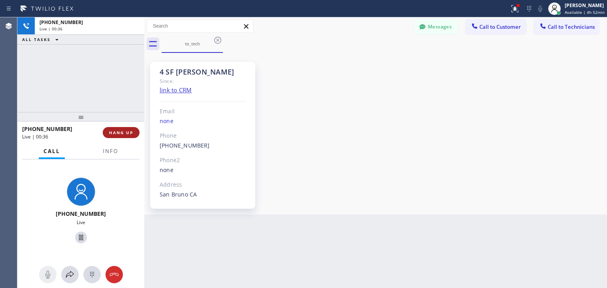
click at [125, 134] on span "HANG UP" at bounding box center [121, 133] width 24 height 6
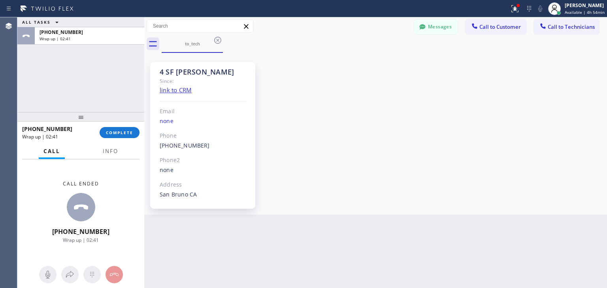
click at [128, 138] on div "[PHONE_NUMBER] Wrap up | 02:41 COMPLETE" at bounding box center [80, 133] width 117 height 21
click at [130, 135] on div "[PHONE_NUMBER] Wrap up | 02:41 COMPLETE" at bounding box center [80, 133] width 117 height 21
click at [130, 135] on span "COMPLETE" at bounding box center [119, 133] width 27 height 6
click at [221, 40] on icon at bounding box center [217, 40] width 9 height 9
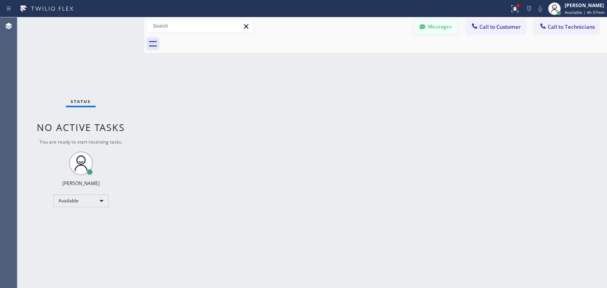
click at [423, 25] on icon at bounding box center [422, 26] width 6 height 5
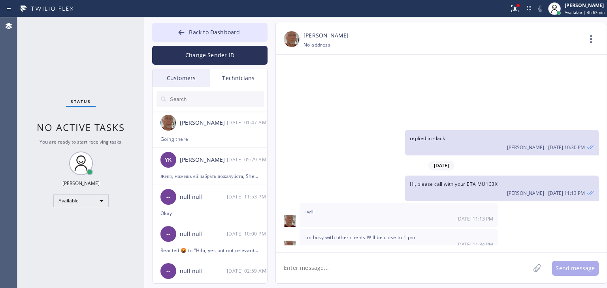
click at [185, 79] on div "Customers" at bounding box center [181, 78] width 57 height 18
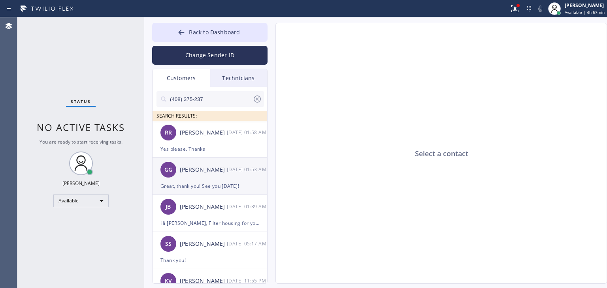
click at [200, 184] on div "Great, thank you! See you [DATE]!" at bounding box center [209, 186] width 99 height 9
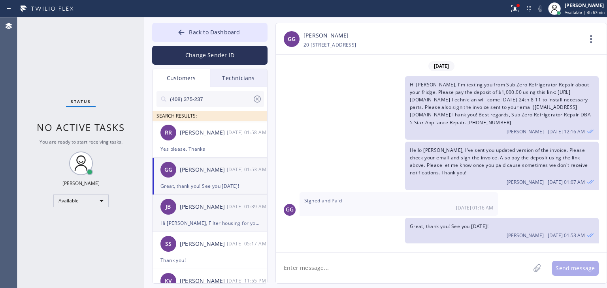
scroll to position [3, 0]
click at [209, 208] on div "[PERSON_NAME]" at bounding box center [203, 207] width 47 height 9
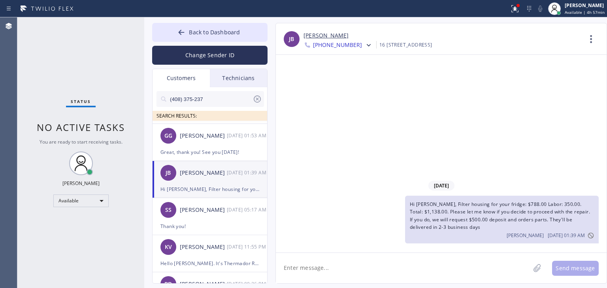
scroll to position [36, 0]
click at [365, 44] on icon at bounding box center [369, 45] width 8 height 8
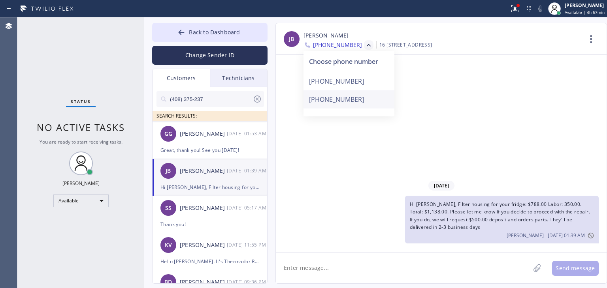
click at [347, 98] on div "[PHONE_NUMBER]" at bounding box center [349, 99] width 91 height 18
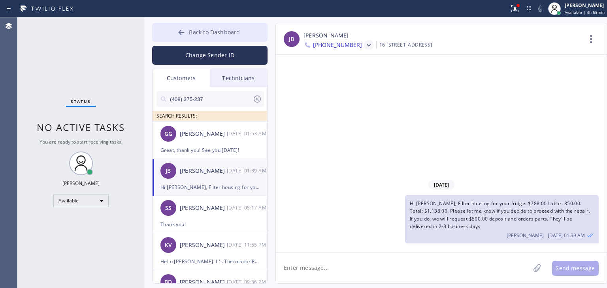
click at [228, 24] on button "Back to Dashboard" at bounding box center [209, 32] width 115 height 19
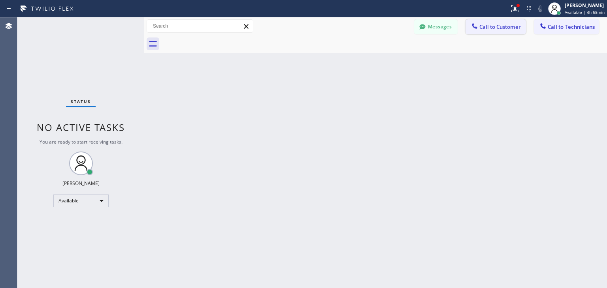
click at [501, 30] on span "Call to Customer" at bounding box center [499, 26] width 41 height 7
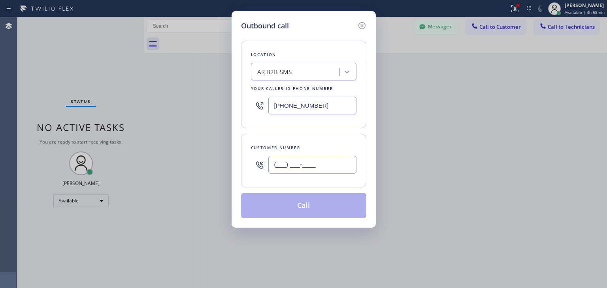
paste input "408) 375-2371"
click at [337, 162] on input "[PHONE_NUMBER]" at bounding box center [312, 165] width 88 height 18
type input "[PHONE_NUMBER]"
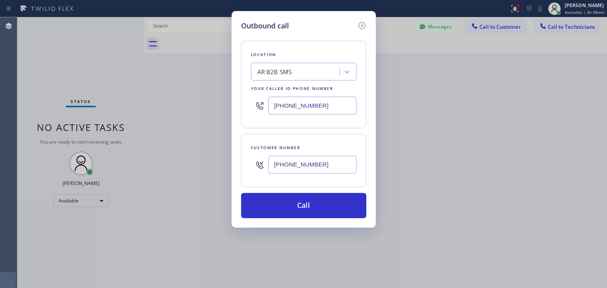
paste input "5 Star Appliance Repair"
type input "5 Star Appliance Repair"
click at [279, 67] on div "5 Star Appliance Repair 5 Star Appliance Repair" at bounding box center [288, 72] width 70 height 14
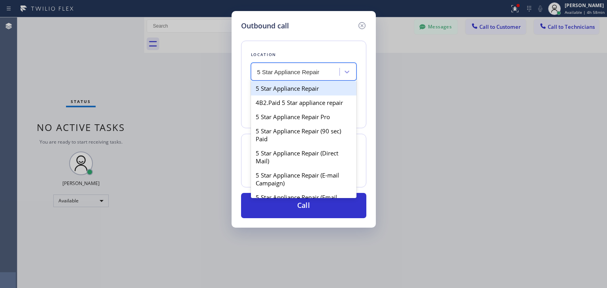
click at [325, 86] on div "5 Star Appliance Repair" at bounding box center [304, 88] width 106 height 14
type input "[PHONE_NUMBER]"
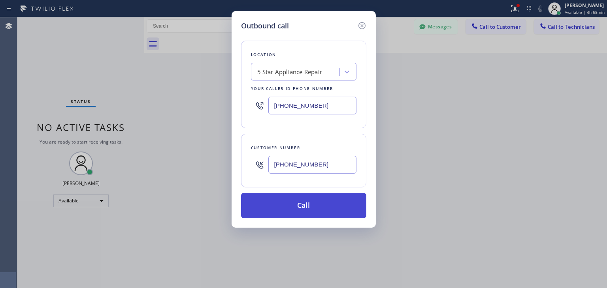
click at [321, 202] on button "Call" at bounding box center [303, 205] width 125 height 25
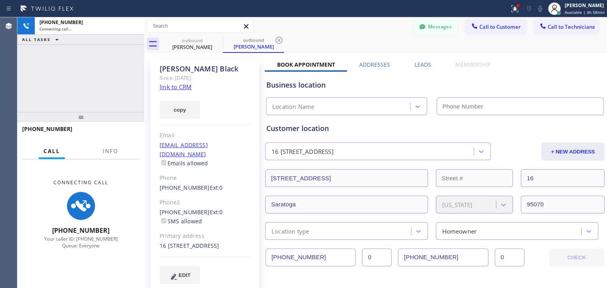
type input "[PHONE_NUMBER]"
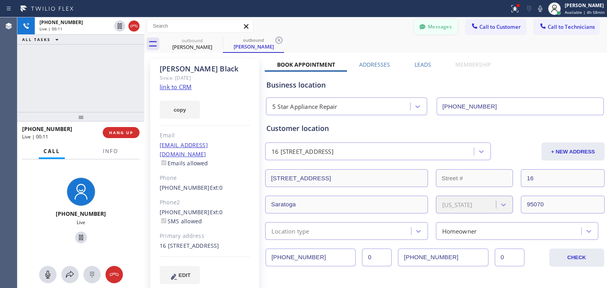
click at [414, 33] on button "Messages" at bounding box center [435, 26] width 43 height 15
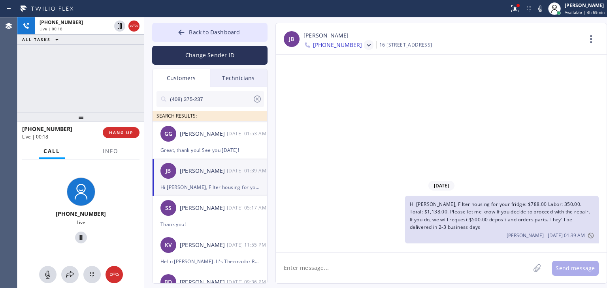
click at [364, 50] on div at bounding box center [368, 44] width 9 height 9
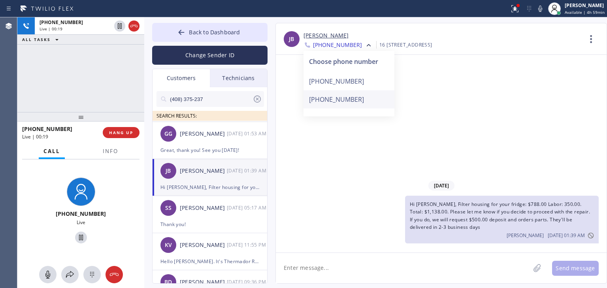
click at [347, 103] on div "[PHONE_NUMBER]" at bounding box center [349, 99] width 91 height 18
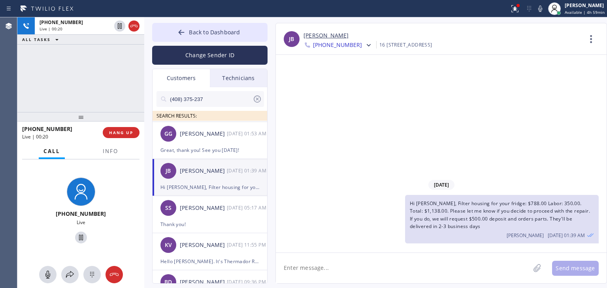
click at [447, 218] on span "Hi [PERSON_NAME], Filter housing for your fridge: $788.00 Labor: 350.00. Total:…" at bounding box center [500, 215] width 180 height 30
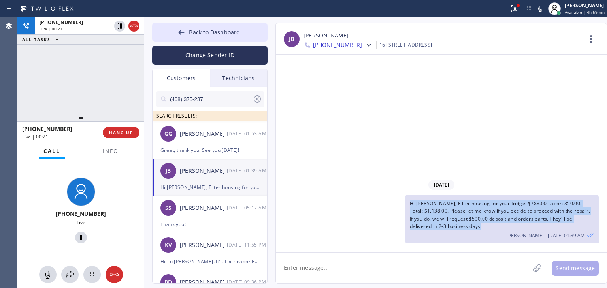
click at [447, 218] on span "Hi [PERSON_NAME], Filter housing for your fridge: $788.00 Labor: 350.00. Total:…" at bounding box center [500, 215] width 180 height 30
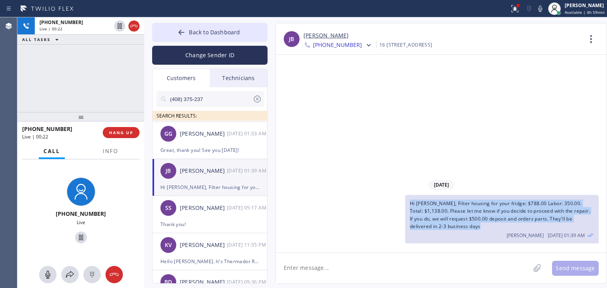
click at [447, 218] on span "Hi [PERSON_NAME], Filter housing for your fridge: $788.00 Labor: 350.00. Total:…" at bounding box center [500, 215] width 180 height 30
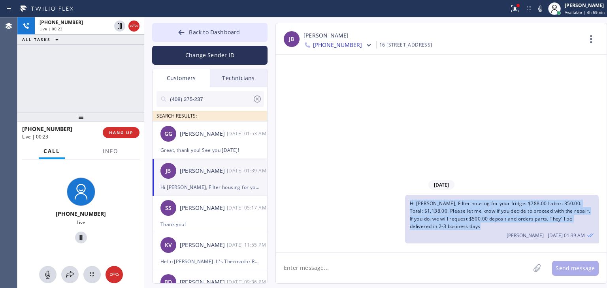
click at [447, 218] on span "Hi [PERSON_NAME], Filter housing for your fridge: $788.00 Labor: 350.00. Total:…" at bounding box center [500, 215] width 180 height 30
click at [444, 228] on div "Hi [PERSON_NAME], Filter housing for your fridge: $788.00 Labor: 350.00. Total:…" at bounding box center [502, 219] width 194 height 49
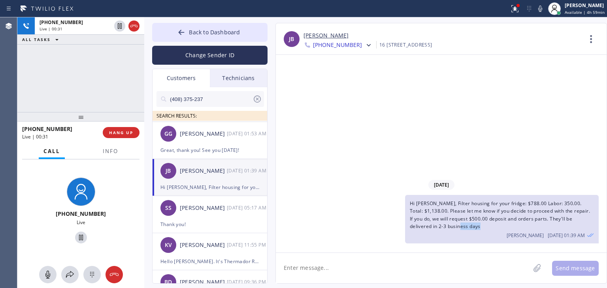
click at [444, 228] on div "Hi [PERSON_NAME], Filter housing for your fridge: $788.00 Labor: 350.00. Total:…" at bounding box center [502, 219] width 194 height 49
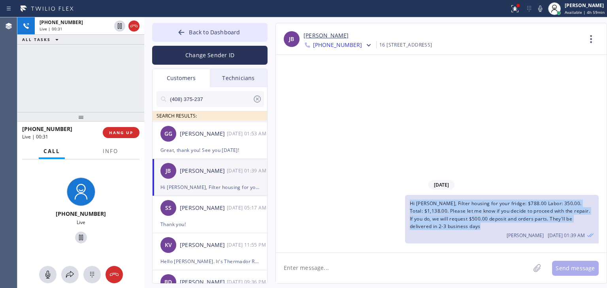
click at [444, 228] on div "Hi [PERSON_NAME], Filter housing for your fridge: $788.00 Labor: 350.00. Total:…" at bounding box center [502, 219] width 194 height 49
click at [461, 213] on span "Hi [PERSON_NAME], Filter housing for your fridge: $788.00 Labor: 350.00. Total:…" at bounding box center [500, 215] width 180 height 30
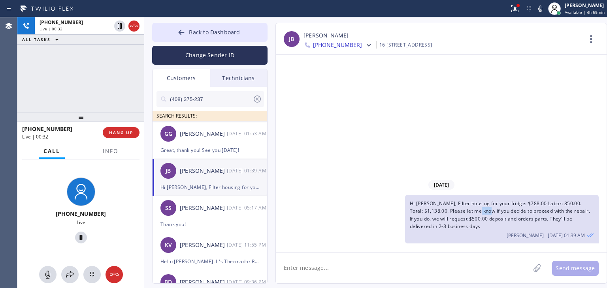
click at [461, 213] on span "Hi [PERSON_NAME], Filter housing for your fridge: $788.00 Labor: 350.00. Total:…" at bounding box center [500, 215] width 180 height 30
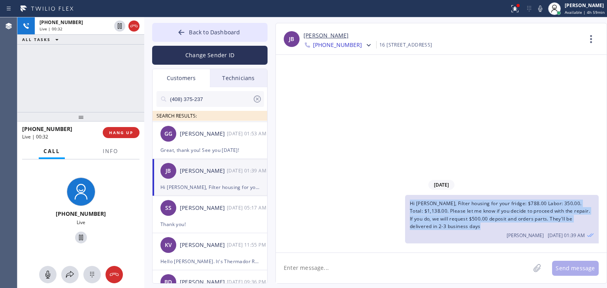
click at [461, 213] on span "Hi [PERSON_NAME], Filter housing for your fridge: $788.00 Labor: 350.00. Total:…" at bounding box center [500, 215] width 180 height 30
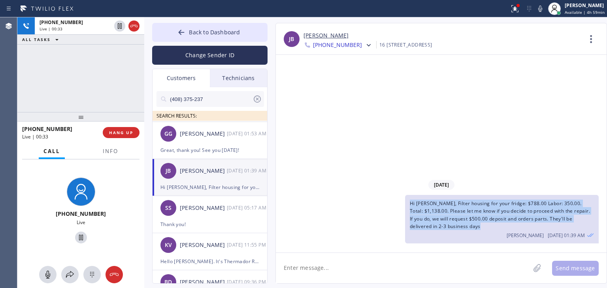
click at [461, 213] on span "Hi [PERSON_NAME], Filter housing for your fridge: $788.00 Labor: 350.00. Total:…" at bounding box center [500, 215] width 180 height 30
click at [365, 49] on icon at bounding box center [369, 45] width 8 height 8
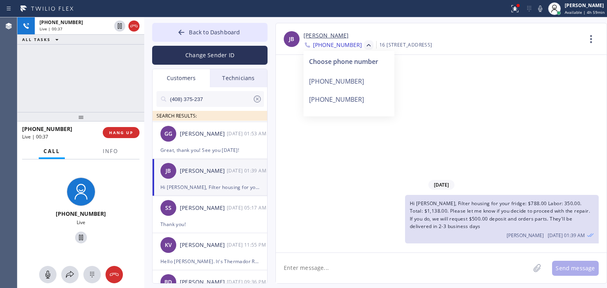
click at [372, 128] on div "[DATE] Hi [PERSON_NAME], Filter housing for your fridge: $788.00 Labor: 350.00.…" at bounding box center [441, 154] width 331 height 198
click at [465, 255] on textarea at bounding box center [403, 268] width 254 height 30
click at [504, 221] on span "Hi [PERSON_NAME], Filter housing for your fridge: $788.00 Labor: 350.00. Total:…" at bounding box center [500, 215] width 180 height 30
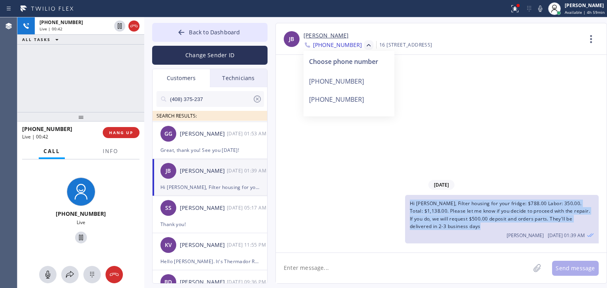
click at [504, 221] on span "Hi [PERSON_NAME], Filter housing for your fridge: $788.00 Labor: 350.00. Total:…" at bounding box center [500, 215] width 180 height 30
click at [448, 219] on span "Hi [PERSON_NAME], Filter housing for your fridge: $788.00 Labor: 350.00. Total:…" at bounding box center [500, 215] width 180 height 30
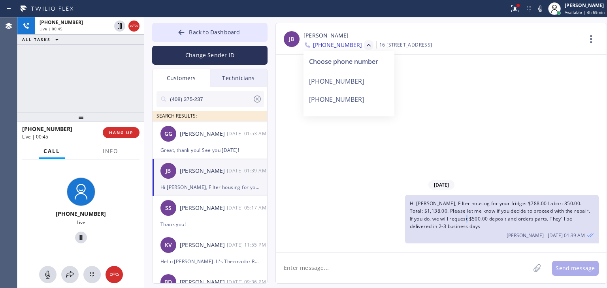
click at [448, 219] on span "Hi [PERSON_NAME], Filter housing for your fridge: $788.00 Labor: 350.00. Total:…" at bounding box center [500, 215] width 180 height 30
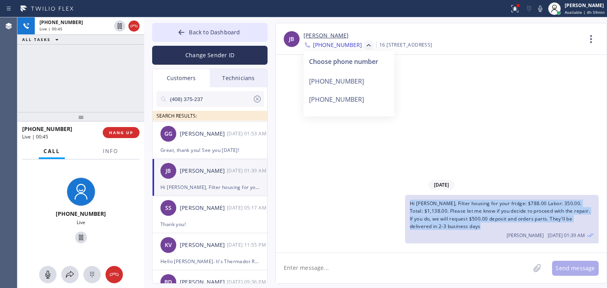
click at [448, 219] on span "Hi [PERSON_NAME], Filter housing for your fridge: $788.00 Labor: 350.00. Total:…" at bounding box center [500, 215] width 180 height 30
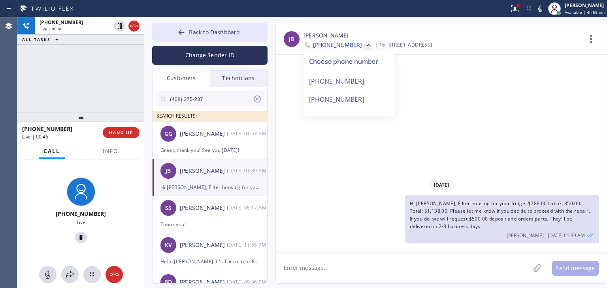
click at [357, 192] on div "[DATE]" at bounding box center [441, 185] width 331 height 16
click at [258, 99] on icon at bounding box center [257, 98] width 9 height 9
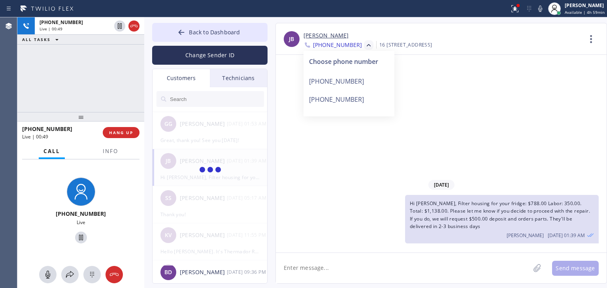
click at [365, 44] on icon at bounding box center [369, 45] width 8 height 8
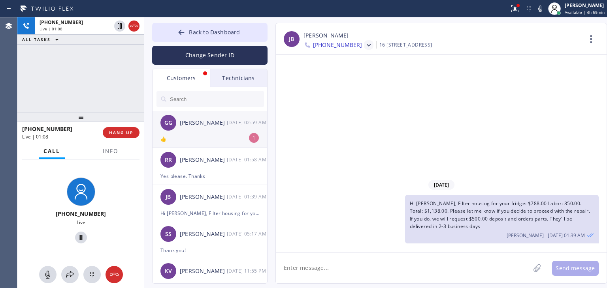
click at [234, 141] on div "👍" at bounding box center [209, 139] width 99 height 9
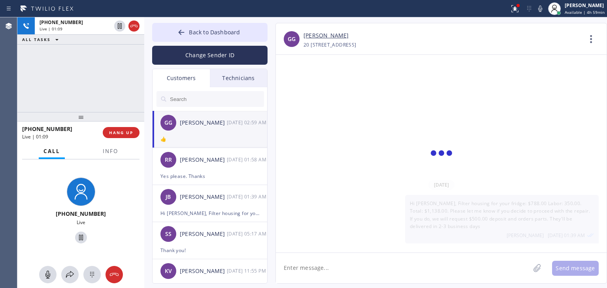
scroll to position [28, 0]
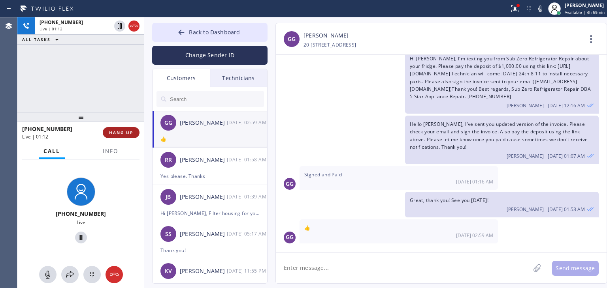
click at [122, 133] on span "HANG UP" at bounding box center [121, 133] width 24 height 6
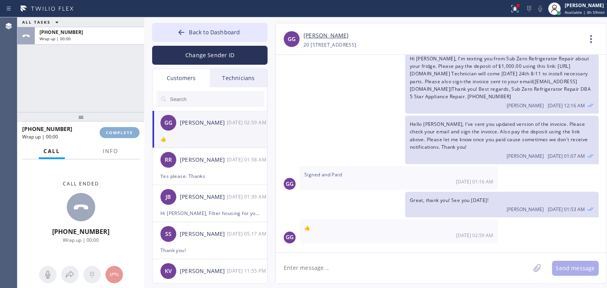
click at [122, 133] on span "COMPLETE" at bounding box center [119, 133] width 27 height 6
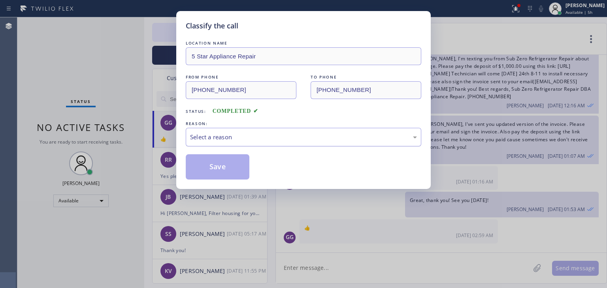
drag, startPoint x: 355, startPoint y: 155, endPoint x: 385, endPoint y: 133, distance: 36.9
click at [385, 133] on div "LOCATION NAME 5 Star Appliance Repair FROM PHONE [PHONE_NUMBER] TO PHONE [PHONE…" at bounding box center [304, 109] width 236 height 141
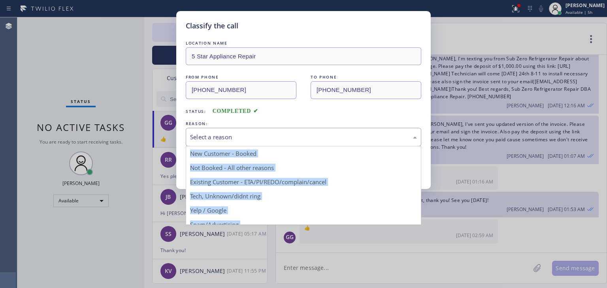
click at [385, 133] on div "Select a reason" at bounding box center [303, 137] width 227 height 9
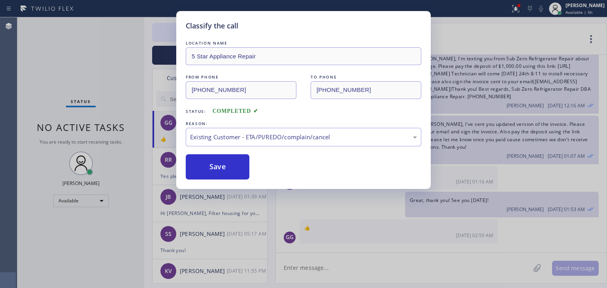
click at [250, 171] on div "Save" at bounding box center [304, 167] width 236 height 25
click at [247, 172] on button "Save" at bounding box center [218, 167] width 64 height 25
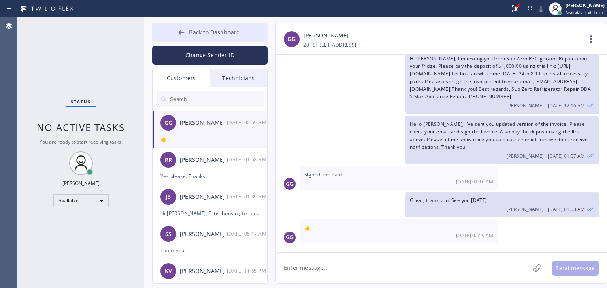
click at [253, 36] on button "Back to Dashboard" at bounding box center [209, 32] width 115 height 19
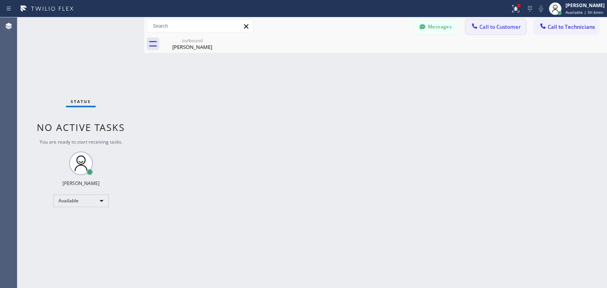
click at [483, 24] on span "Call to Customer" at bounding box center [499, 26] width 41 height 7
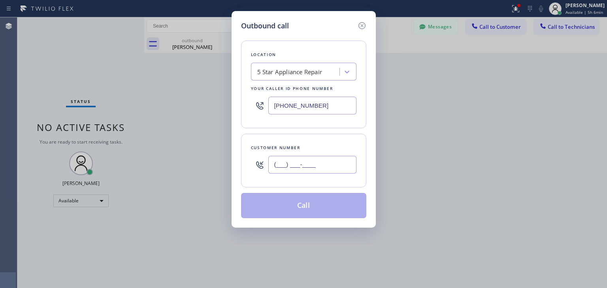
click at [299, 163] on input "(___) ___-____" at bounding box center [312, 165] width 88 height 18
paste input "815) 499-2886"
type input "[PHONE_NUMBER]"
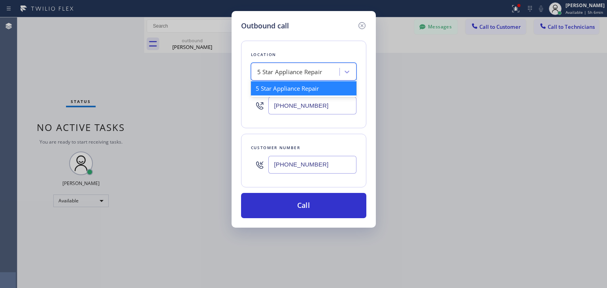
paste input "5 Star Appliance Repair La Jola"
type input "5 Star Appliance Repair La Jola"
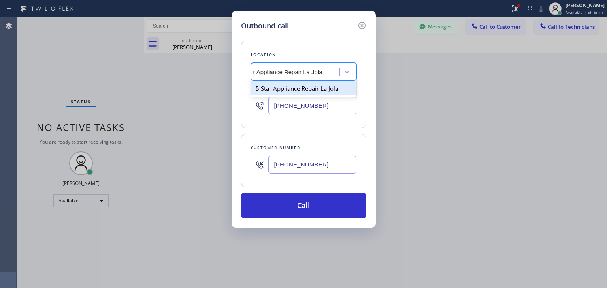
click at [322, 87] on div "5 Star Appliance Repair La Jola" at bounding box center [304, 88] width 106 height 14
type input "[PHONE_NUMBER]"
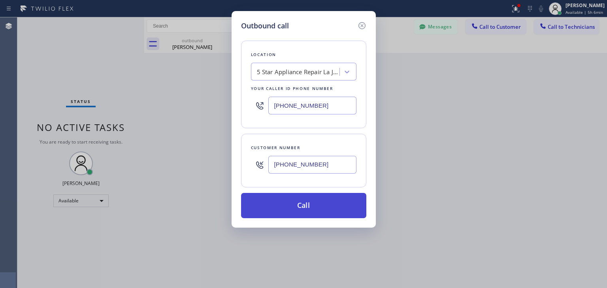
click at [328, 204] on button "Call" at bounding box center [303, 205] width 125 height 25
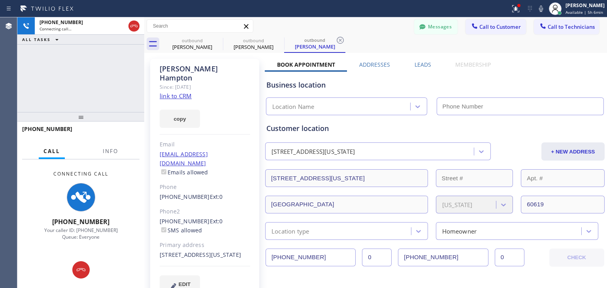
type input "[PHONE_NUMBER]"
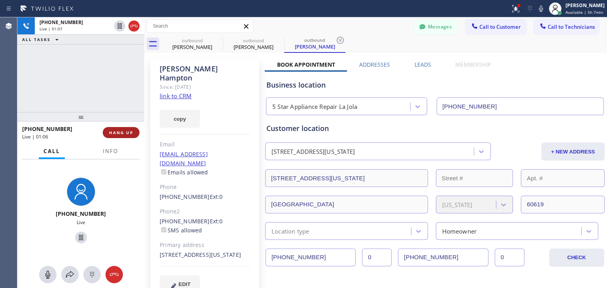
click at [122, 129] on button "HANG UP" at bounding box center [121, 132] width 37 height 11
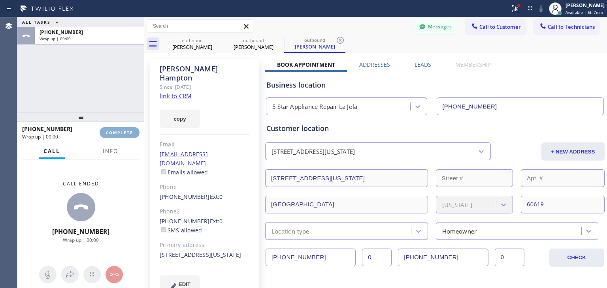
click at [122, 129] on button "COMPLETE" at bounding box center [120, 132] width 40 height 11
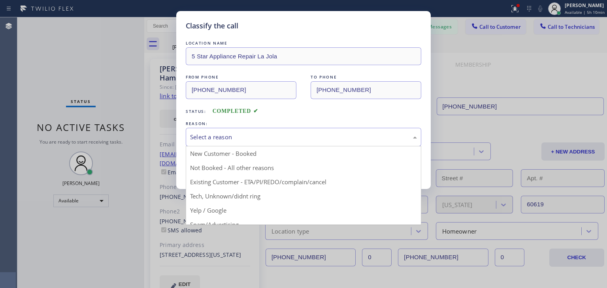
click at [364, 140] on div "Select a reason" at bounding box center [303, 137] width 227 height 9
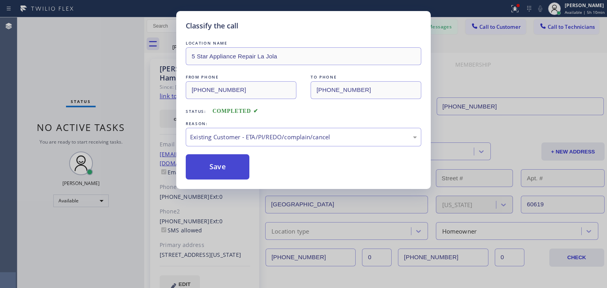
drag, startPoint x: 314, startPoint y: 182, endPoint x: 202, endPoint y: 168, distance: 113.1
click at [202, 168] on button "Save" at bounding box center [218, 167] width 64 height 25
click at [564, 26] on div "Classify the call LOCATION NAME 5 Star Appliance Repair La Jola FROM PHONE [PHO…" at bounding box center [303, 144] width 607 height 288
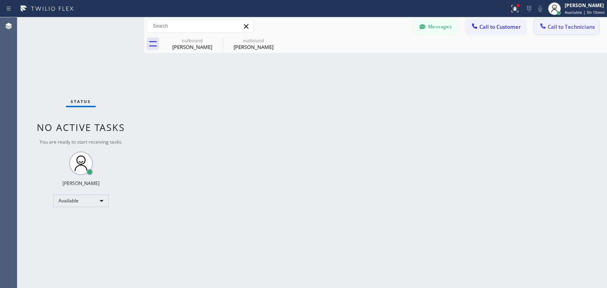
click at [554, 27] on span "Call to Technicians" at bounding box center [571, 26] width 47 height 7
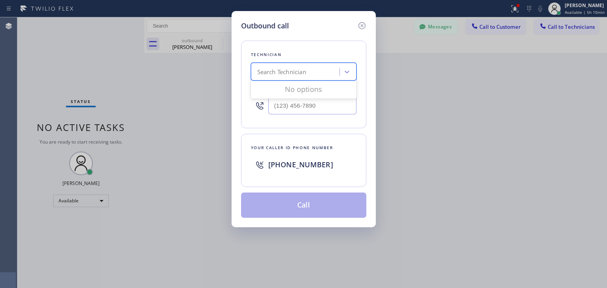
click at [285, 76] on div "Search Technician" at bounding box center [281, 72] width 49 height 9
type input "i"
type input "[PERSON_NAME]"
click at [364, 27] on div "Outbound call Technician Search Technician Your caller id phone number Your cal…" at bounding box center [304, 119] width 144 height 217
click at [364, 27] on icon at bounding box center [361, 25] width 9 height 9
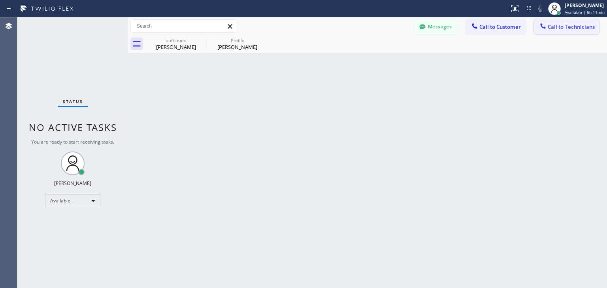
click at [560, 19] on div "Messages Call to Customer Call to Technicians Outbound call Location Search loc…" at bounding box center [367, 26] width 479 height 18
click at [560, 19] on button "Call to Technicians" at bounding box center [566, 26] width 65 height 15
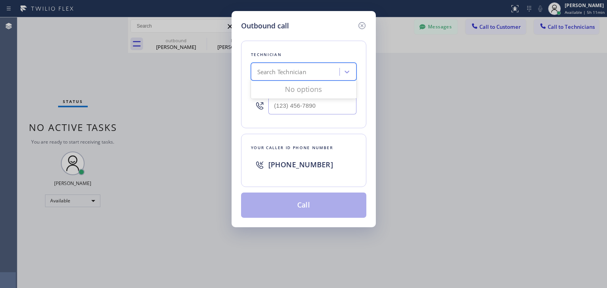
click at [306, 72] on div "Search Technician" at bounding box center [281, 72] width 49 height 9
type input "elias"
click at [289, 85] on div "Ylyas Tachmyradov" at bounding box center [304, 88] width 106 height 14
type input "(925) 440-6684"
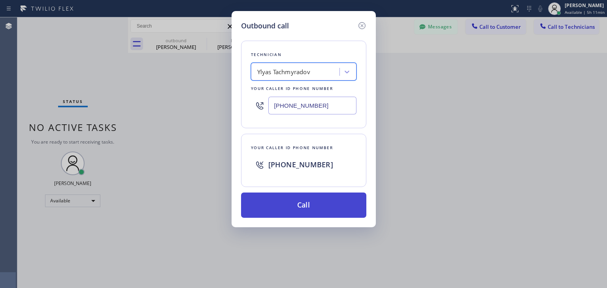
click at [286, 195] on button "Call" at bounding box center [303, 205] width 125 height 25
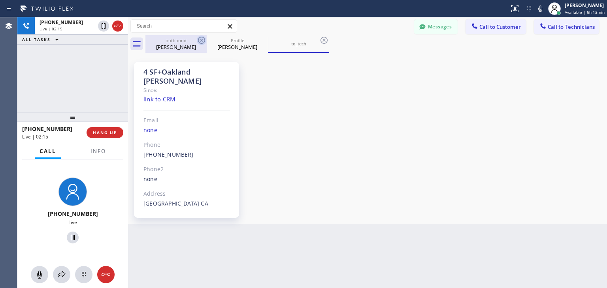
click at [198, 39] on icon at bounding box center [201, 40] width 9 height 9
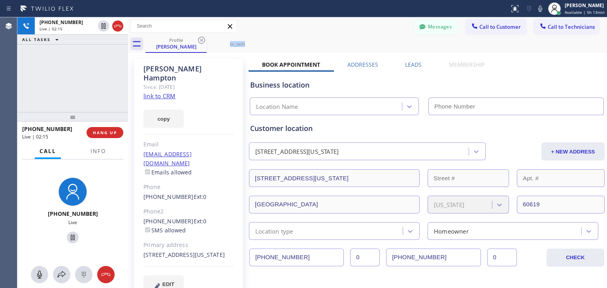
click at [198, 39] on icon at bounding box center [201, 40] width 9 height 9
click at [0, 0] on icon at bounding box center [0, 0] width 0 height 0
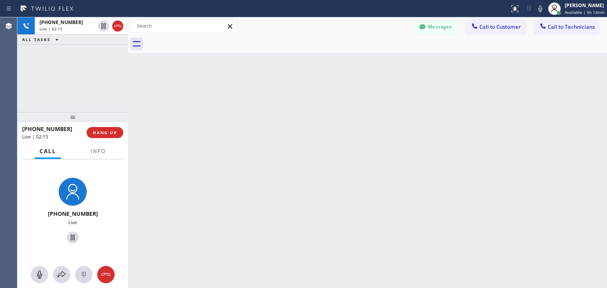
click at [198, 39] on div at bounding box center [376, 44] width 462 height 18
click at [119, 128] on button "HANG UP" at bounding box center [105, 132] width 37 height 11
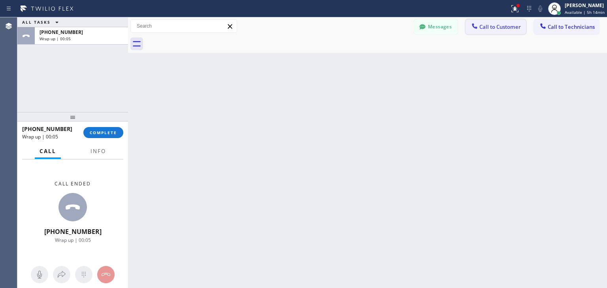
click at [516, 28] on span "Call to Customer" at bounding box center [499, 26] width 41 height 7
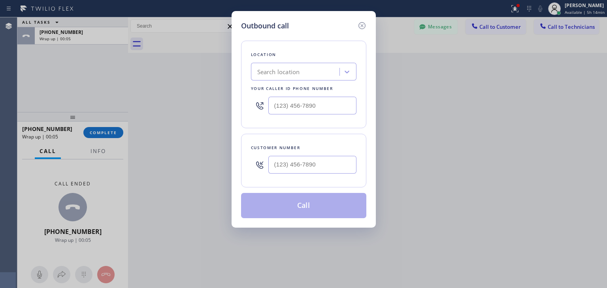
click at [332, 174] on div at bounding box center [312, 165] width 88 height 26
drag, startPoint x: 332, startPoint y: 174, endPoint x: 335, endPoint y: 170, distance: 5.5
click at [335, 170] on div at bounding box center [312, 165] width 88 height 26
click at [335, 170] on input "(___) ___-____" at bounding box center [312, 165] width 88 height 18
paste input "415) 416-9725"
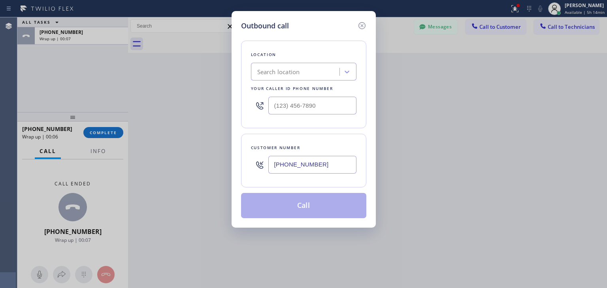
type input "(415) 416-9725"
click at [276, 76] on div "Search location" at bounding box center [278, 72] width 43 height 9
paste input "American Service Alliance Oakland"
type input "American Service Alliance Oakland"
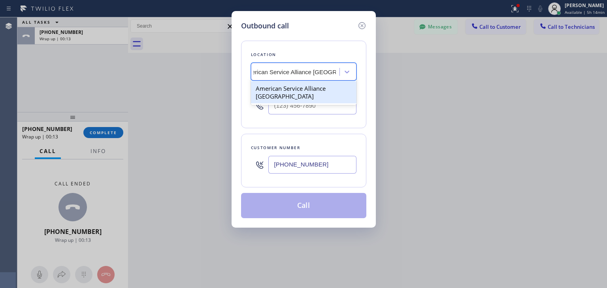
click at [311, 84] on div "American Service Alliance Oakland" at bounding box center [304, 92] width 106 height 22
type input "(510) 756-4242"
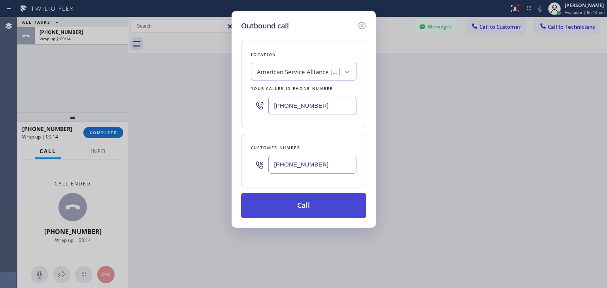
click at [312, 209] on button "Call" at bounding box center [303, 205] width 125 height 25
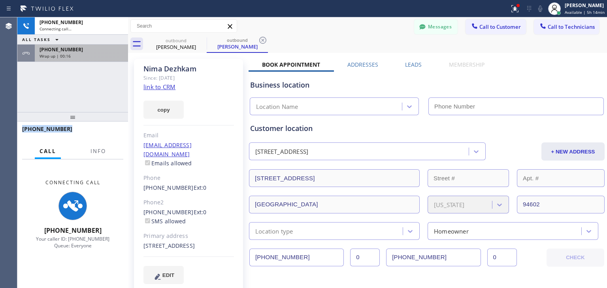
drag, startPoint x: 100, startPoint y: 141, endPoint x: 113, endPoint y: 46, distance: 95.8
click at [113, 46] on div "+14154169725 Connecting call… ALL TASKS ALL TASKS ACTIVE TASKS TASKS IN WRAP UP…" at bounding box center [72, 152] width 111 height 271
drag, startPoint x: 113, startPoint y: 46, endPoint x: 112, endPoint y: 97, distance: 50.6
click at [113, 46] on div "+19254406684" at bounding box center [82, 49] width 84 height 7
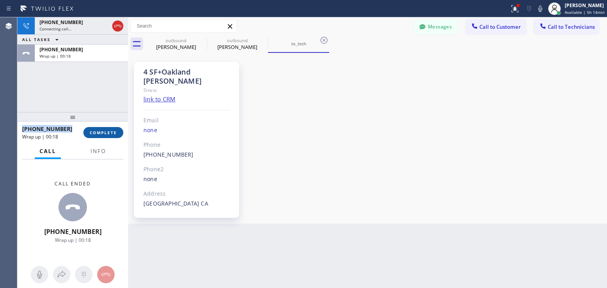
click at [112, 132] on span "COMPLETE" at bounding box center [103, 133] width 27 height 6
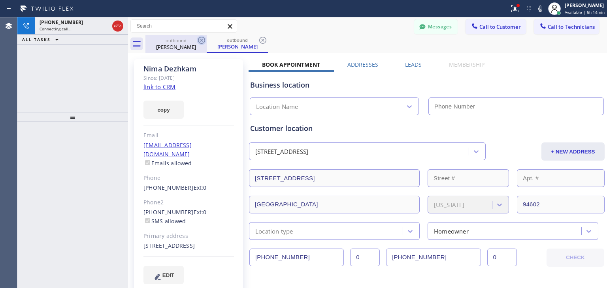
click at [199, 41] on icon at bounding box center [201, 40] width 7 height 7
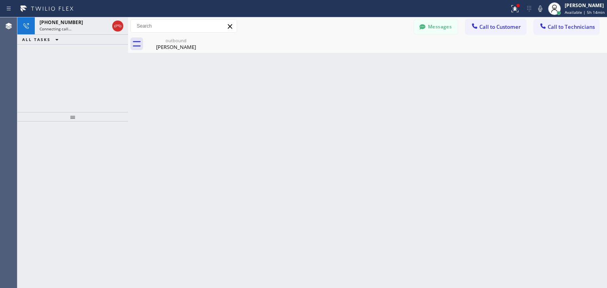
click at [0, 0] on icon at bounding box center [0, 0] width 0 height 0
drag, startPoint x: 199, startPoint y: 41, endPoint x: 375, endPoint y: 250, distance: 272.8
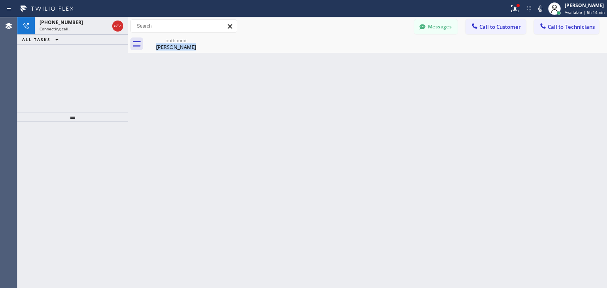
click at [375, 250] on div "Back to Dashboard Change Sender ID Customers Technicians GG Gregory Galvis 09/2…" at bounding box center [367, 152] width 479 height 271
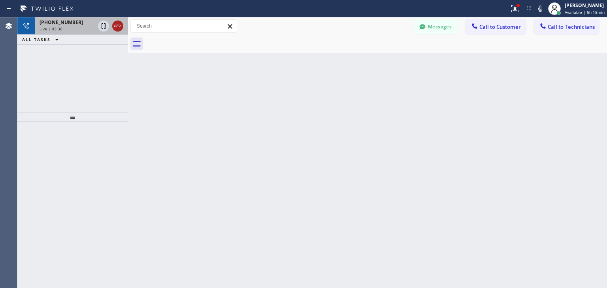
click at [122, 29] on icon at bounding box center [117, 25] width 9 height 9
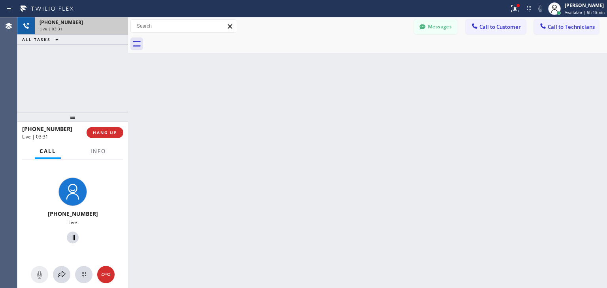
click at [122, 29] on div "Live | 03:31" at bounding box center [82, 29] width 84 height 6
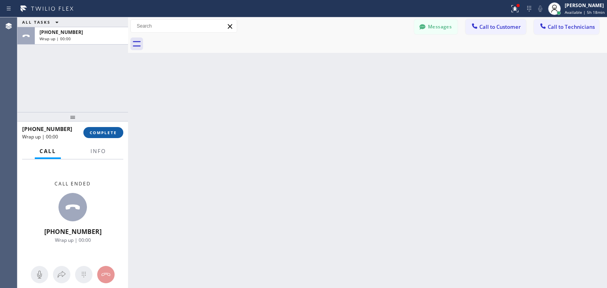
click at [97, 130] on div "+14154169725 Wrap up | 00:00 COMPLETE" at bounding box center [72, 133] width 101 height 21
click at [97, 130] on span "COMPLETE" at bounding box center [103, 133] width 27 height 6
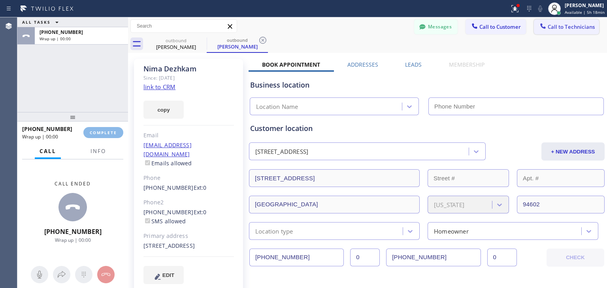
click at [559, 24] on span "Call to Technicians" at bounding box center [571, 26] width 47 height 7
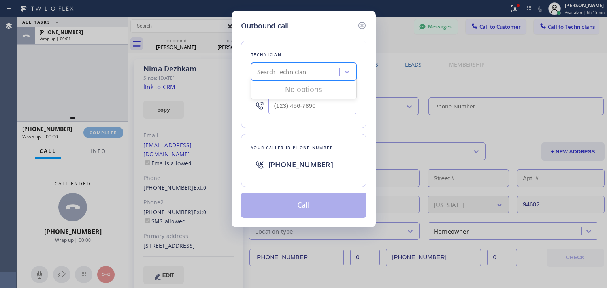
click at [308, 76] on div "Search Technician" at bounding box center [296, 72] width 86 height 14
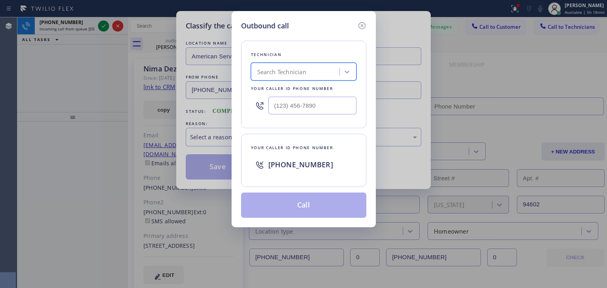
click at [305, 75] on div "Search Technician" at bounding box center [281, 72] width 49 height 9
type input "y"
type input "(510) 756-4242"
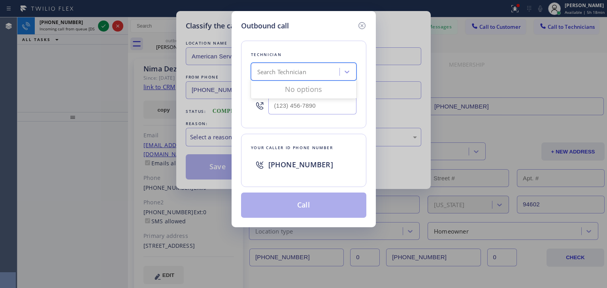
type input "i"
type input "elias"
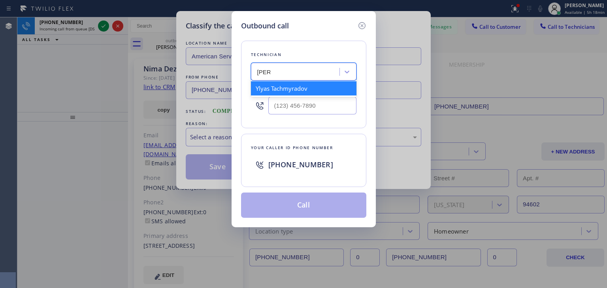
click at [330, 85] on div "Ylyas Tachmyradov" at bounding box center [304, 88] width 106 height 14
type input "(925) 440-6684"
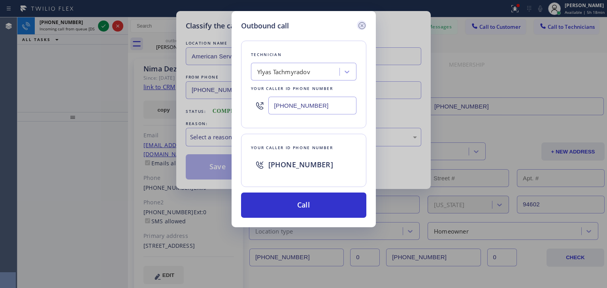
click at [364, 24] on icon at bounding box center [361, 25] width 9 height 9
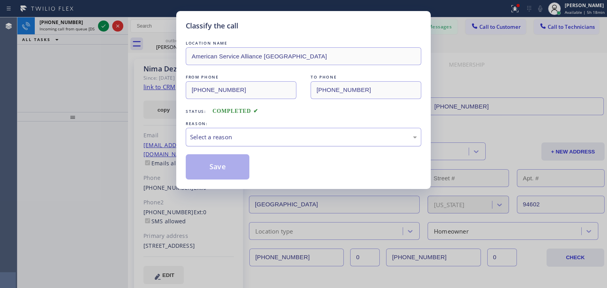
click at [332, 146] on div "Select a reason" at bounding box center [304, 137] width 236 height 19
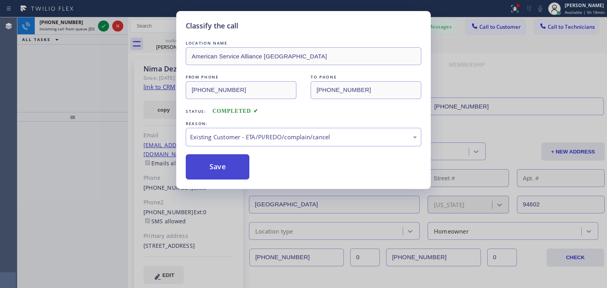
drag, startPoint x: 329, startPoint y: 176, endPoint x: 223, endPoint y: 177, distance: 105.9
click at [223, 177] on button "Save" at bounding box center [218, 167] width 64 height 25
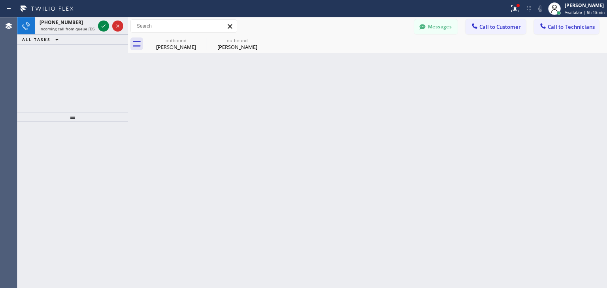
click at [104, 26] on icon at bounding box center [104, 26] width 4 height 3
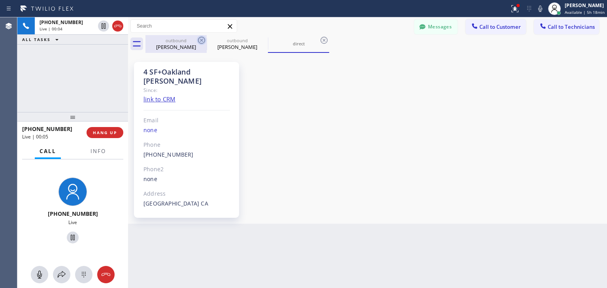
click at [203, 38] on icon at bounding box center [201, 40] width 9 height 9
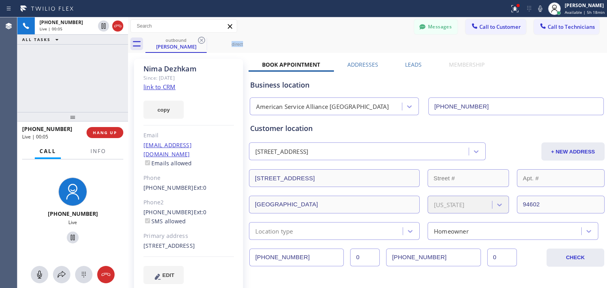
click at [203, 38] on icon at bounding box center [201, 40] width 9 height 9
click at [0, 0] on icon at bounding box center [0, 0] width 0 height 0
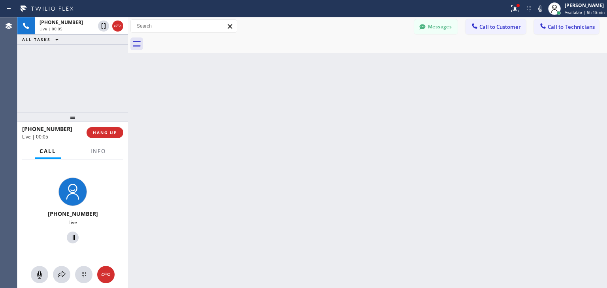
click at [203, 38] on div at bounding box center [376, 44] width 462 height 18
click at [424, 279] on div "Back to Dashboard Change Sender ID Customers Technicians GG Gregory Galvis 09/2…" at bounding box center [367, 152] width 479 height 271
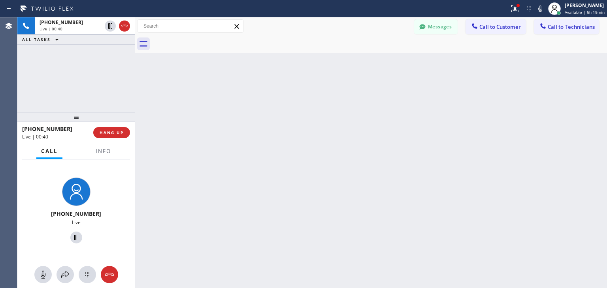
drag, startPoint x: 129, startPoint y: 100, endPoint x: 136, endPoint y: 97, distance: 7.3
click at [135, 97] on div at bounding box center [135, 152] width 0 height 271
click at [135, 96] on div at bounding box center [135, 152] width 0 height 271
click at [133, 96] on div at bounding box center [133, 152] width 0 height 271
click at [117, 134] on span "HANG UP" at bounding box center [110, 133] width 24 height 6
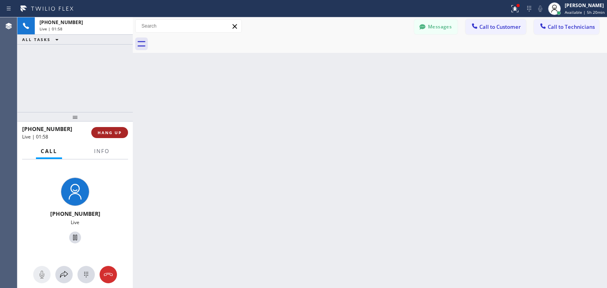
click at [117, 134] on span "HANG UP" at bounding box center [110, 133] width 24 height 6
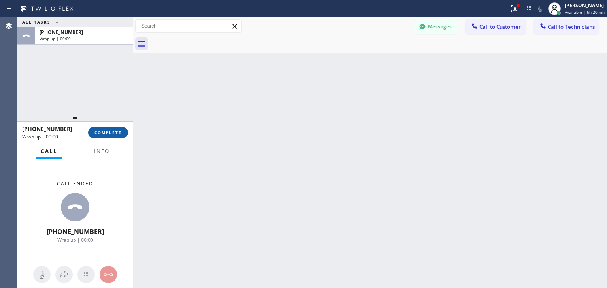
click at [117, 134] on span "COMPLETE" at bounding box center [107, 133] width 27 height 6
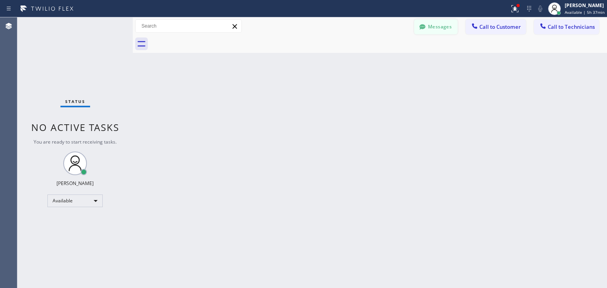
click at [457, 31] on button "Messages" at bounding box center [435, 26] width 43 height 15
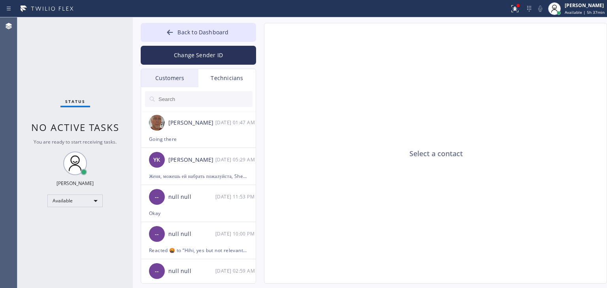
click at [171, 84] on div "Customers" at bounding box center [169, 78] width 57 height 18
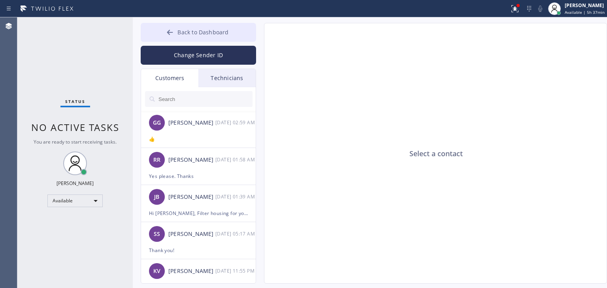
click at [225, 32] on span "Back to Dashboard" at bounding box center [202, 32] width 51 height 8
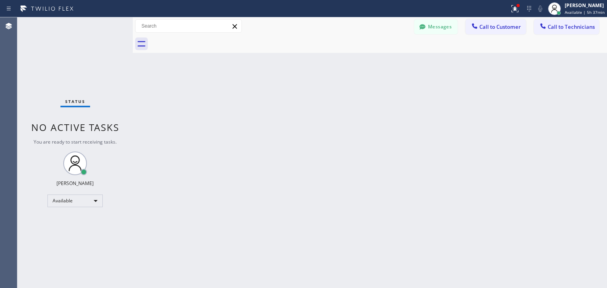
click at [506, 36] on div at bounding box center [378, 44] width 457 height 18
click at [509, 34] on button "Call to Customer" at bounding box center [496, 26] width 60 height 15
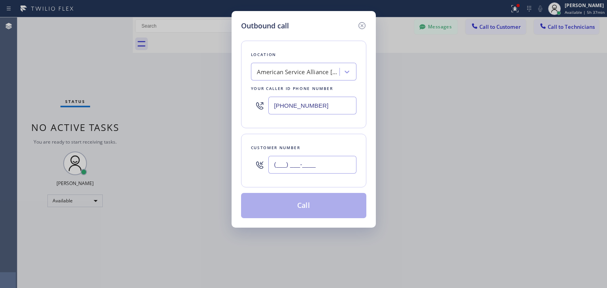
paste input "415) 297-1074"
click at [317, 168] on input "(415) 297-1074" at bounding box center [312, 165] width 88 height 18
type input "(415) 297-1074"
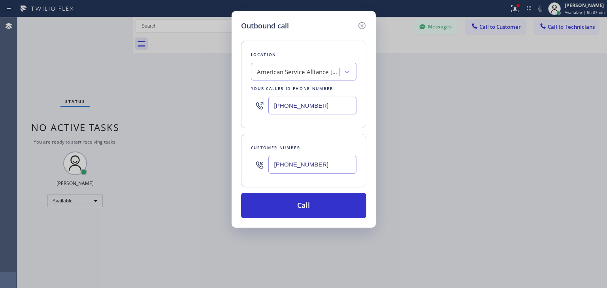
click at [268, 64] on div "American Service Alliance Oakland" at bounding box center [304, 72] width 106 height 18
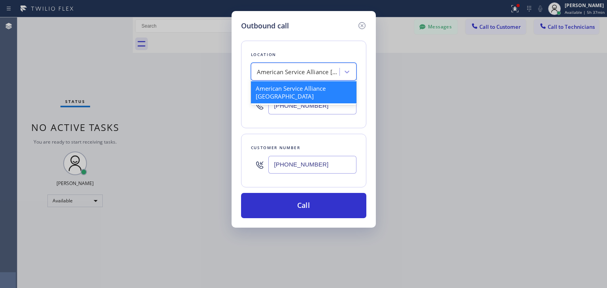
paste input "Thermador Repair Group San Francisco"
type input "Thermador Repair Group San Francisco"
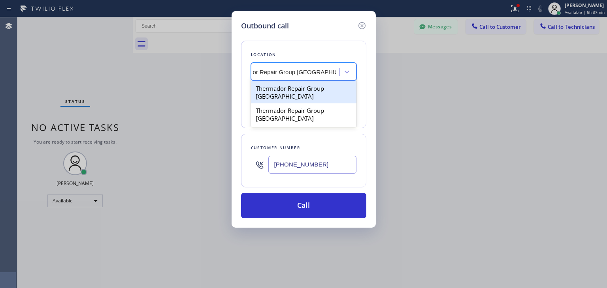
click at [287, 86] on div "Thermador Repair Group San Francisco" at bounding box center [304, 92] width 106 height 22
type input "(650) 334-1386"
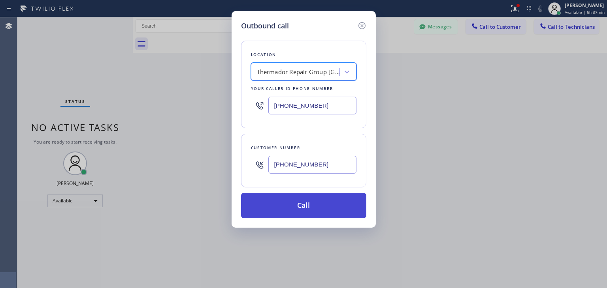
click at [308, 193] on button "Call" at bounding box center [303, 205] width 125 height 25
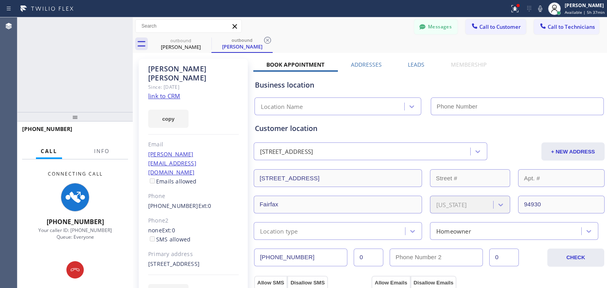
type input "(650) 334-1386"
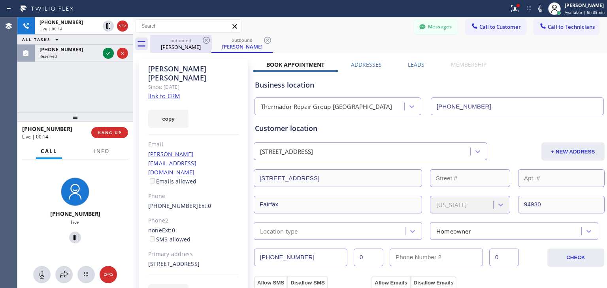
click at [211, 39] on icon at bounding box center [206, 40] width 9 height 9
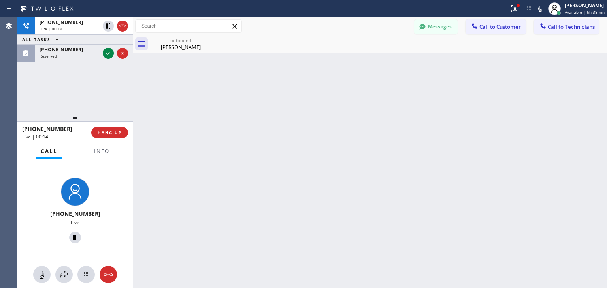
click at [0, 0] on icon at bounding box center [0, 0] width 0 height 0
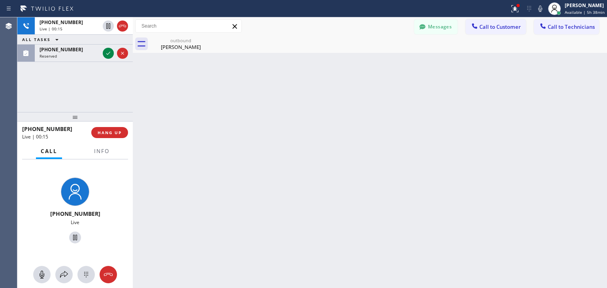
click at [0, 0] on icon at bounding box center [0, 0] width 0 height 0
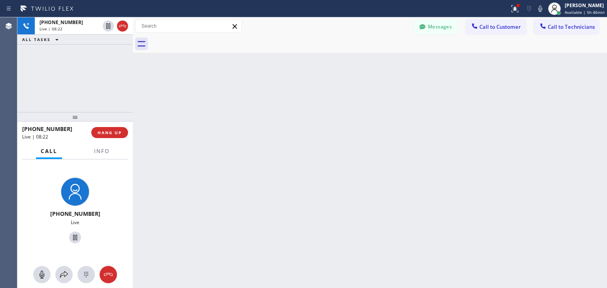
click at [234, 29] on icon at bounding box center [234, 26] width 9 height 9
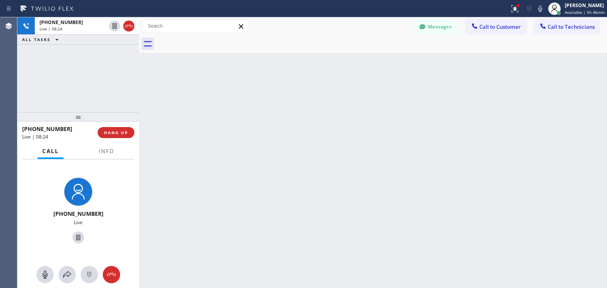
drag, startPoint x: 133, startPoint y: 92, endPoint x: 140, endPoint y: 92, distance: 7.1
click at [139, 92] on div at bounding box center [139, 152] width 0 height 271
click at [125, 133] on span "HANG UP" at bounding box center [117, 133] width 24 height 6
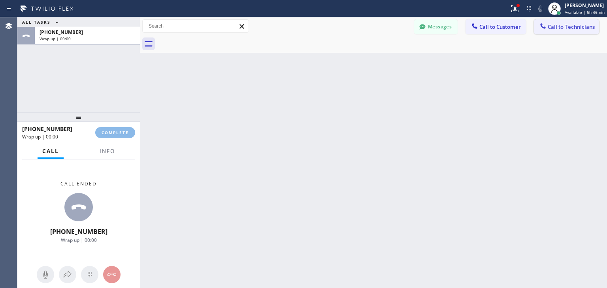
click at [562, 19] on button "Call to Technicians" at bounding box center [566, 26] width 65 height 15
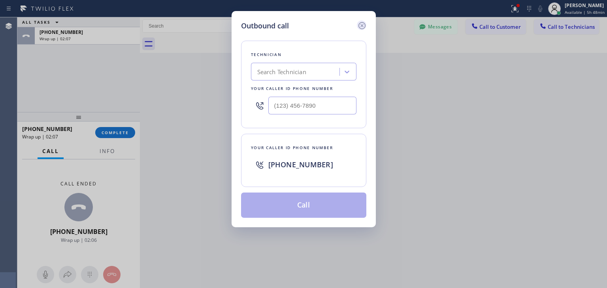
click at [360, 25] on icon at bounding box center [361, 25] width 9 height 9
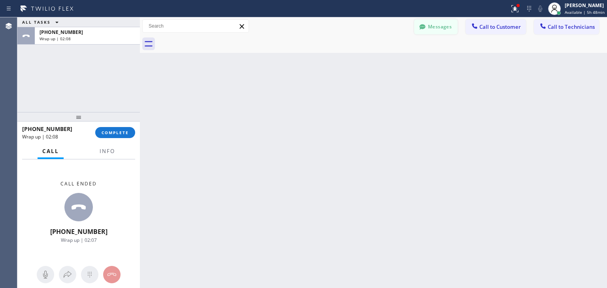
click at [439, 25] on button "Messages" at bounding box center [435, 26] width 43 height 15
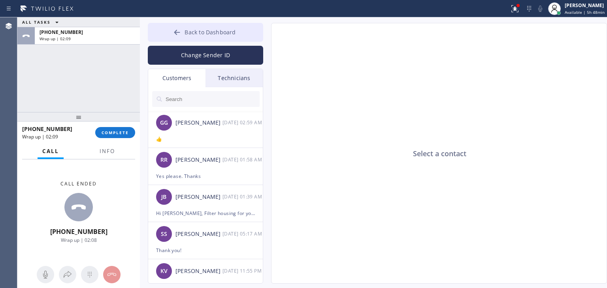
click at [252, 26] on button "Back to Dashboard" at bounding box center [205, 32] width 115 height 19
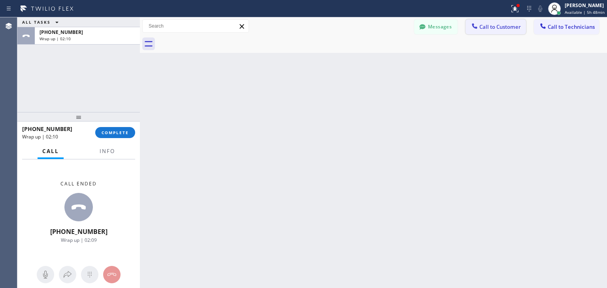
click at [488, 24] on span "Call to Customer" at bounding box center [499, 26] width 41 height 7
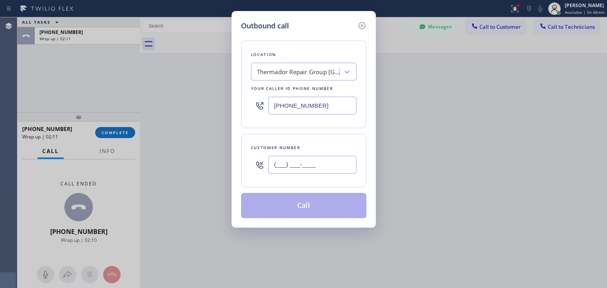
paste input "312) 859-4826"
click at [326, 169] on input "(312) 859-4826" at bounding box center [312, 165] width 88 height 18
type input "(312) 859-4826"
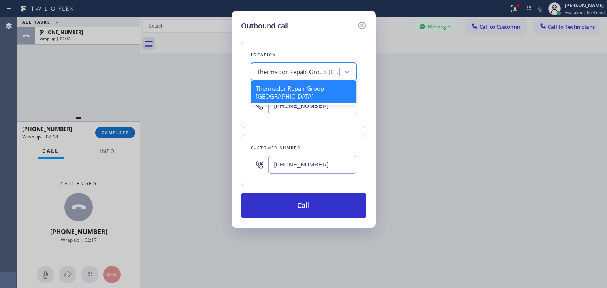
click at [277, 79] on div "Thermador Repair Group San Francisco" at bounding box center [304, 72] width 106 height 18
paste input "Subzero Repair Professionals"
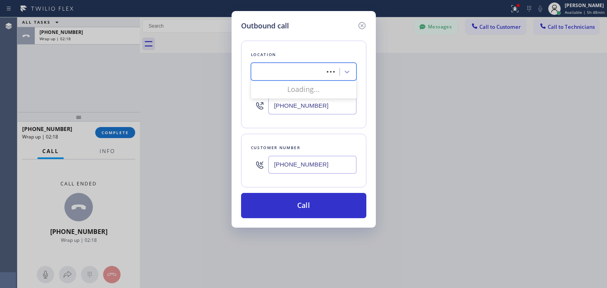
type input "Subzero Repair Professionals"
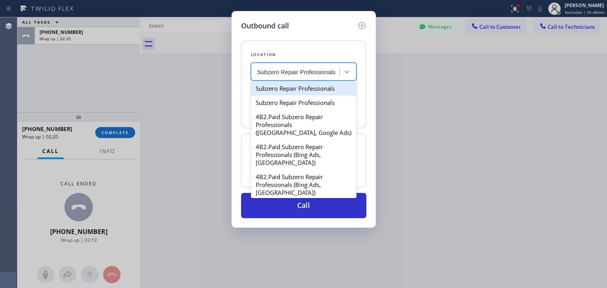
click at [304, 84] on div "Subzero Repair Professionals" at bounding box center [304, 88] width 106 height 14
type input "(877) 414-7264"
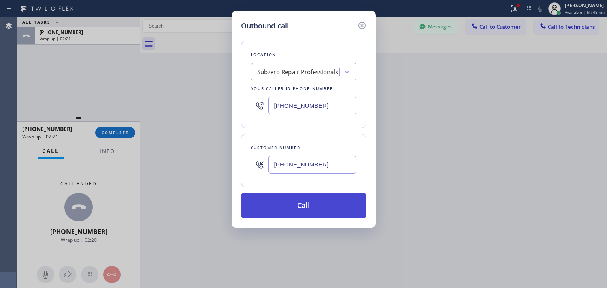
click at [317, 198] on button "Call" at bounding box center [303, 205] width 125 height 25
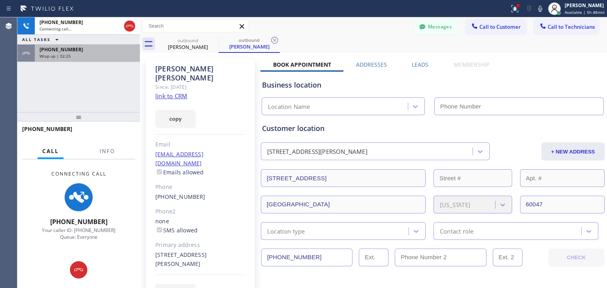
click at [111, 55] on div "Wrap up | 02:25" at bounding box center [88, 56] width 96 height 6
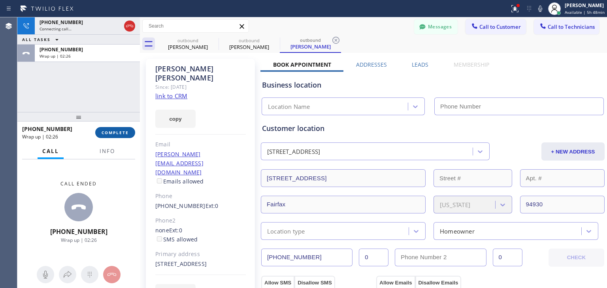
click at [123, 130] on span "COMPLETE" at bounding box center [115, 133] width 27 height 6
type input "(650) 334-1386"
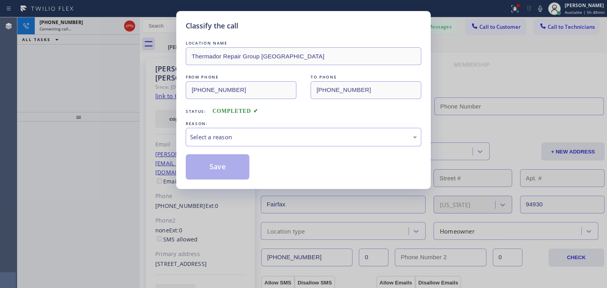
click at [406, 149] on div "LOCATION NAME Thermador Repair Group San Francisco FROM PHONE (650) 334-1386 TO…" at bounding box center [304, 109] width 236 height 141
click at [320, 124] on div "REASON:" at bounding box center [304, 124] width 236 height 8
click at [324, 128] on div "Select a reason" at bounding box center [304, 137] width 236 height 19
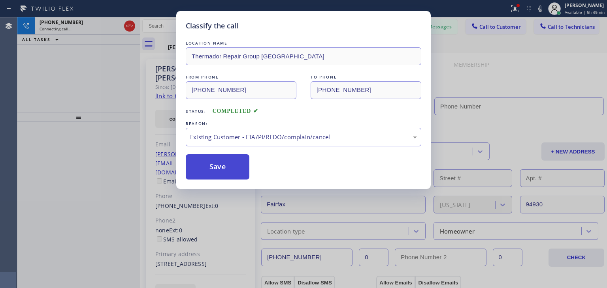
drag, startPoint x: 315, startPoint y: 176, endPoint x: 221, endPoint y: 161, distance: 95.2
click at [221, 161] on button "Save" at bounding box center [218, 167] width 64 height 25
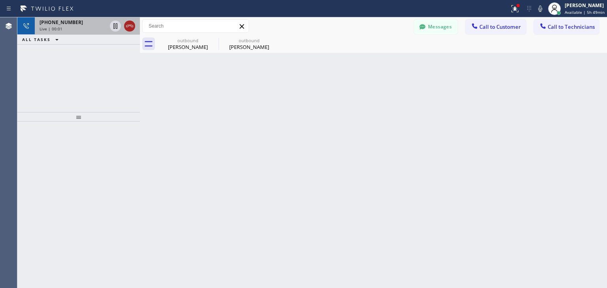
click at [134, 23] on div at bounding box center [129, 25] width 11 height 9
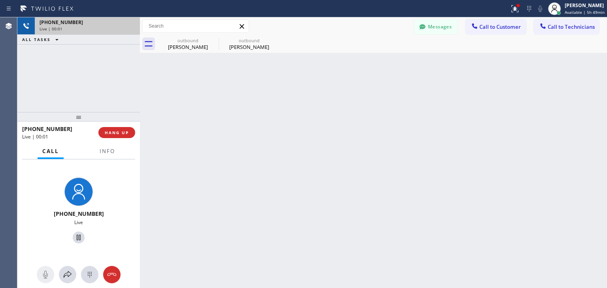
click at [134, 23] on div "+13128594826" at bounding box center [88, 22] width 96 height 7
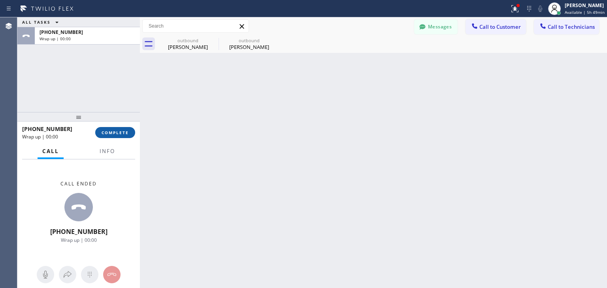
click at [121, 129] on button "COMPLETE" at bounding box center [115, 132] width 40 height 11
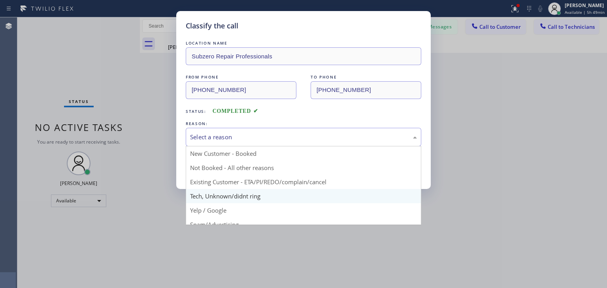
drag, startPoint x: 338, startPoint y: 141, endPoint x: 326, endPoint y: 192, distance: 52.9
click at [326, 147] on div "Select a reason New Customer - Booked Not Booked - All other reasons Existing C…" at bounding box center [304, 137] width 236 height 19
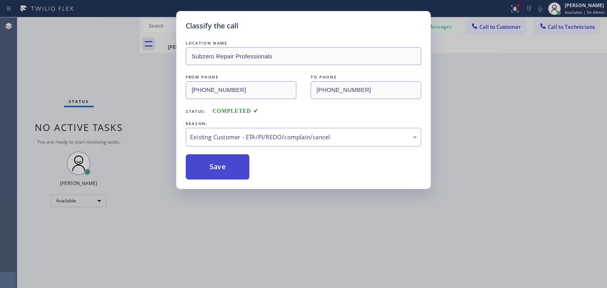
drag, startPoint x: 345, startPoint y: 174, endPoint x: 241, endPoint y: 173, distance: 103.2
click at [241, 173] on button "Save" at bounding box center [218, 167] width 64 height 25
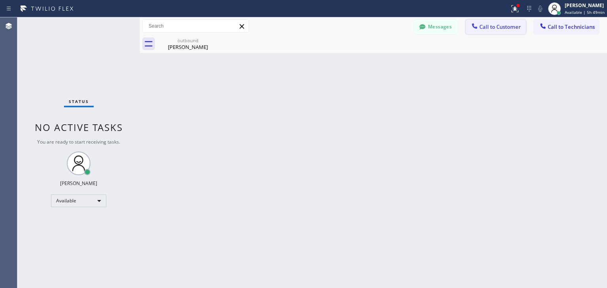
click at [498, 25] on span "Call to Customer" at bounding box center [499, 26] width 41 height 7
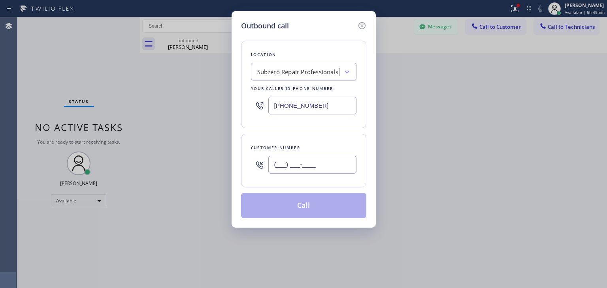
paste input "312) 859-4826"
click at [321, 157] on input "(312) 859-4826" at bounding box center [312, 165] width 88 height 18
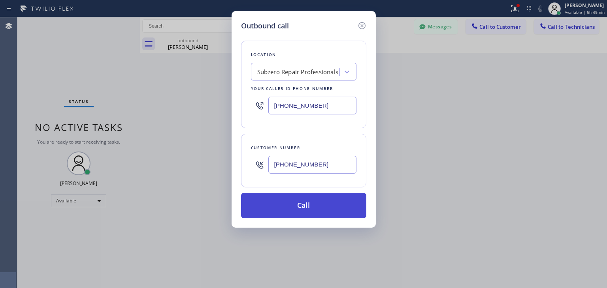
type input "(312) 859-4826"
click at [322, 200] on button "Call" at bounding box center [303, 205] width 125 height 25
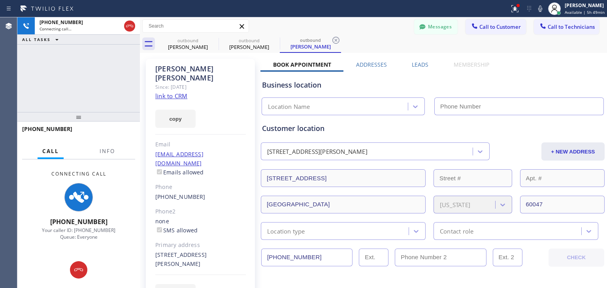
type input "(877) 414-7264"
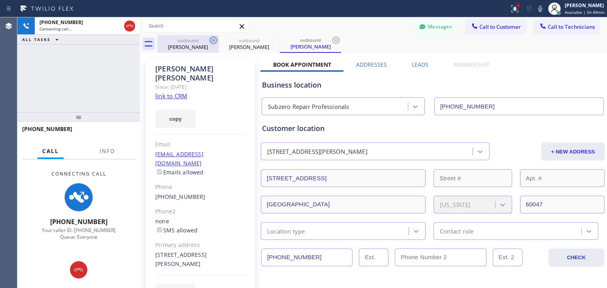
click at [213, 36] on icon at bounding box center [213, 40] width 9 height 9
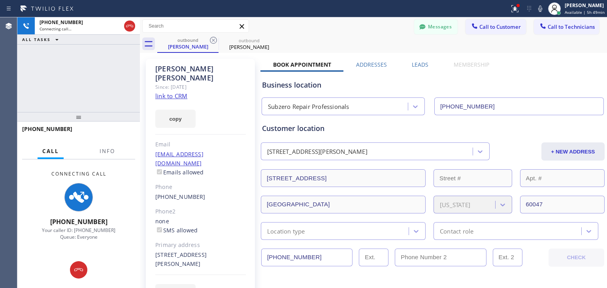
click at [213, 36] on icon at bounding box center [213, 40] width 9 height 9
click at [0, 0] on icon at bounding box center [0, 0] width 0 height 0
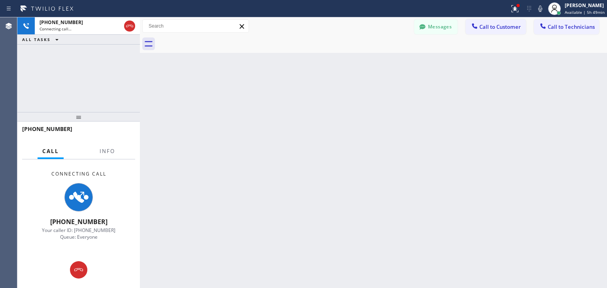
click at [213, 36] on div at bounding box center [382, 44] width 450 height 18
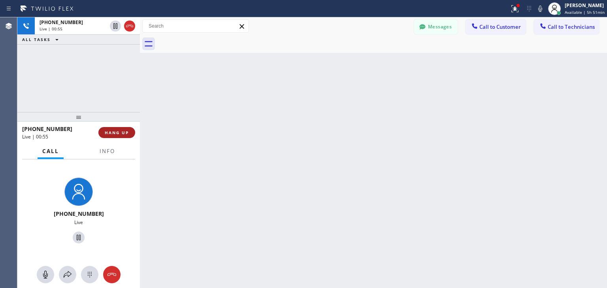
click at [123, 130] on span "HANG UP" at bounding box center [117, 133] width 24 height 6
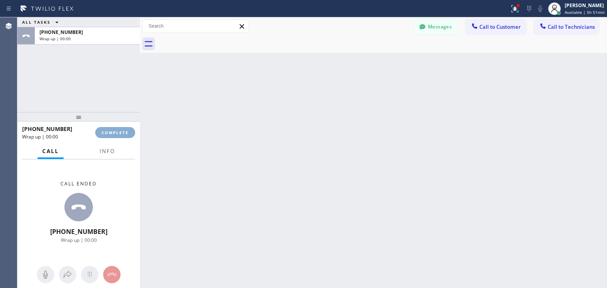
click at [123, 130] on span "COMPLETE" at bounding box center [115, 133] width 27 height 6
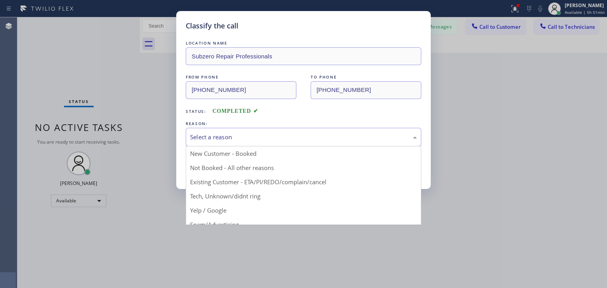
click at [223, 133] on div "Select a reason" at bounding box center [303, 137] width 227 height 9
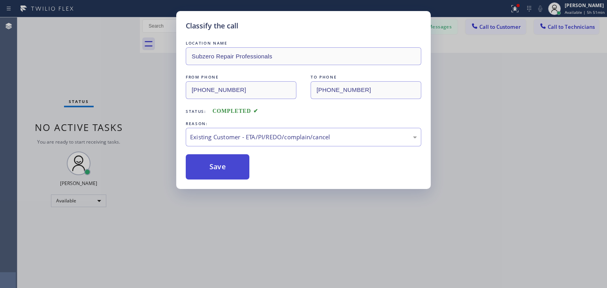
drag, startPoint x: 242, startPoint y: 183, endPoint x: 230, endPoint y: 165, distance: 22.5
click at [230, 165] on button "Save" at bounding box center [218, 167] width 64 height 25
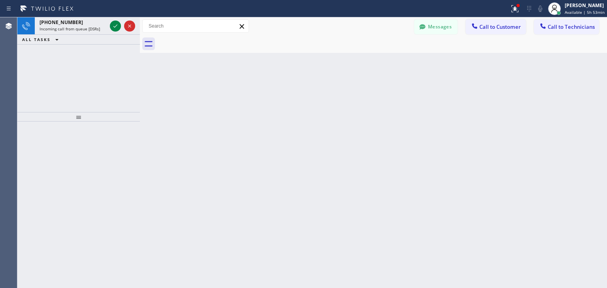
click at [158, 57] on div "Back to Dashboard Change Sender ID Customers Technicians GG Gregory Galvis 09/2…" at bounding box center [373, 152] width 467 height 271
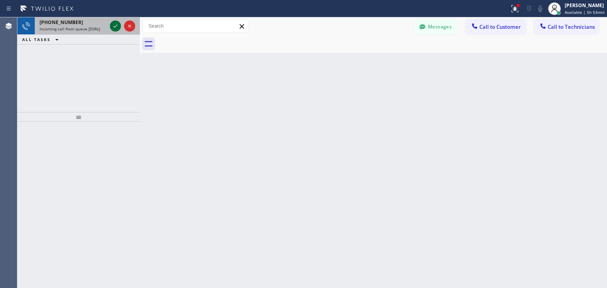
click at [117, 25] on icon at bounding box center [115, 25] width 9 height 9
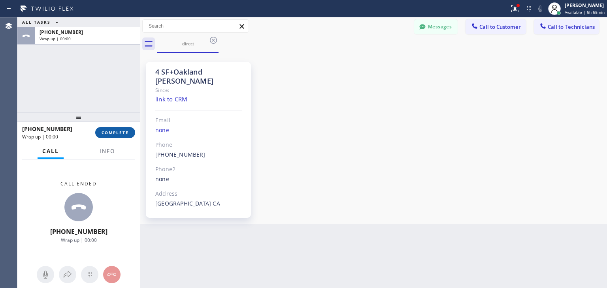
click at [117, 128] on button "COMPLETE" at bounding box center [115, 132] width 40 height 11
